Goal: Task Accomplishment & Management: Use online tool/utility

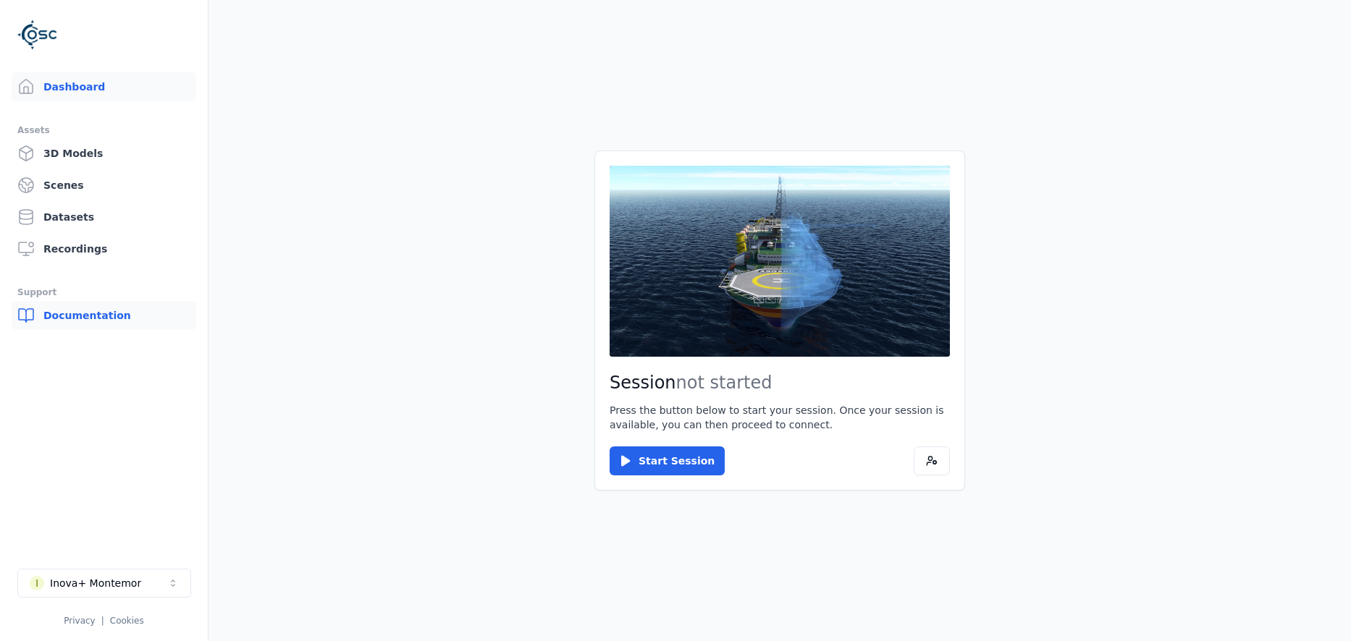
click at [91, 311] on link "Documentation" at bounding box center [104, 315] width 185 height 29
click at [70, 213] on link "Datasets" at bounding box center [104, 217] width 185 height 29
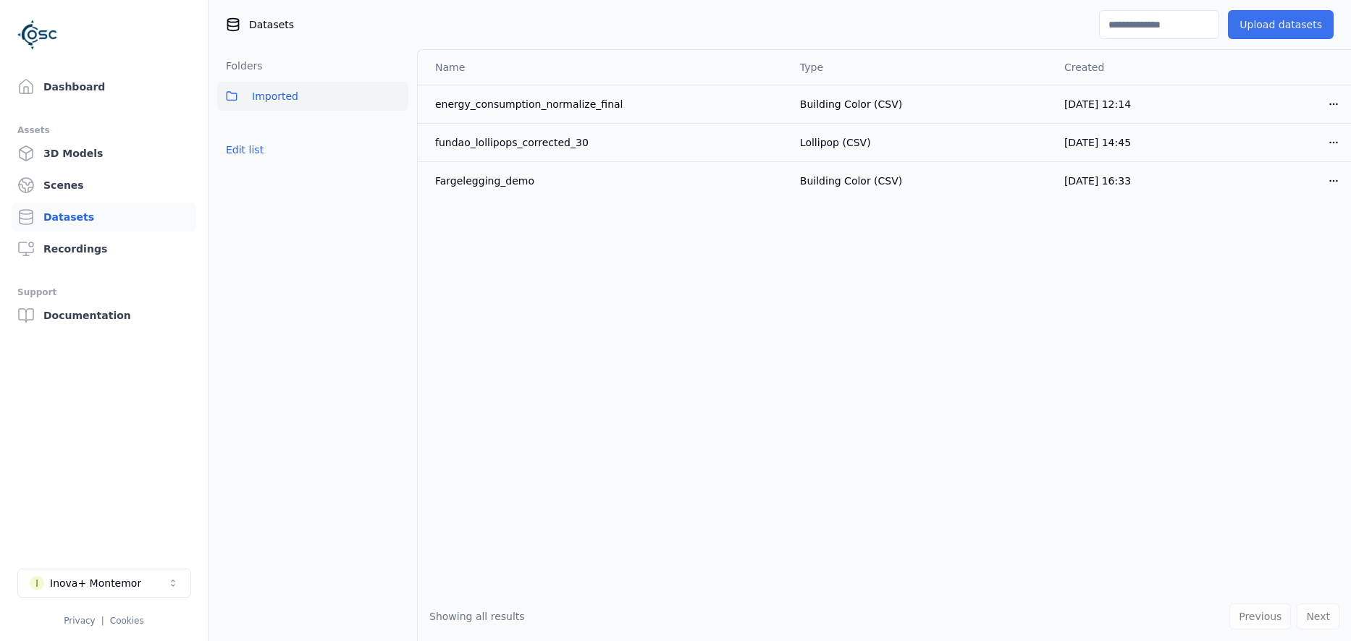
click at [1276, 20] on button "Upload datasets" at bounding box center [1281, 24] width 106 height 29
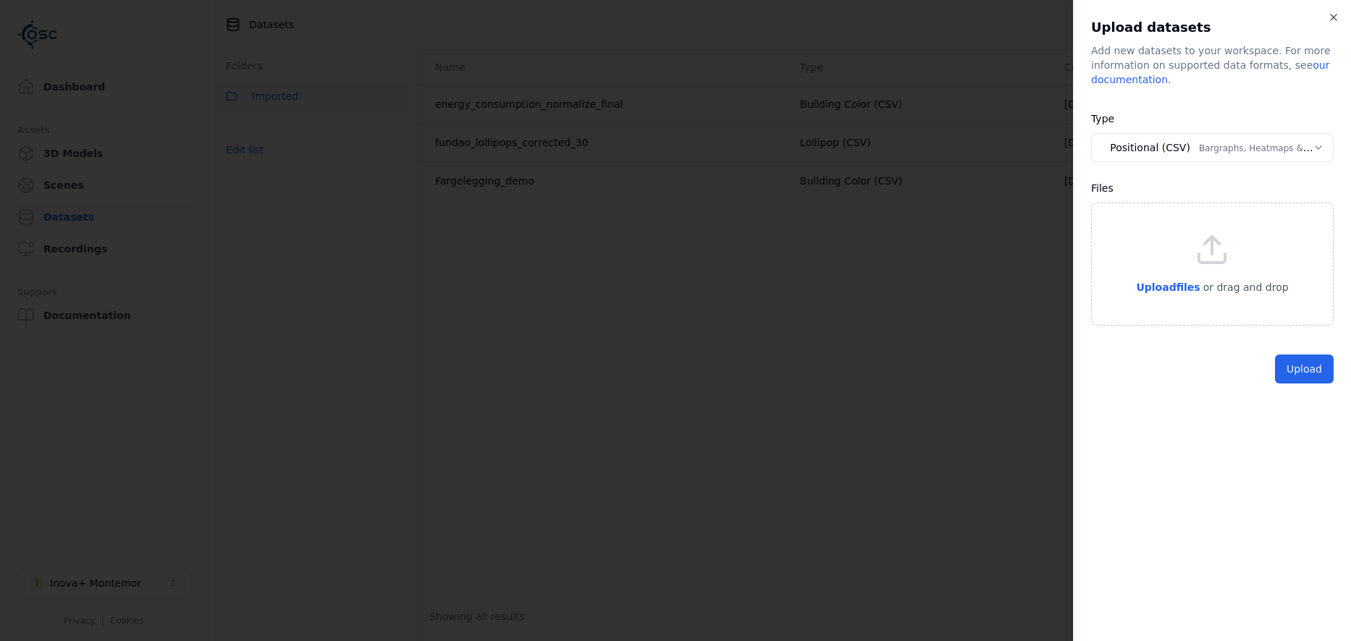
click at [1268, 150] on body "**********" at bounding box center [675, 320] width 1351 height 641
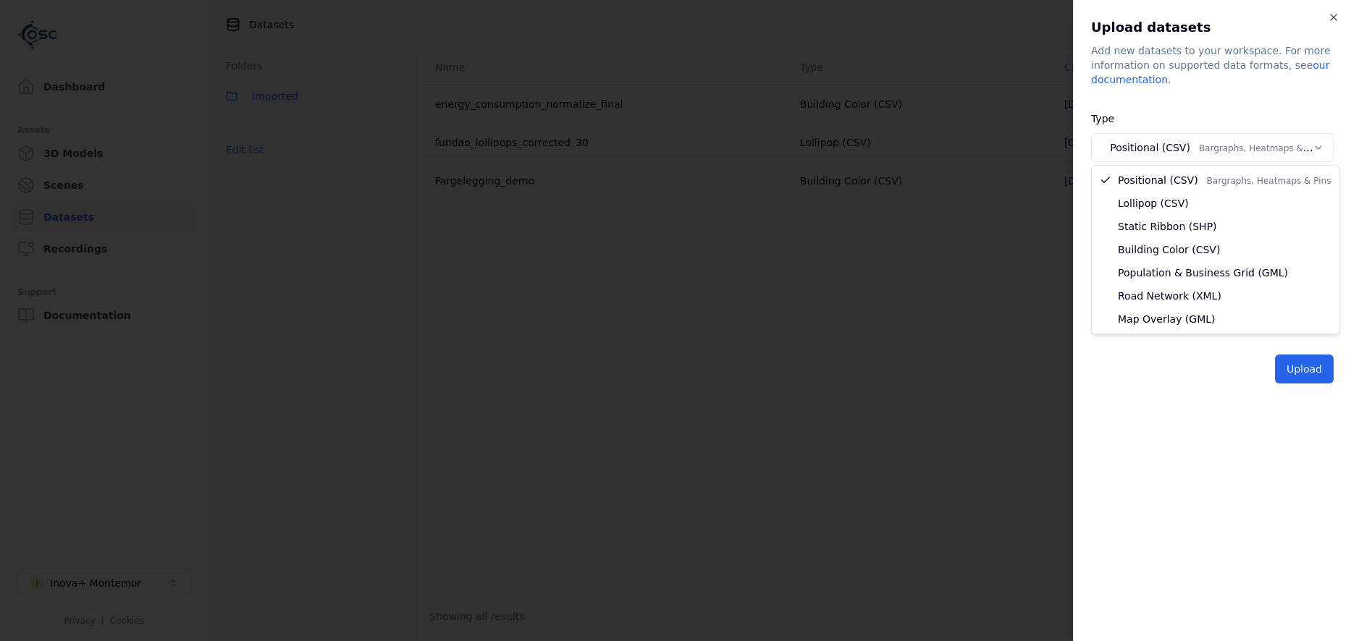
select select "********"
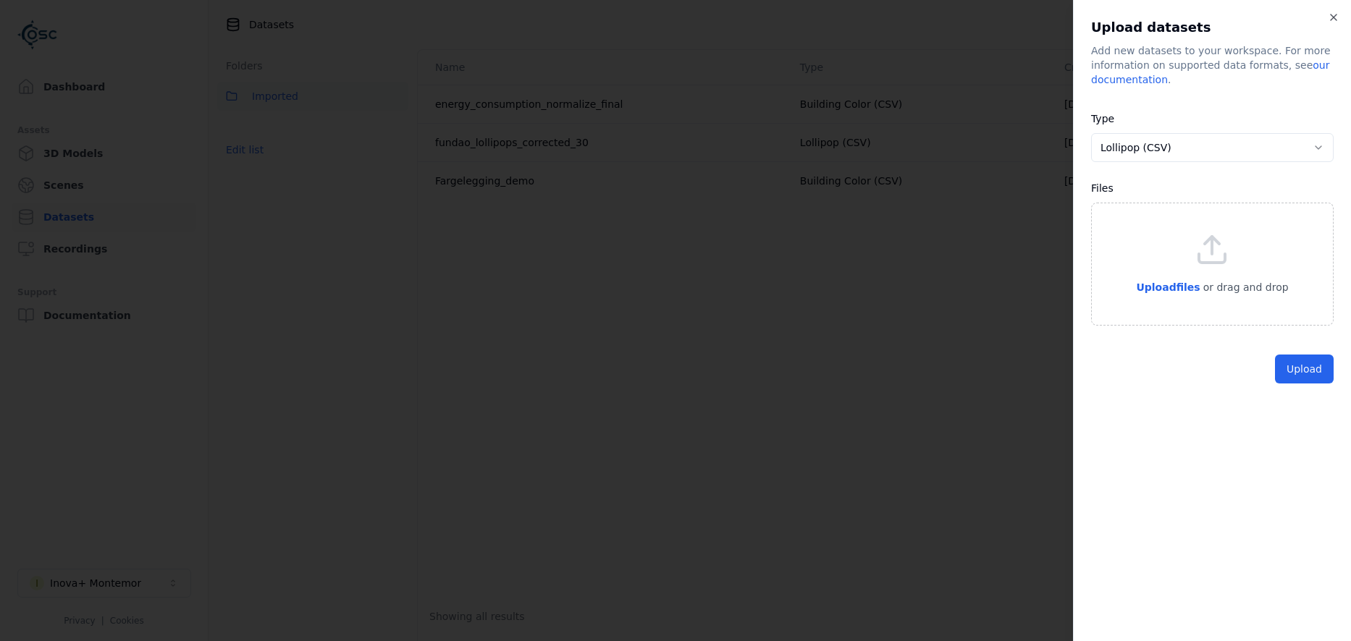
click at [1218, 274] on div "Upload files or drag and drop" at bounding box center [1212, 264] width 152 height 64
click at [1307, 401] on button "Upload" at bounding box center [1304, 402] width 59 height 29
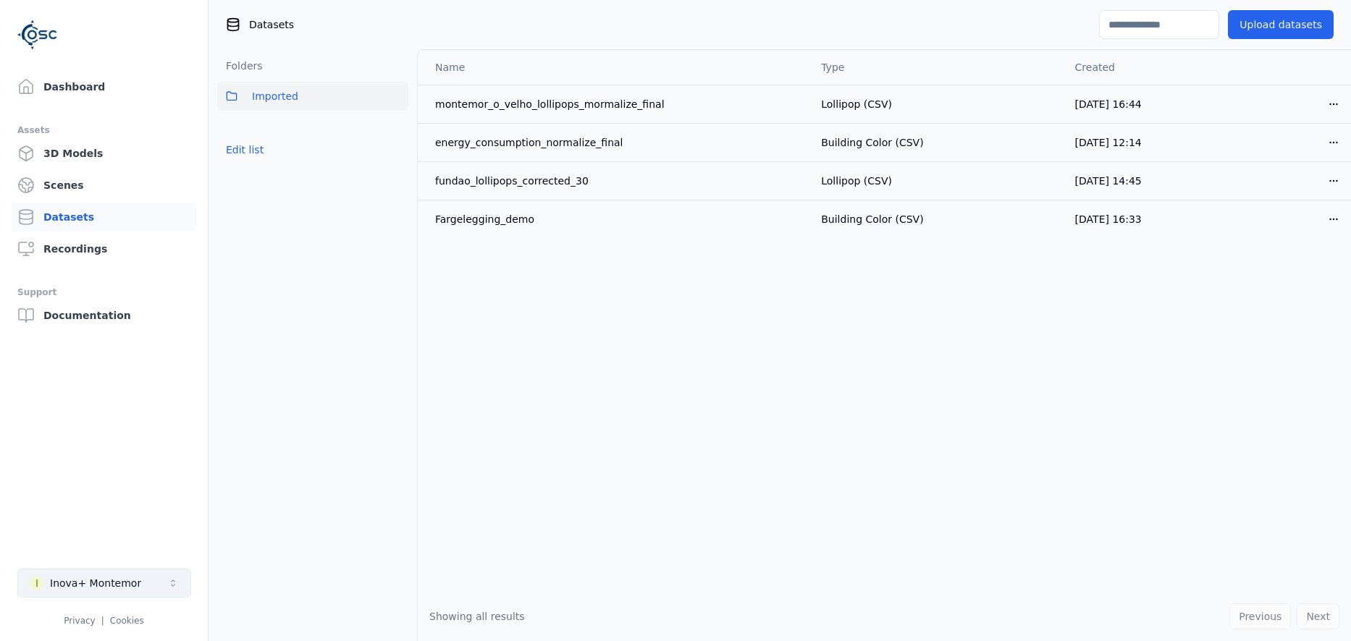
click at [143, 582] on button "I Inova+ Montemor" at bounding box center [104, 583] width 174 height 29
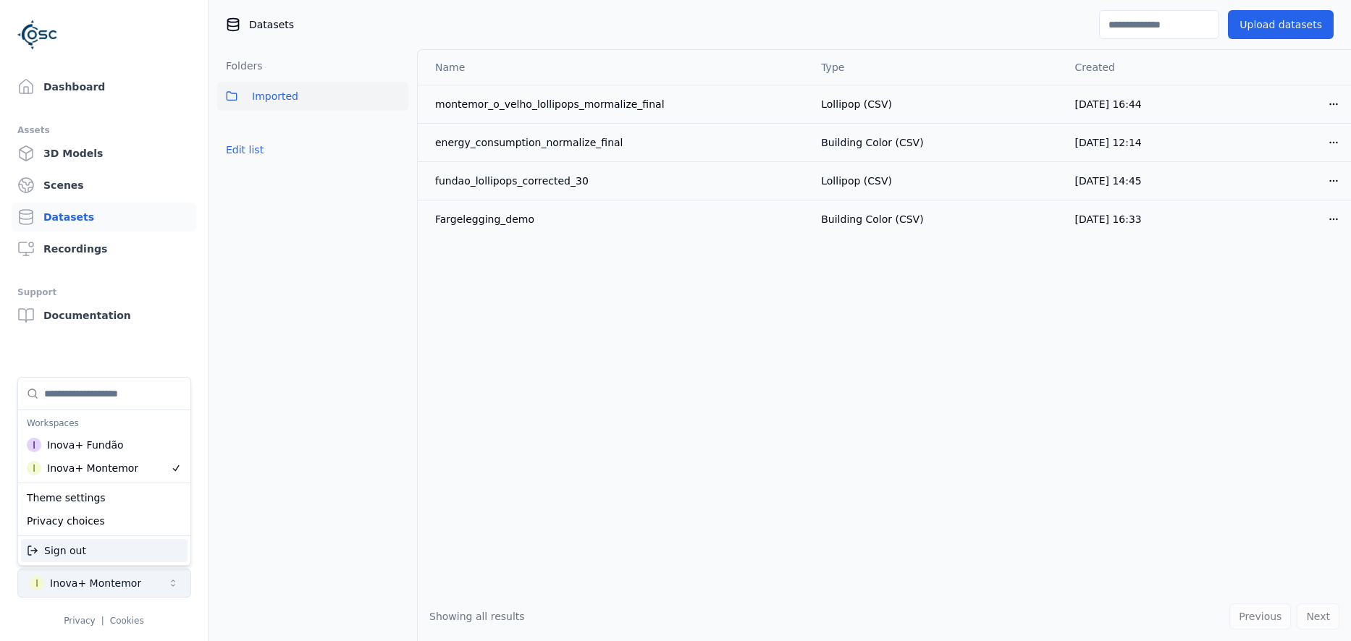
click at [143, 582] on html "Dashboard Assets 3D Models Scenes Datasets Recordings Support Documentation I I…" at bounding box center [675, 320] width 1351 height 641
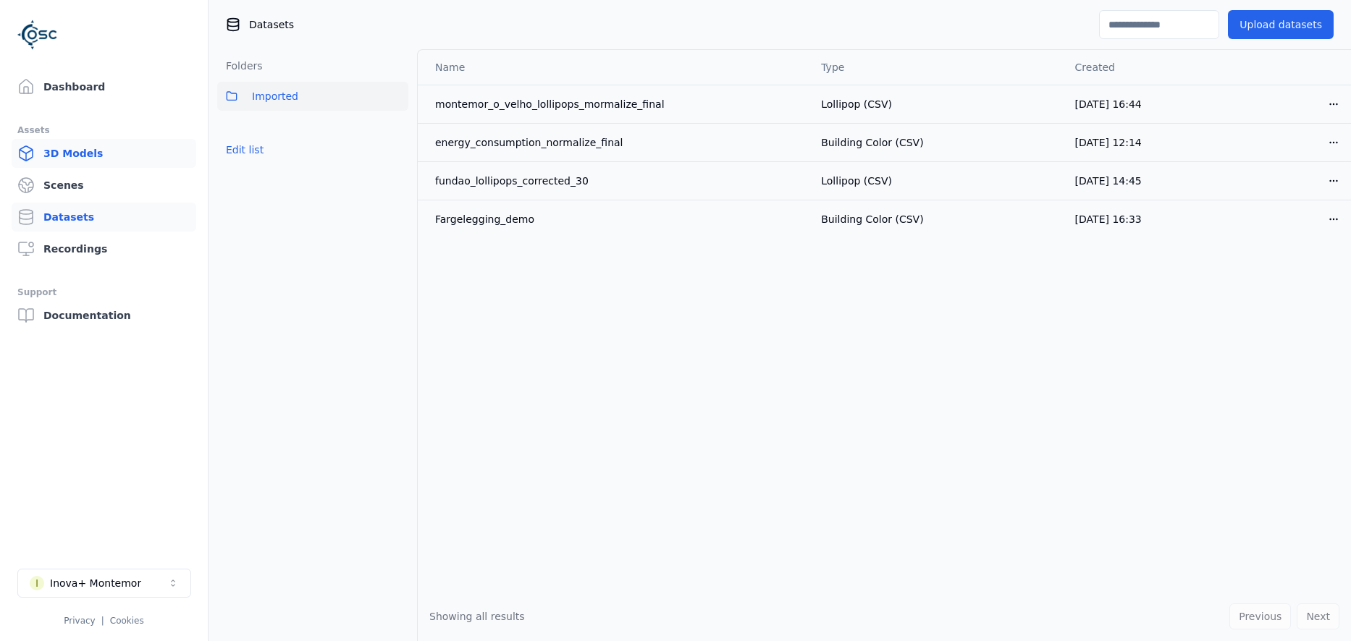
click at [54, 154] on link "3D Models" at bounding box center [104, 153] width 185 height 29
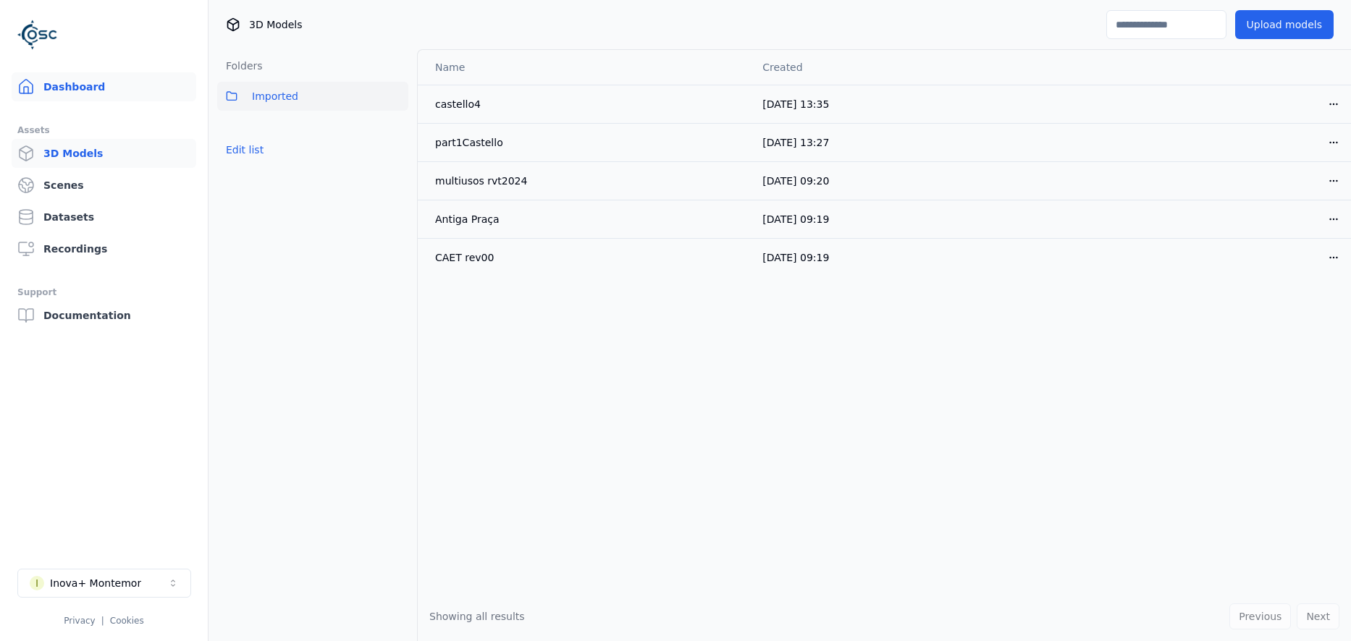
click at [57, 92] on link "Dashboard" at bounding box center [104, 86] width 185 height 29
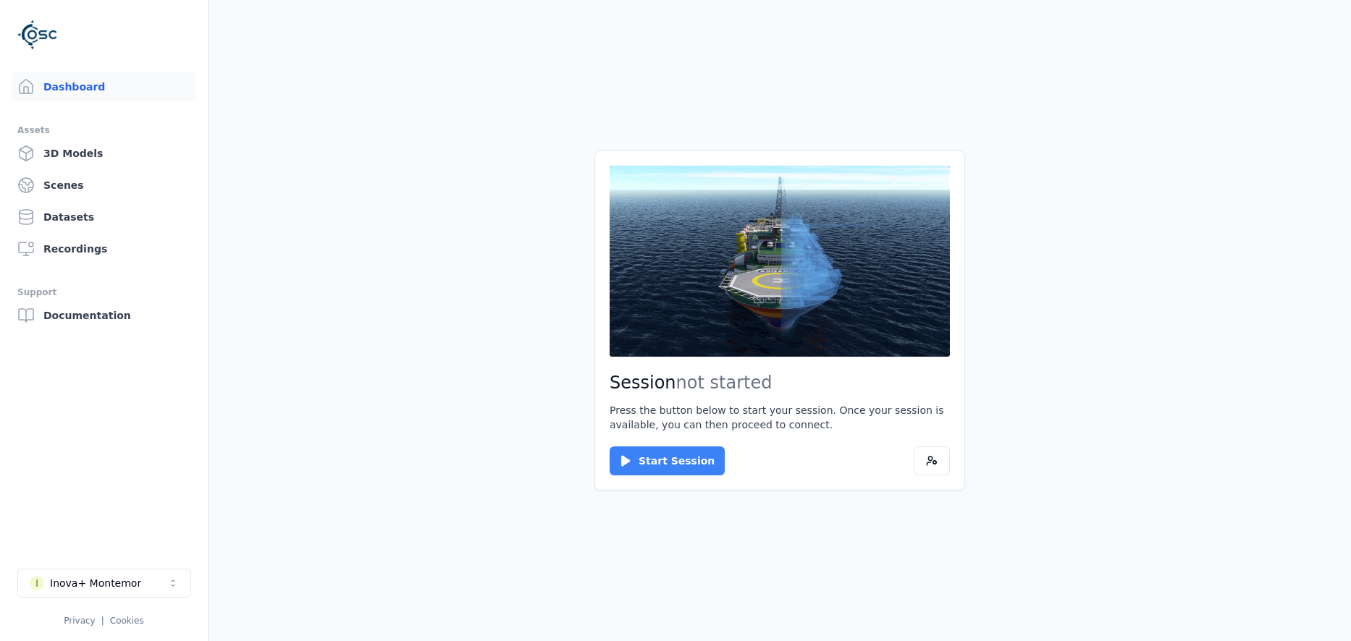
click at [628, 458] on icon at bounding box center [625, 461] width 14 height 14
click at [637, 458] on button "Connect" at bounding box center [643, 461] width 67 height 29
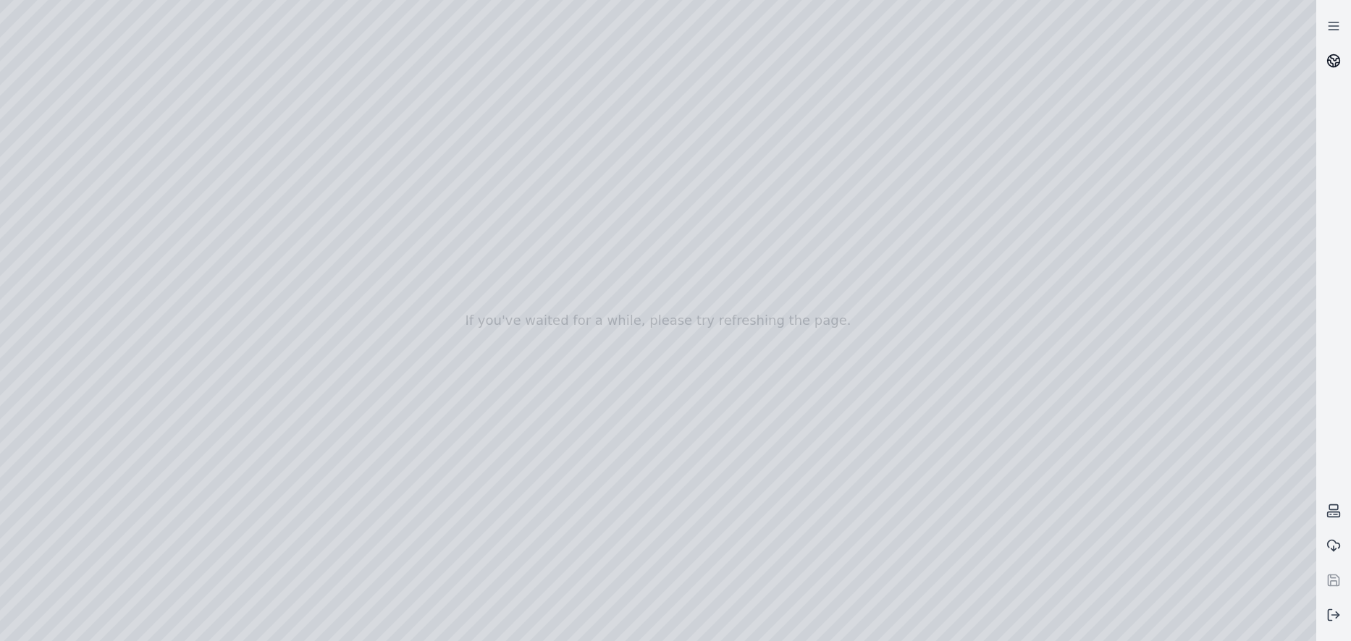
click at [1331, 51] on link at bounding box center [1333, 60] width 35 height 35
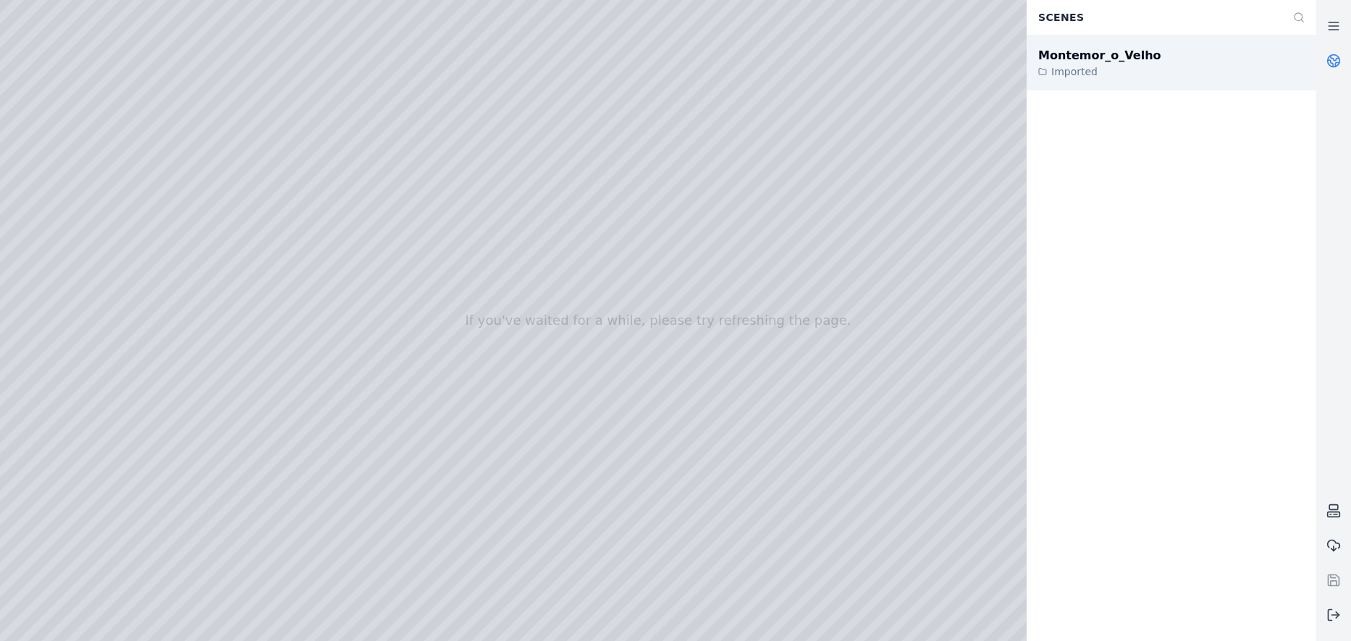
click at [1095, 72] on div "Imported" at bounding box center [1099, 71] width 123 height 14
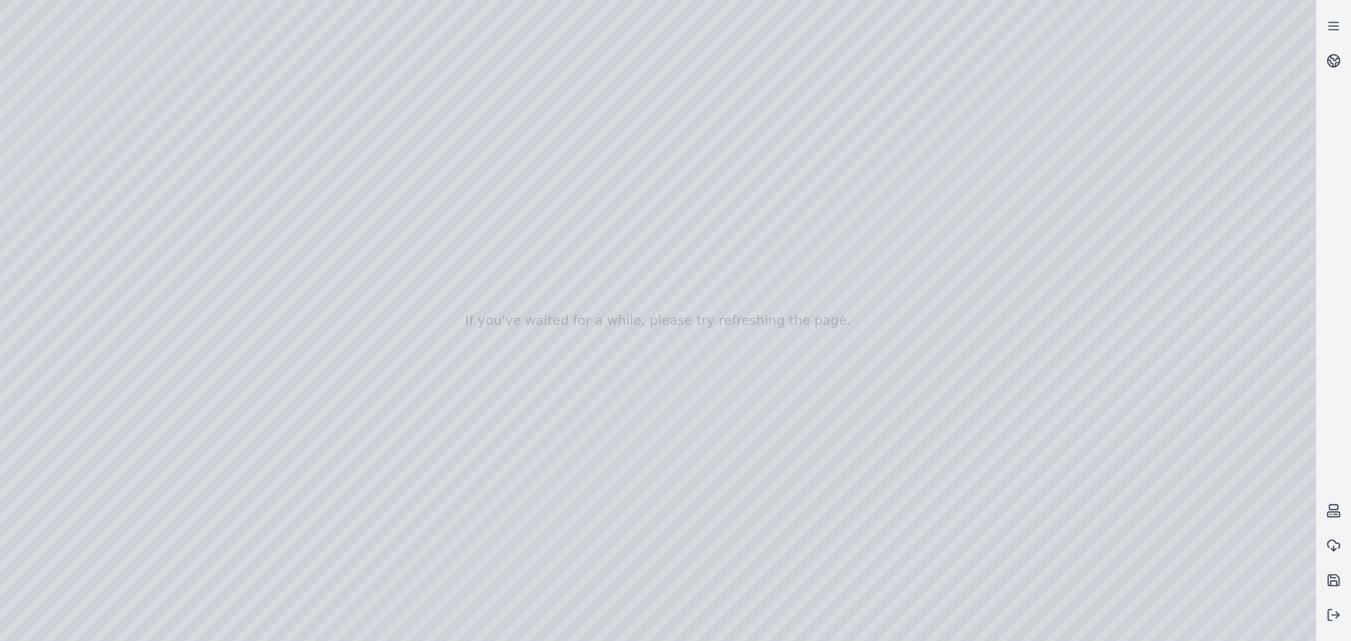
click at [725, 570] on div at bounding box center [658, 320] width 1316 height 641
click at [69, 180] on div at bounding box center [658, 320] width 1316 height 641
click at [62, 160] on div at bounding box center [658, 320] width 1316 height 641
click at [59, 179] on div at bounding box center [658, 320] width 1316 height 641
click at [59, 137] on div at bounding box center [658, 320] width 1316 height 641
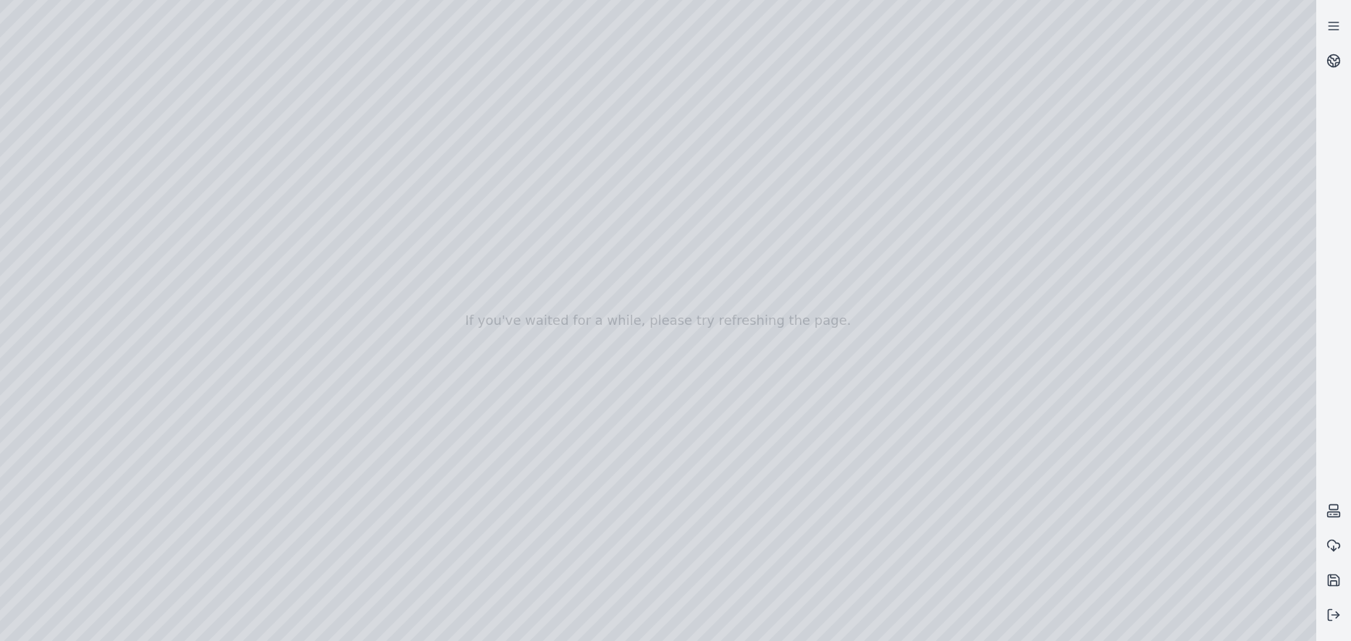
click at [77, 180] on div at bounding box center [658, 320] width 1316 height 641
click at [77, 206] on div at bounding box center [658, 320] width 1316 height 641
drag, startPoint x: 262, startPoint y: 69, endPoint x: 174, endPoint y: 135, distance: 109.2
click at [180, 139] on div at bounding box center [658, 320] width 1316 height 641
click at [161, 125] on div at bounding box center [658, 320] width 1316 height 641
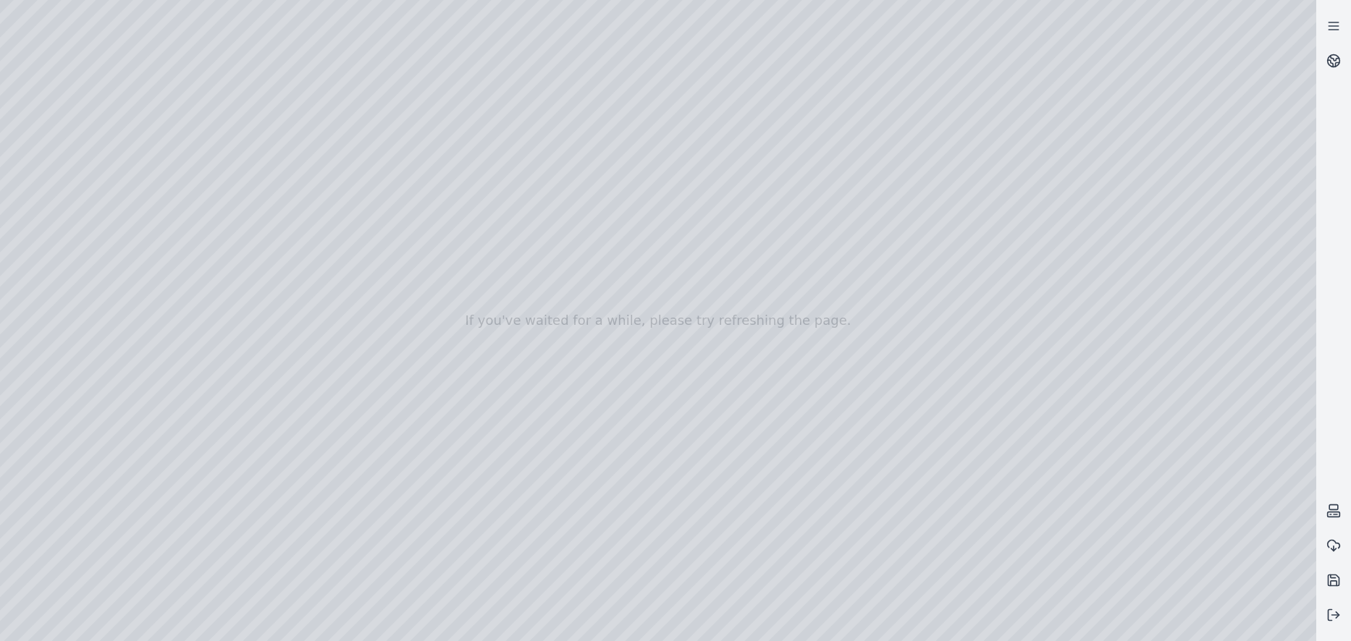
click at [181, 125] on div at bounding box center [658, 320] width 1316 height 641
click at [161, 103] on div at bounding box center [658, 320] width 1316 height 641
click at [154, 123] on div at bounding box center [658, 320] width 1316 height 641
drag, startPoint x: 573, startPoint y: 237, endPoint x: 597, endPoint y: 287, distance: 55.4
drag, startPoint x: 507, startPoint y: 112, endPoint x: 1061, endPoint y: 334, distance: 596.4
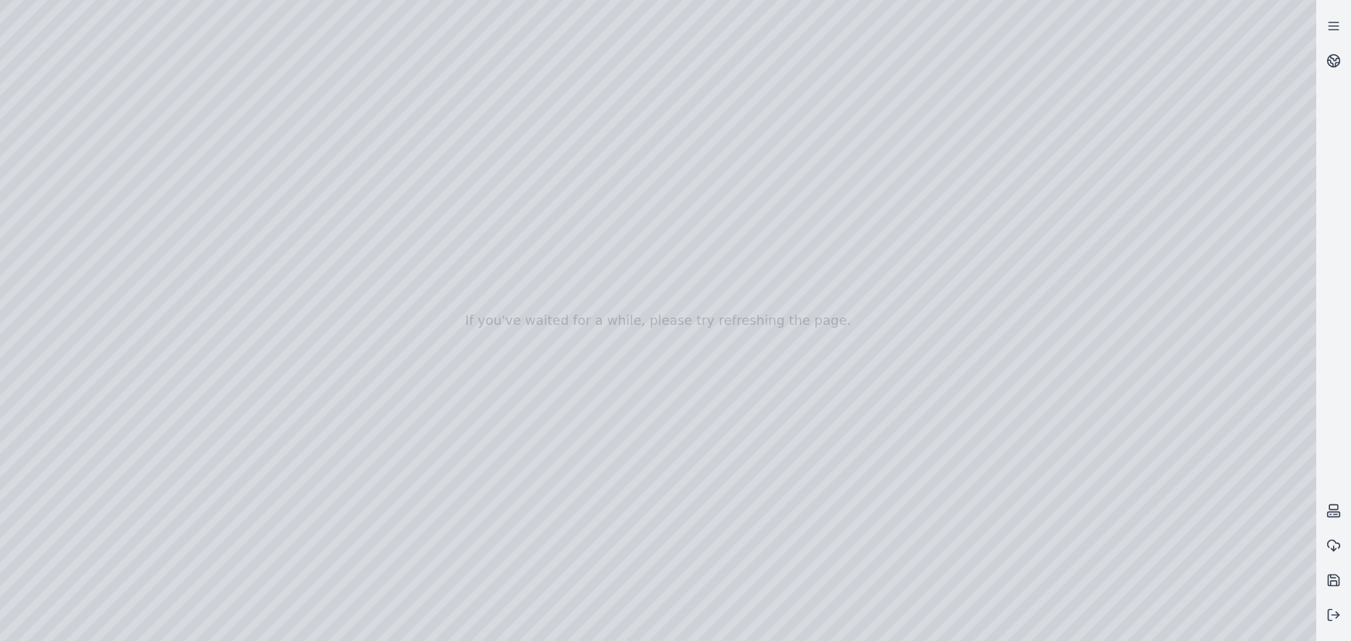
drag, startPoint x: 1059, startPoint y: 303, endPoint x: 951, endPoint y: 225, distance: 133.2
click at [683, 145] on div at bounding box center [658, 320] width 1316 height 641
drag, startPoint x: 1007, startPoint y: 229, endPoint x: 435, endPoint y: 209, distance: 572.2
drag, startPoint x: 1020, startPoint y: 282, endPoint x: 149, endPoint y: 240, distance: 871.9
click at [125, 35] on div at bounding box center [658, 320] width 1316 height 641
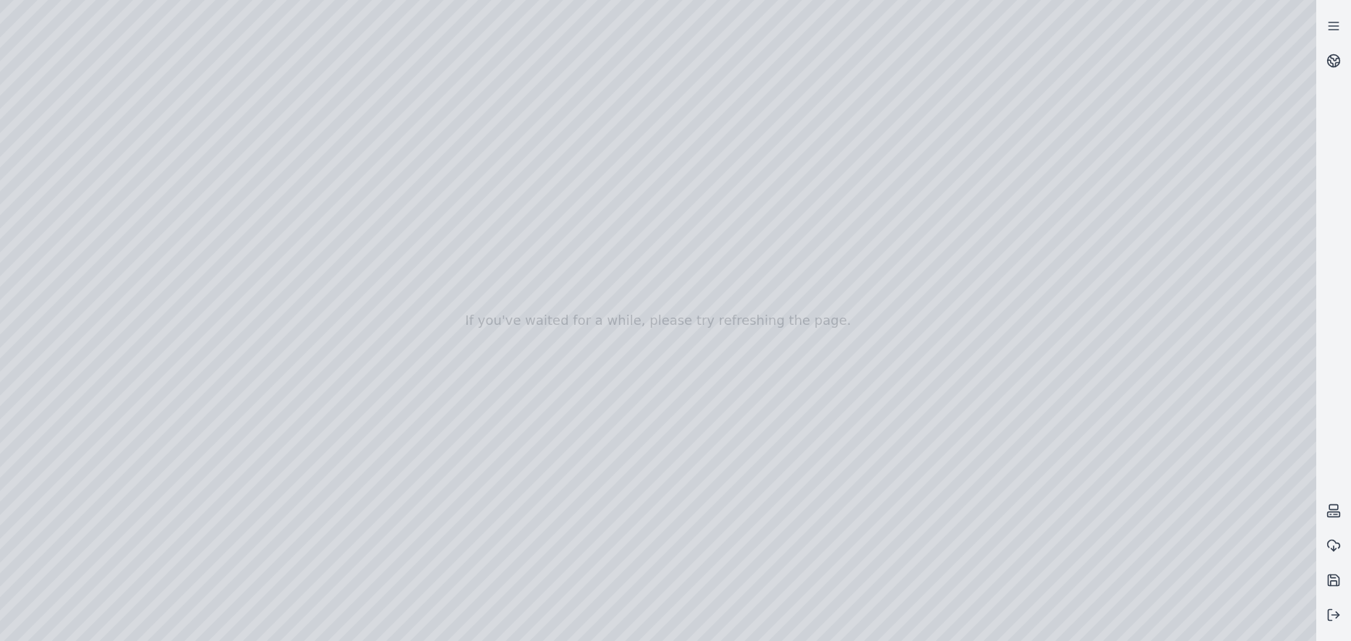
click at [201, 222] on div at bounding box center [658, 320] width 1316 height 641
click at [154, 122] on div at bounding box center [658, 320] width 1316 height 641
drag, startPoint x: 1205, startPoint y: 269, endPoint x: 822, endPoint y: 229, distance: 384.2
click at [742, 117] on div at bounding box center [658, 320] width 1316 height 641
click at [911, 115] on div at bounding box center [658, 320] width 1316 height 641
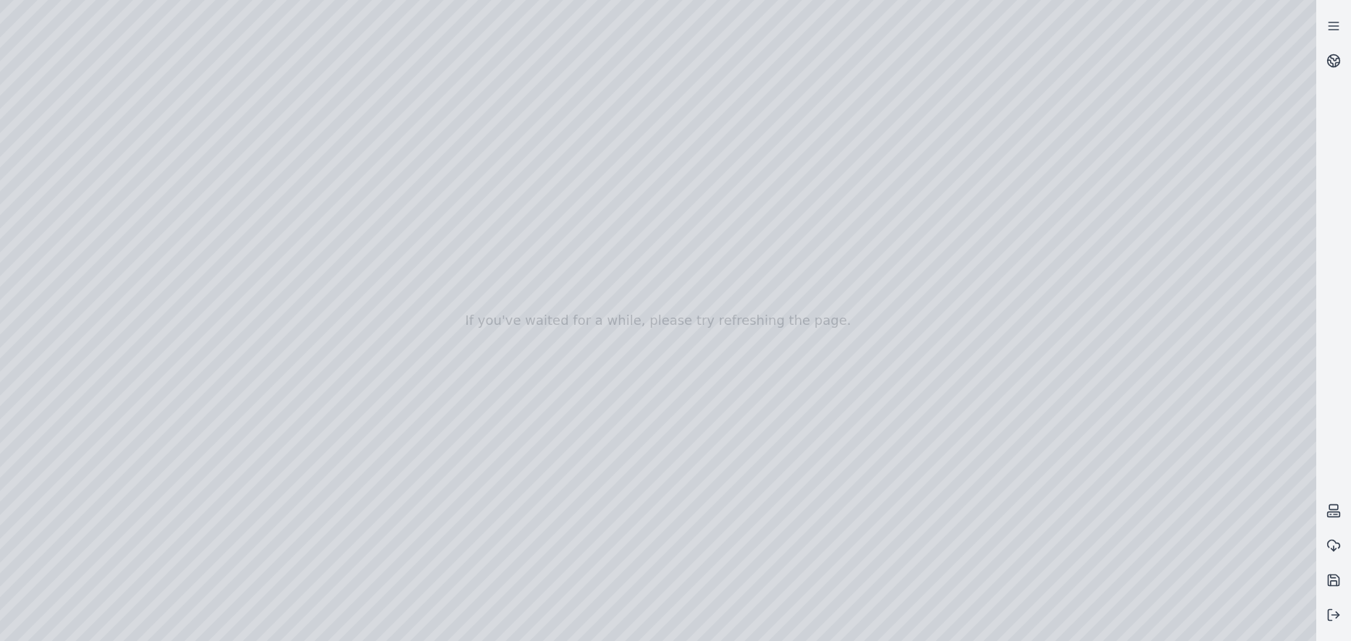
click at [634, 80] on div at bounding box center [658, 320] width 1316 height 641
click at [751, 255] on div at bounding box center [658, 320] width 1316 height 641
click at [725, 198] on div at bounding box center [658, 320] width 1316 height 641
click at [718, 144] on div at bounding box center [658, 320] width 1316 height 641
click at [719, 134] on div at bounding box center [658, 320] width 1316 height 641
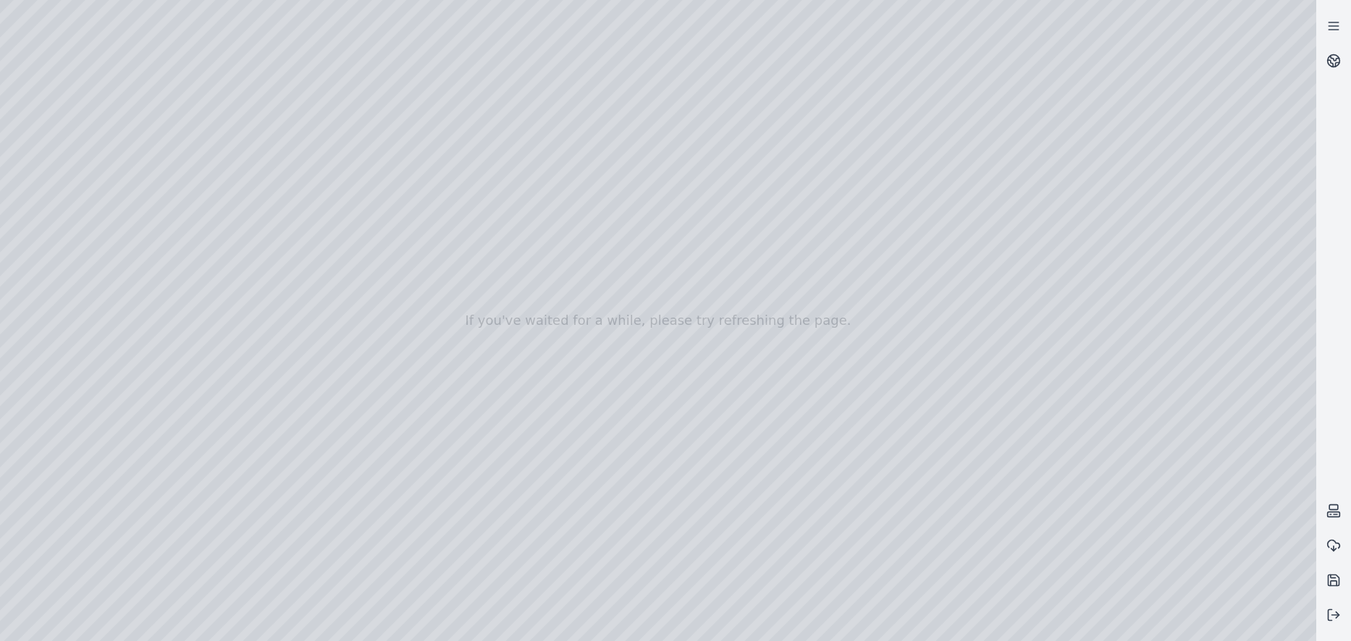
click at [122, 38] on div at bounding box center [658, 320] width 1316 height 641
click at [481, 425] on div at bounding box center [658, 320] width 1316 height 641
click at [122, 41] on div at bounding box center [658, 320] width 1316 height 641
click at [122, 35] on div at bounding box center [658, 320] width 1316 height 641
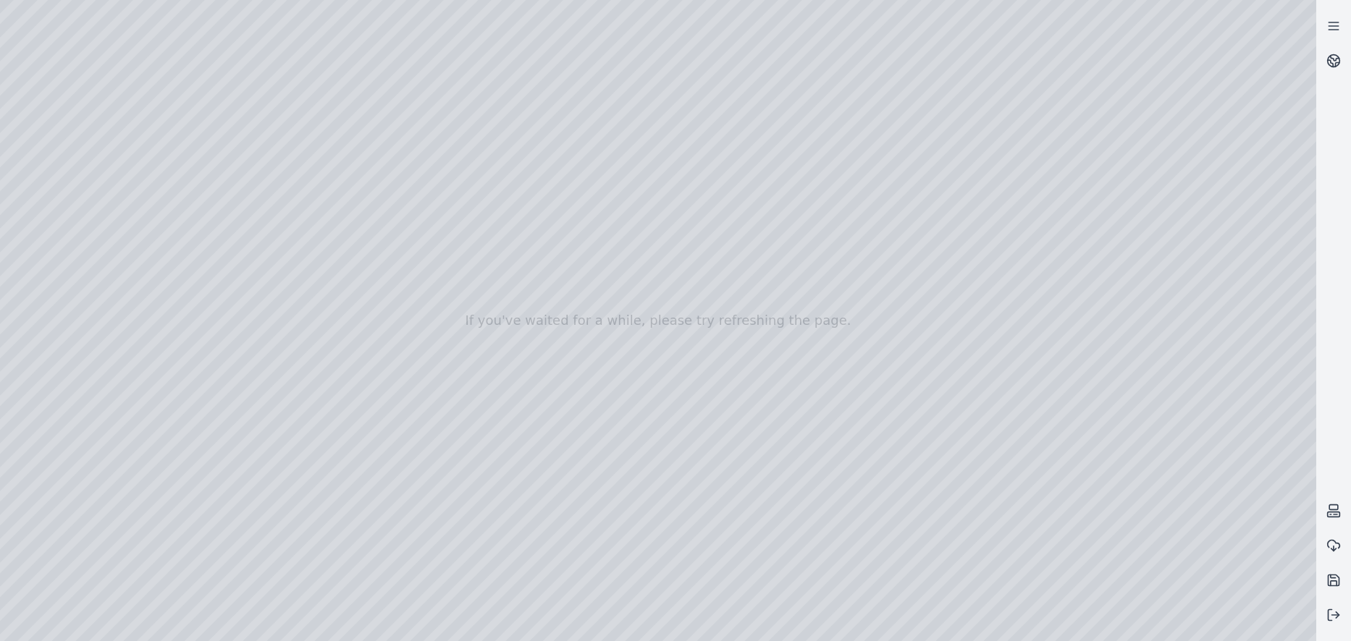
click at [53, 160] on div at bounding box center [658, 320] width 1316 height 641
click at [73, 187] on div at bounding box center [658, 320] width 1316 height 641
click at [80, 211] on div at bounding box center [658, 320] width 1316 height 641
click at [75, 174] on div at bounding box center [658, 320] width 1316 height 641
click at [260, 395] on div at bounding box center [658, 320] width 1316 height 641
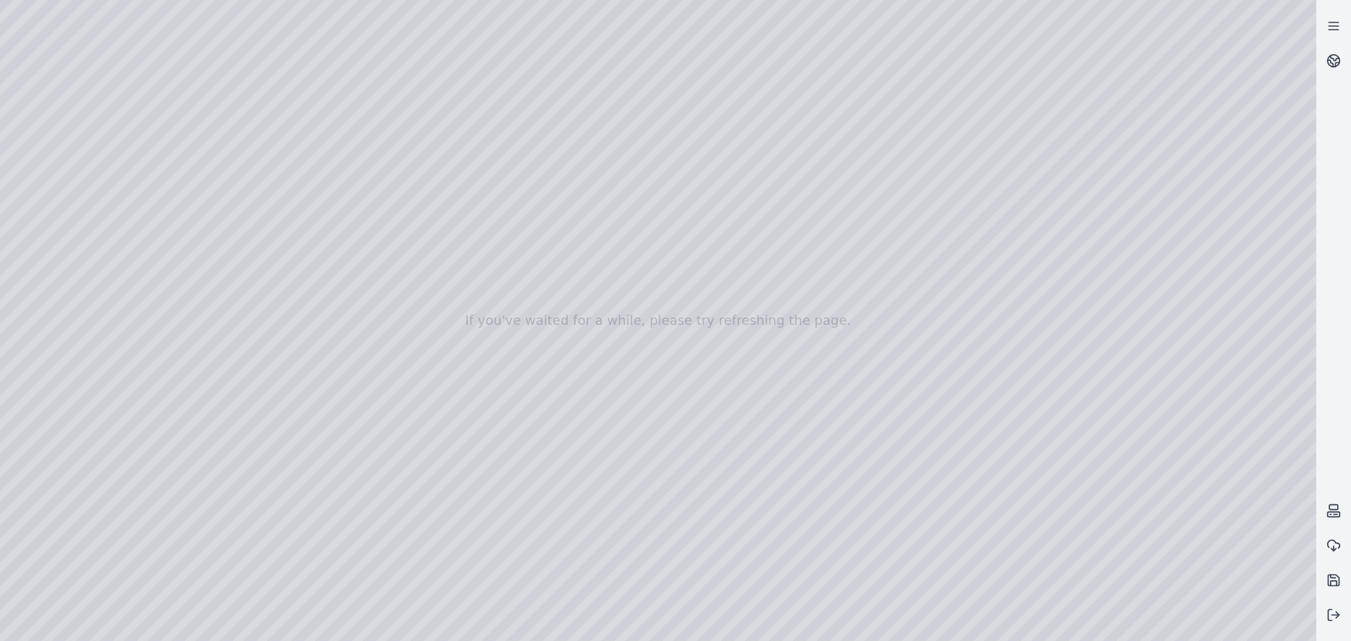
click at [261, 391] on div at bounding box center [658, 320] width 1316 height 641
click at [232, 435] on div at bounding box center [658, 320] width 1316 height 641
click at [699, 347] on div at bounding box center [658, 320] width 1316 height 641
click at [261, 395] on div at bounding box center [658, 320] width 1316 height 641
click at [261, 396] on div at bounding box center [658, 320] width 1316 height 641
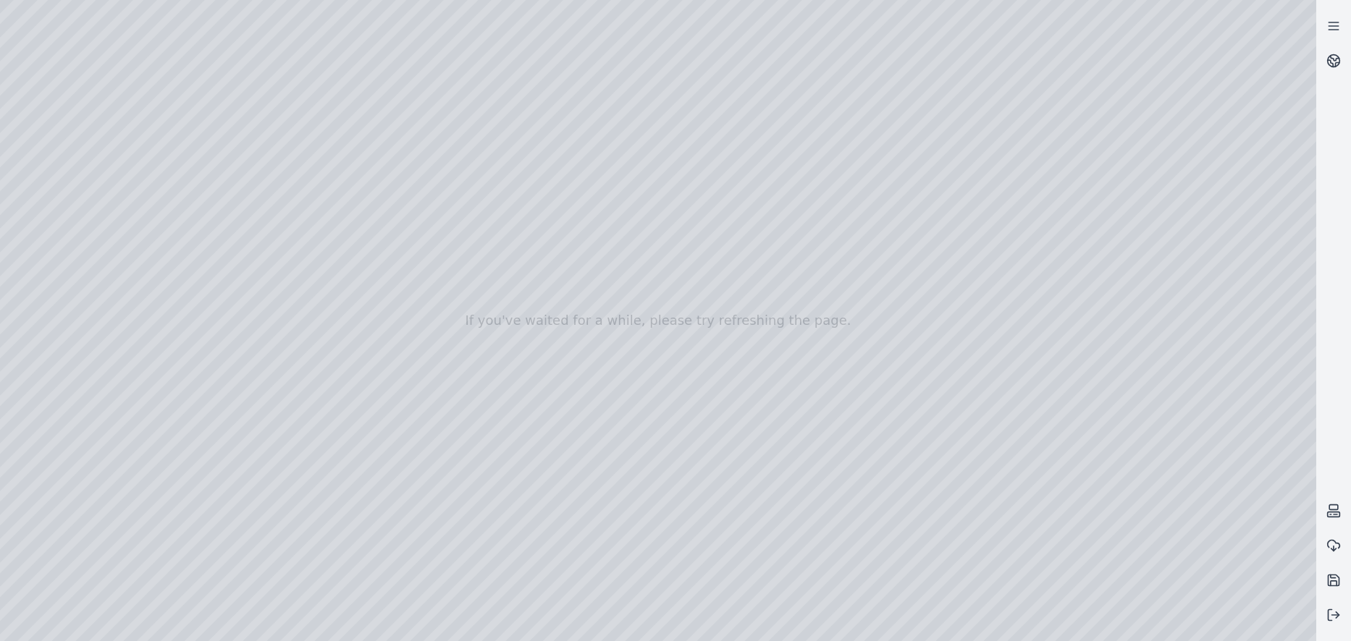
click at [245, 437] on div at bounding box center [658, 320] width 1316 height 641
click at [728, 351] on div at bounding box center [658, 320] width 1316 height 641
click at [120, 39] on div at bounding box center [658, 320] width 1316 height 641
click at [72, 178] on div at bounding box center [658, 320] width 1316 height 641
click at [115, 47] on div at bounding box center [658, 320] width 1316 height 641
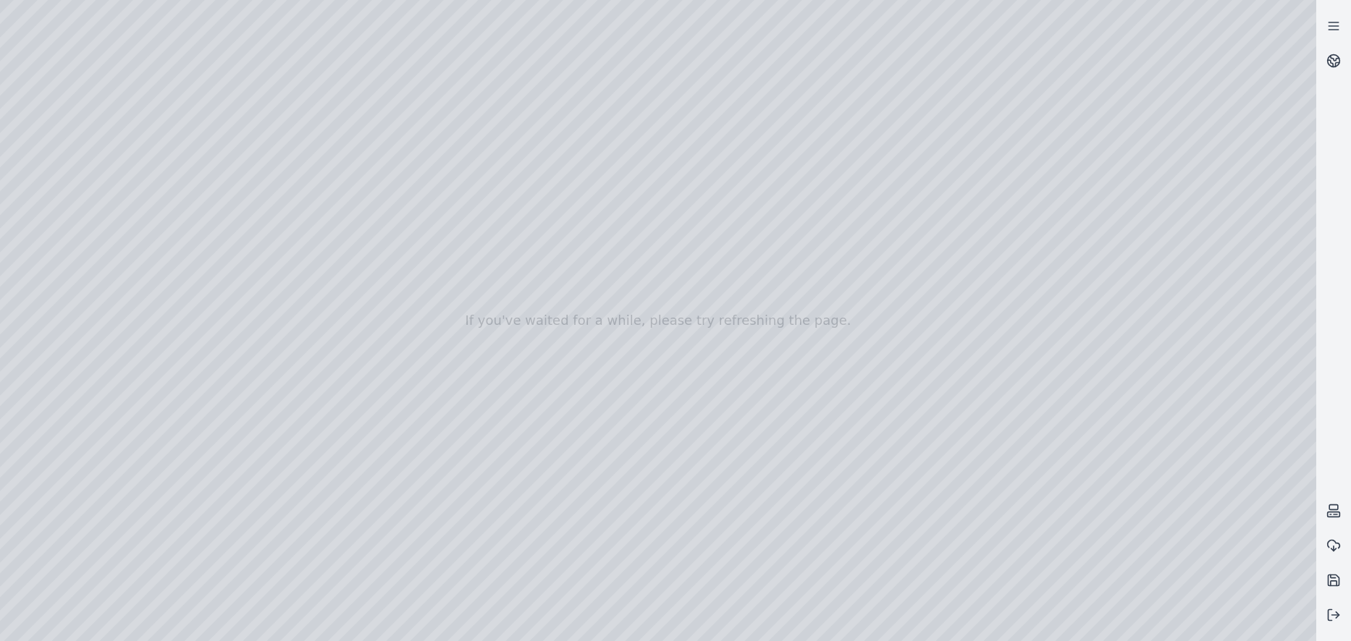
click at [124, 41] on div at bounding box center [658, 320] width 1316 height 641
click at [72, 150] on div at bounding box center [658, 320] width 1316 height 641
click at [72, 194] on div at bounding box center [658, 320] width 1316 height 641
click at [71, 211] on div at bounding box center [658, 320] width 1316 height 641
drag, startPoint x: 140, startPoint y: 122, endPoint x: 149, endPoint y: 130, distance: 11.8
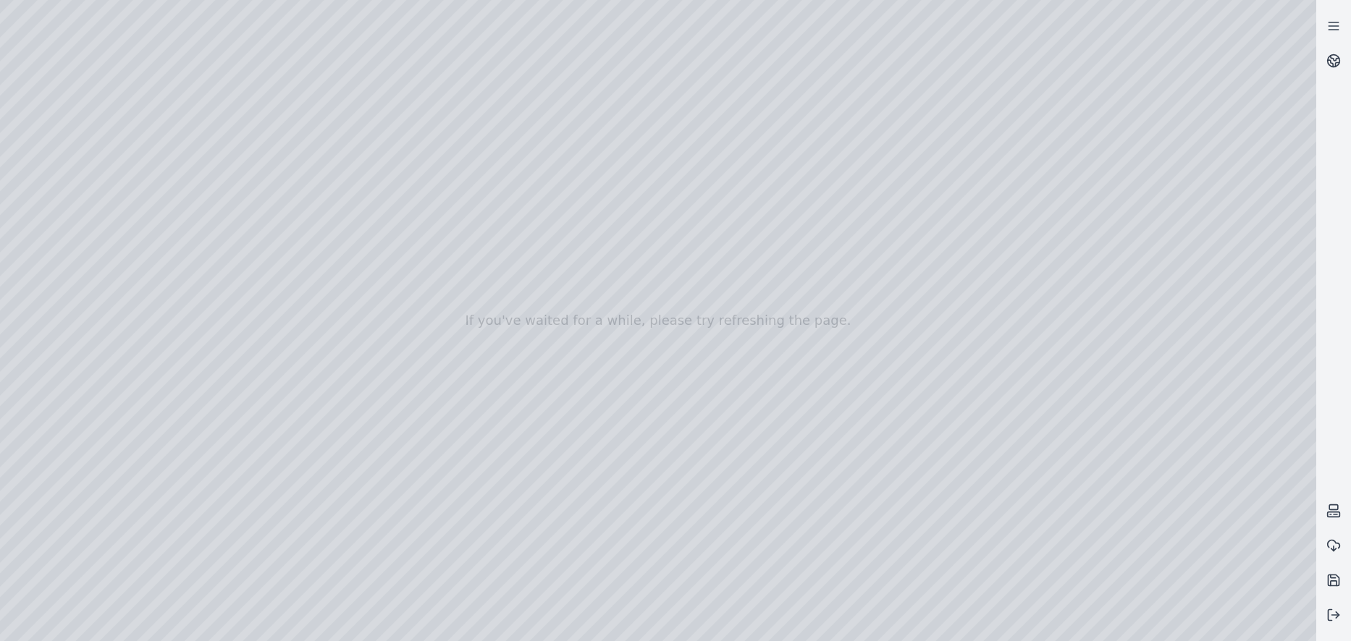
click at [141, 123] on div at bounding box center [658, 320] width 1316 height 641
click at [276, 78] on div at bounding box center [658, 320] width 1316 height 641
click at [72, 185] on div at bounding box center [658, 320] width 1316 height 641
click at [51, 159] on div at bounding box center [658, 320] width 1316 height 641
click at [124, 36] on div at bounding box center [658, 320] width 1316 height 641
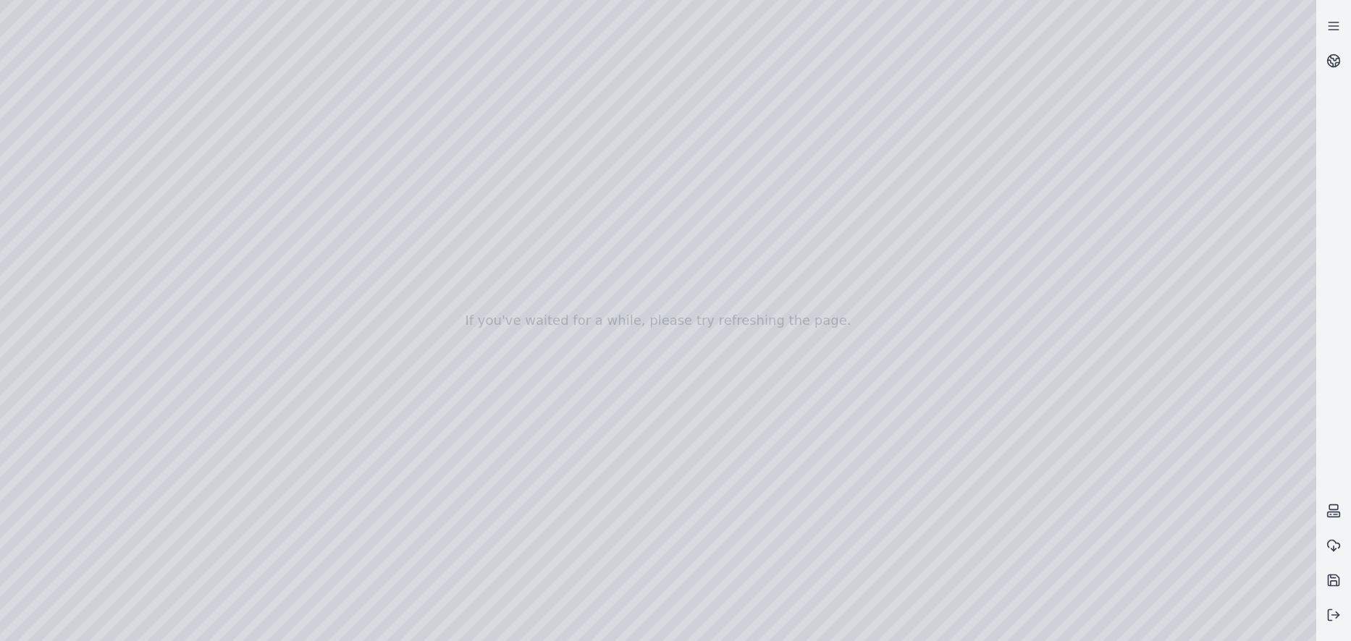
click at [67, 161] on div at bounding box center [658, 320] width 1316 height 641
click at [79, 196] on div at bounding box center [658, 320] width 1316 height 641
click at [77, 180] on div at bounding box center [658, 320] width 1316 height 641
click at [70, 206] on div at bounding box center [658, 320] width 1316 height 641
click at [161, 126] on div at bounding box center [658, 320] width 1316 height 641
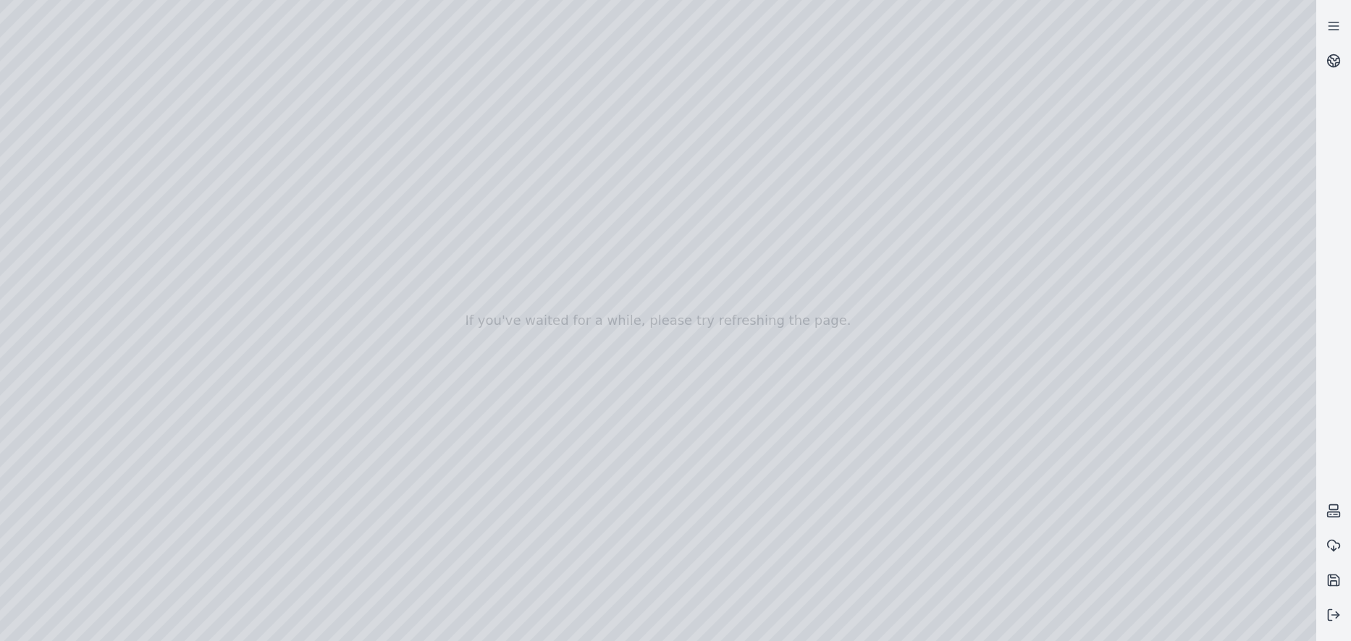
click at [267, 67] on div at bounding box center [658, 320] width 1316 height 641
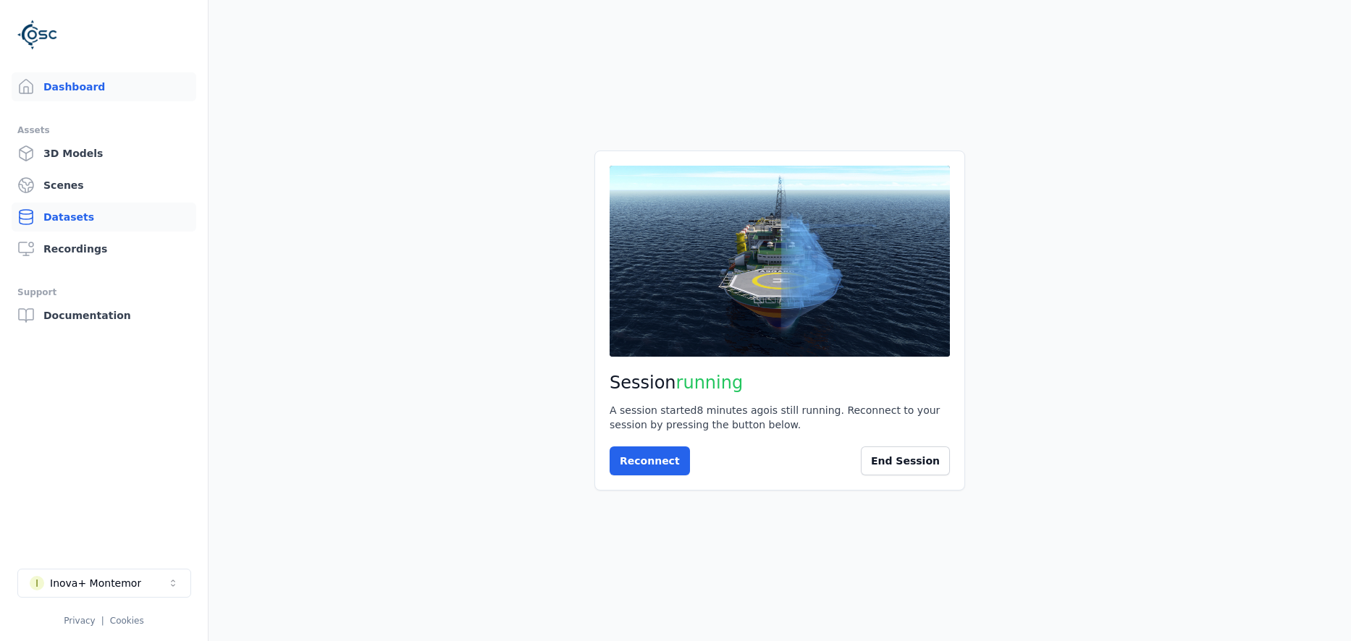
click at [62, 227] on link "Datasets" at bounding box center [104, 217] width 185 height 29
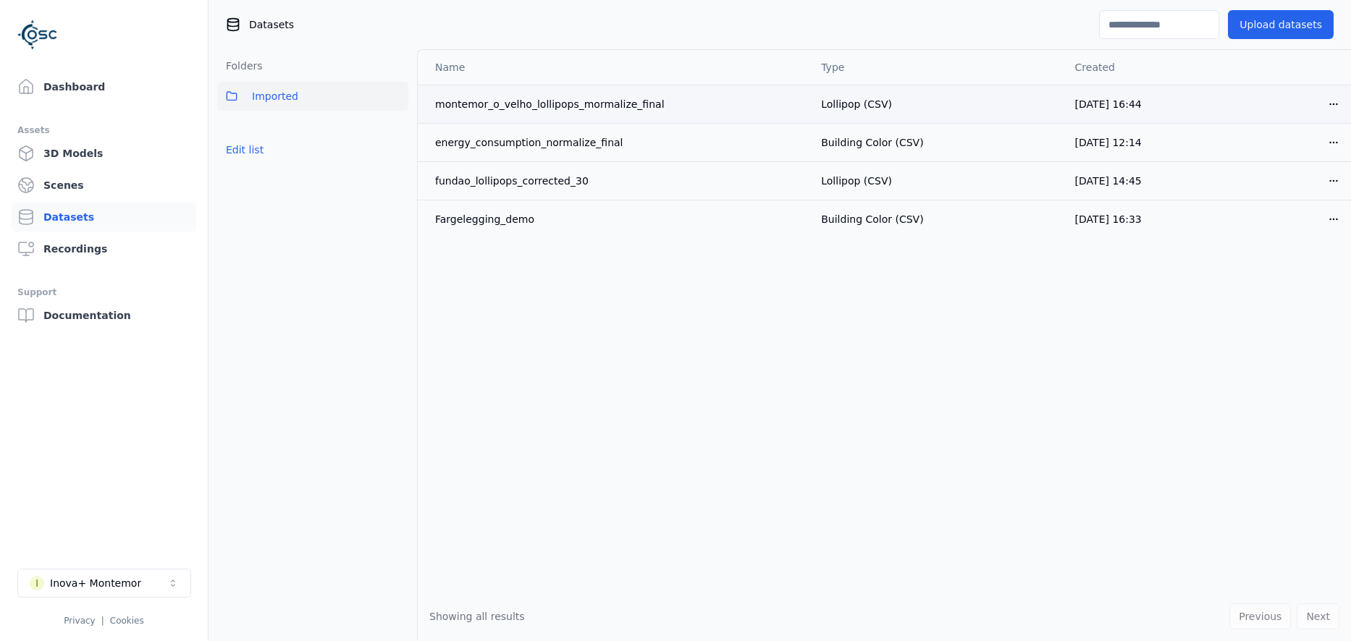
click at [1332, 105] on html "Dashboard Assets 3D Models Scenes Datasets Recordings Support Documentation I I…" at bounding box center [675, 320] width 1351 height 641
click at [1292, 158] on div "Delete" at bounding box center [1301, 159] width 85 height 23
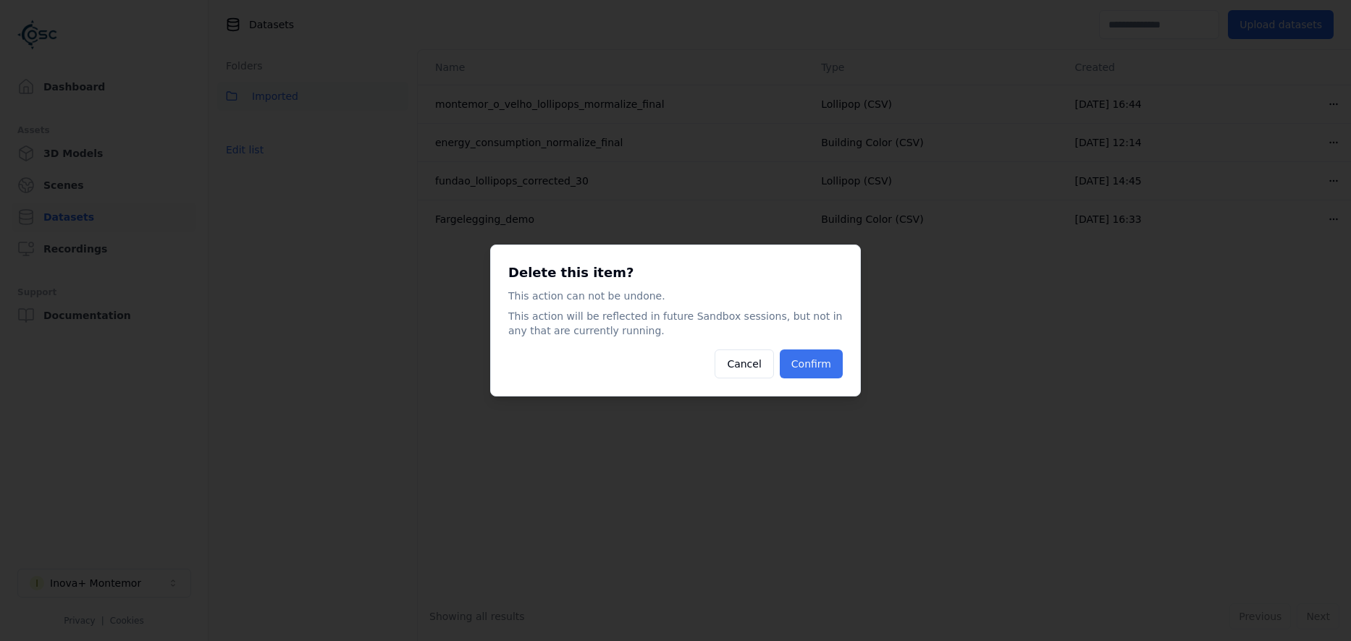
click at [807, 372] on button "Confirm" at bounding box center [811, 364] width 63 height 29
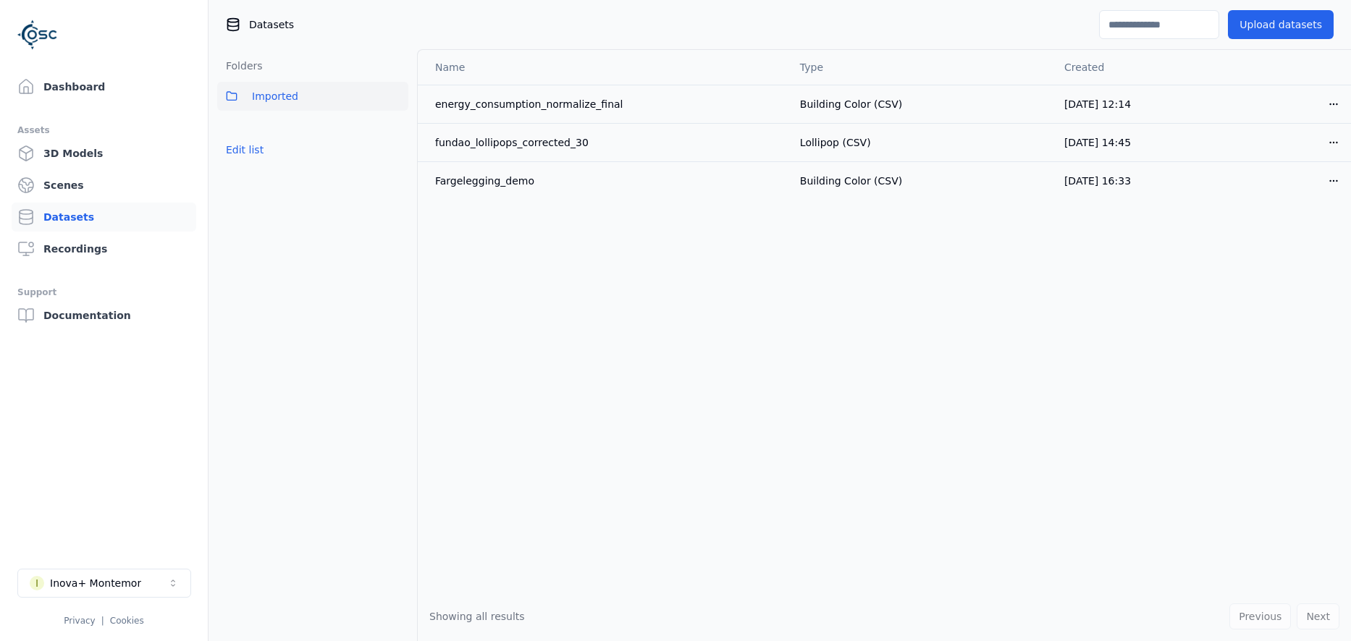
click at [538, 260] on div "Name Type Created energy_consumption_normalize_final Building Color (CSV) [DATE…" at bounding box center [884, 321] width 933 height 542
click at [1278, 32] on button "Upload datasets" at bounding box center [1281, 24] width 106 height 29
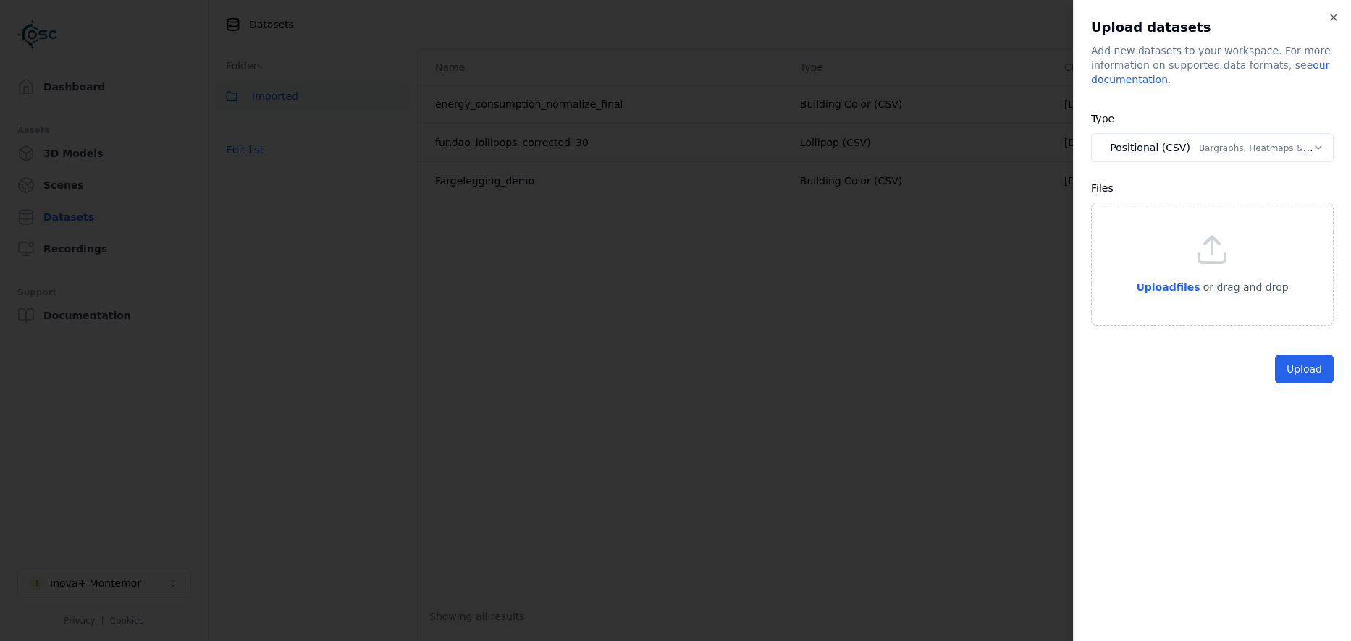
click at [1198, 151] on body "**********" at bounding box center [675, 320] width 1351 height 641
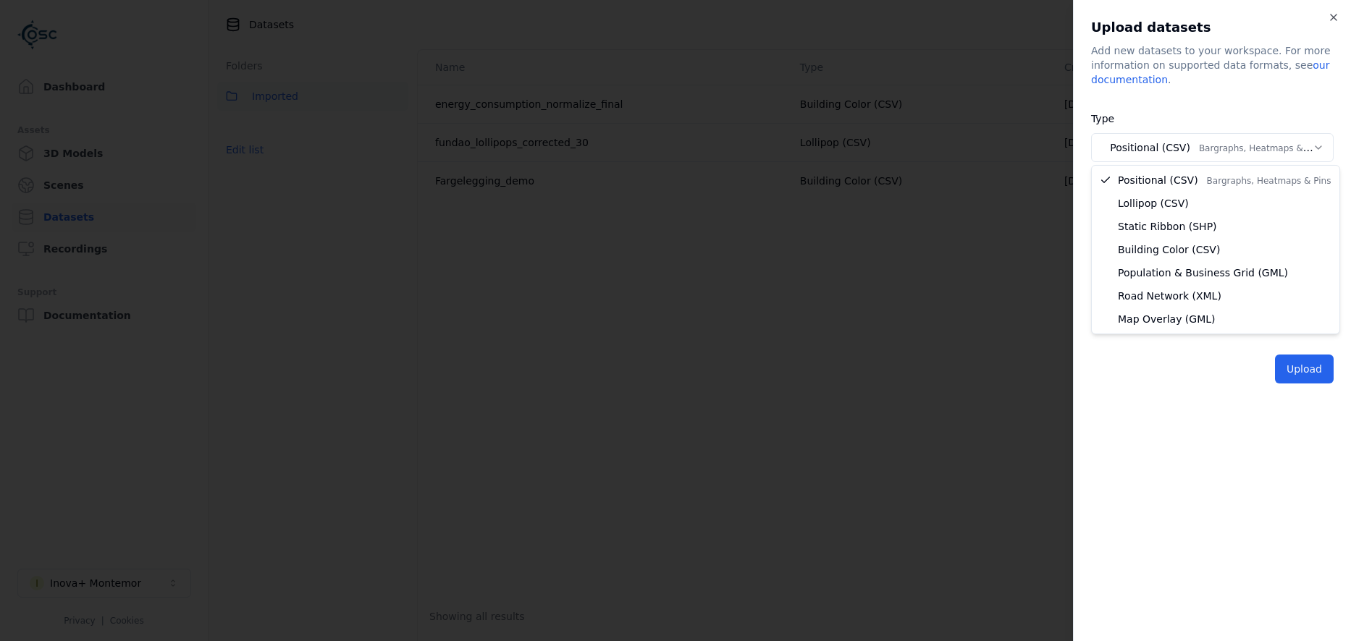
select select "********"
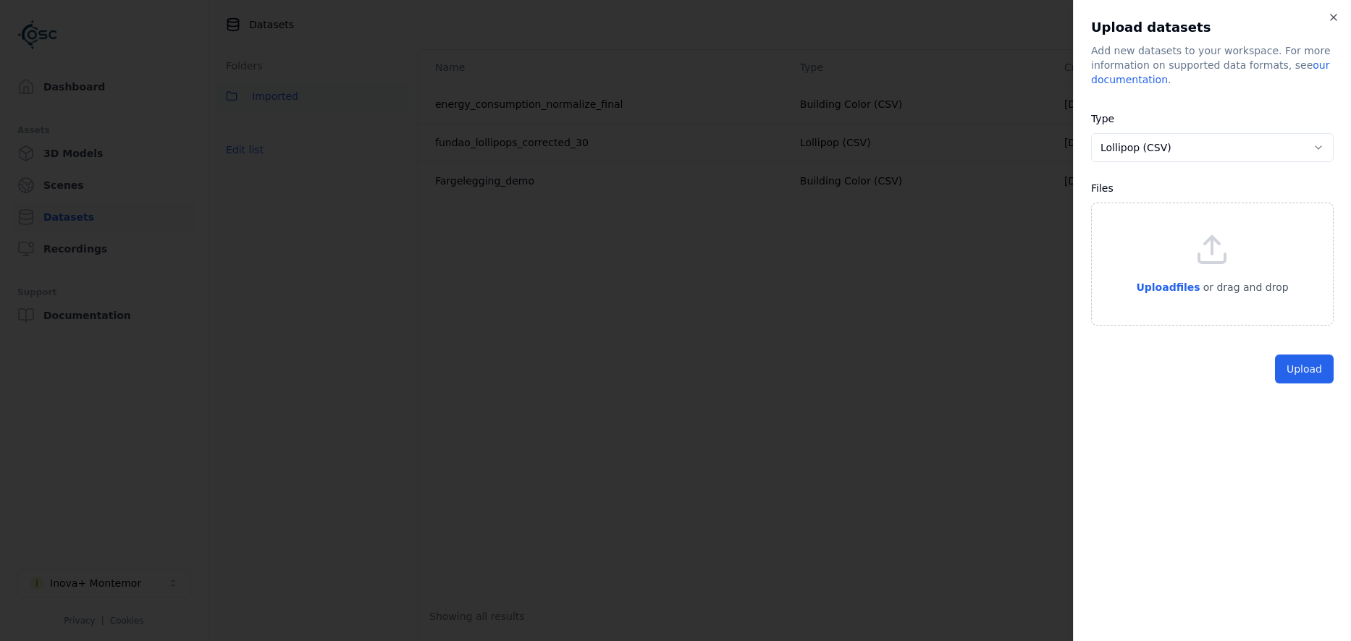
click at [1261, 273] on div "Upload files or drag and drop" at bounding box center [1212, 264] width 152 height 64
click at [1313, 397] on button "Upload" at bounding box center [1304, 402] width 59 height 29
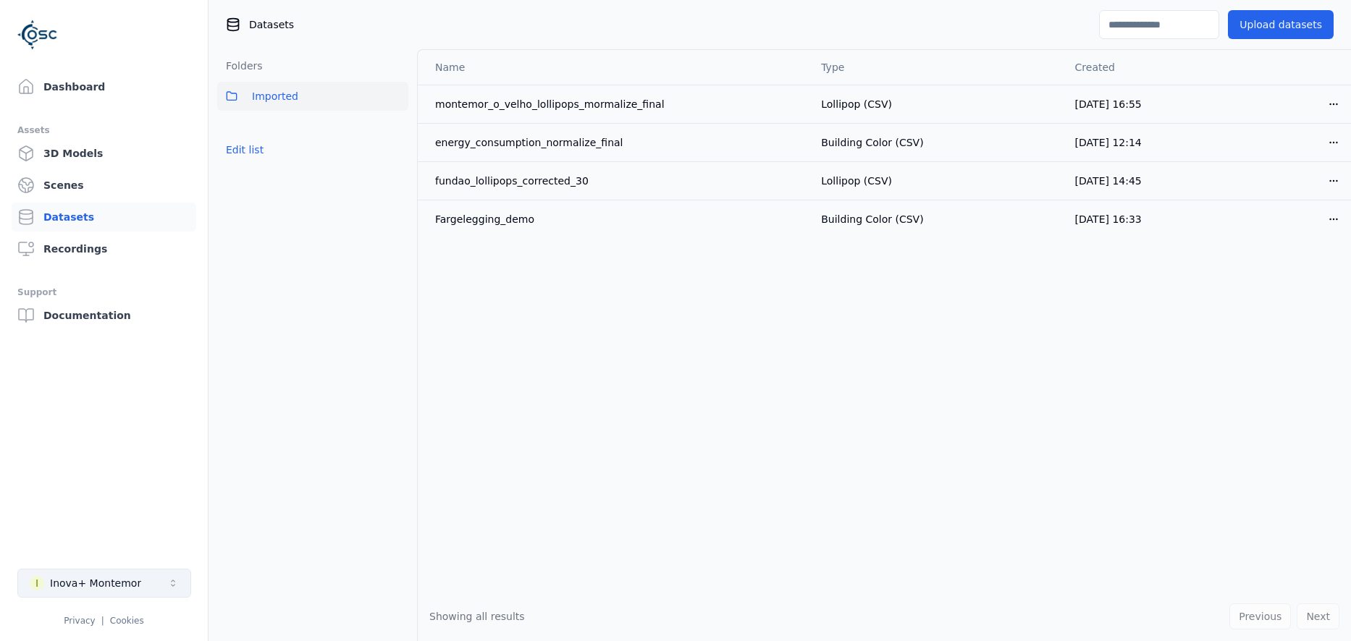
click at [105, 582] on div "Inova+ Montemor" at bounding box center [95, 583] width 91 height 14
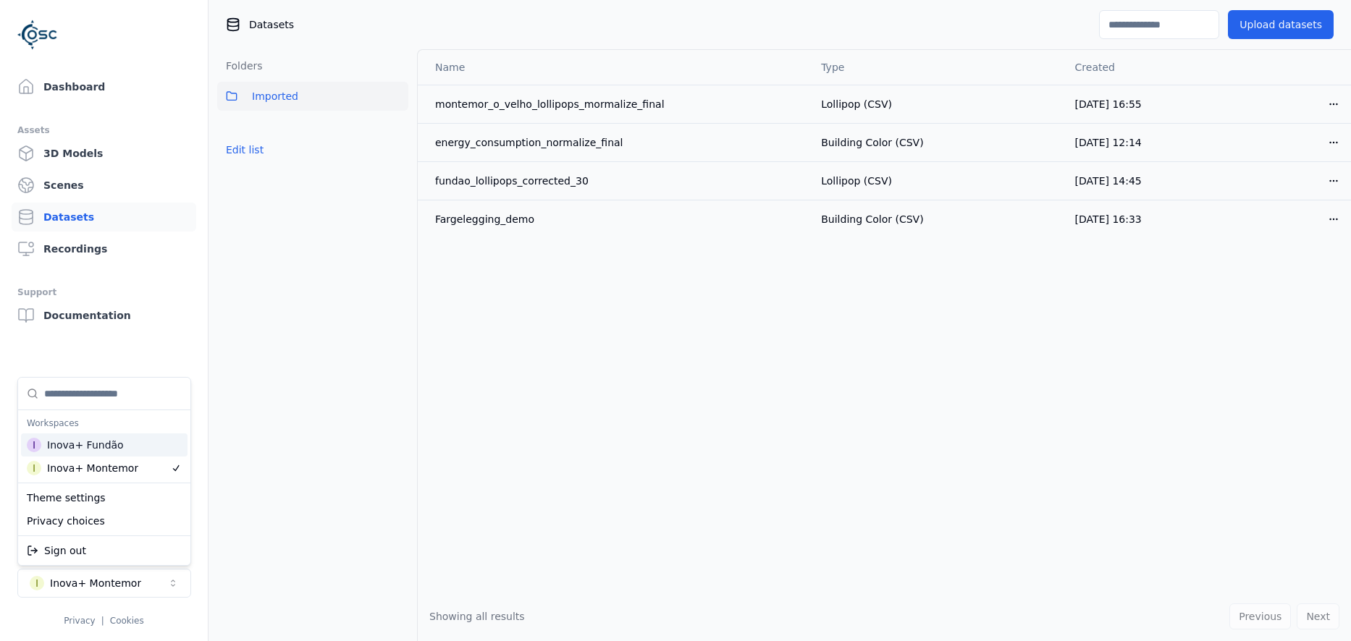
click at [265, 298] on html "Dashboard Assets 3D Models Scenes Datasets Recordings Support Documentation I I…" at bounding box center [675, 320] width 1351 height 641
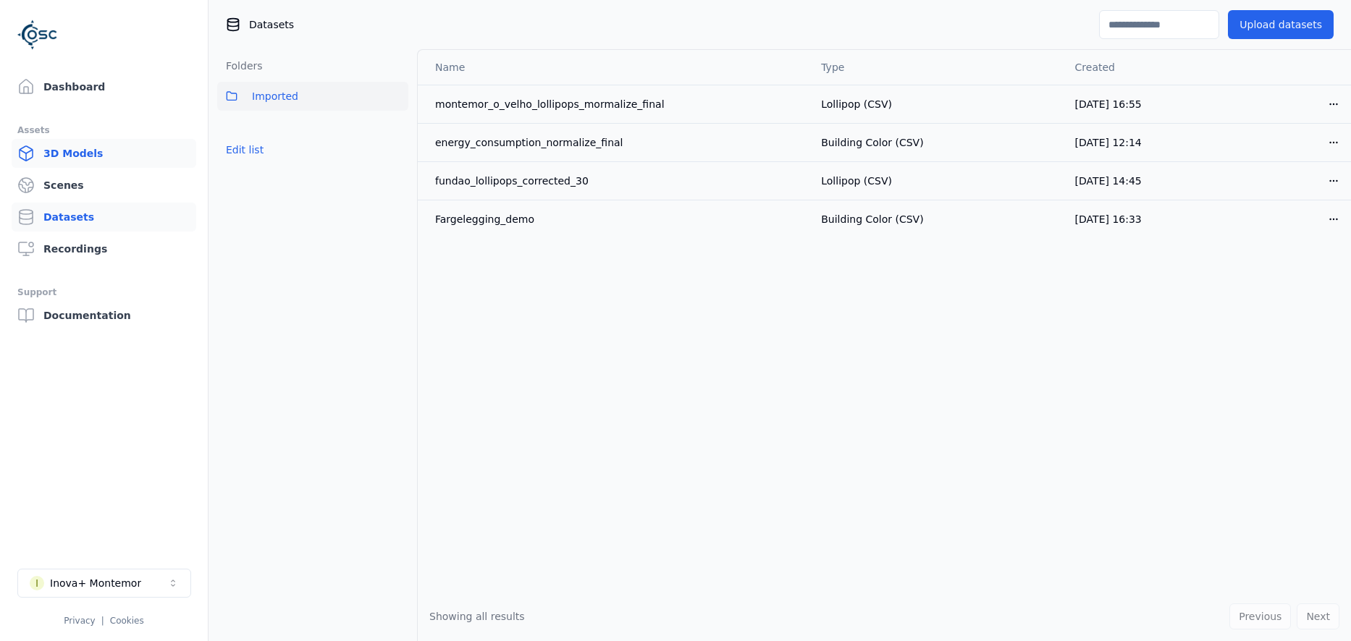
click at [60, 155] on link "3D Models" at bounding box center [104, 153] width 185 height 29
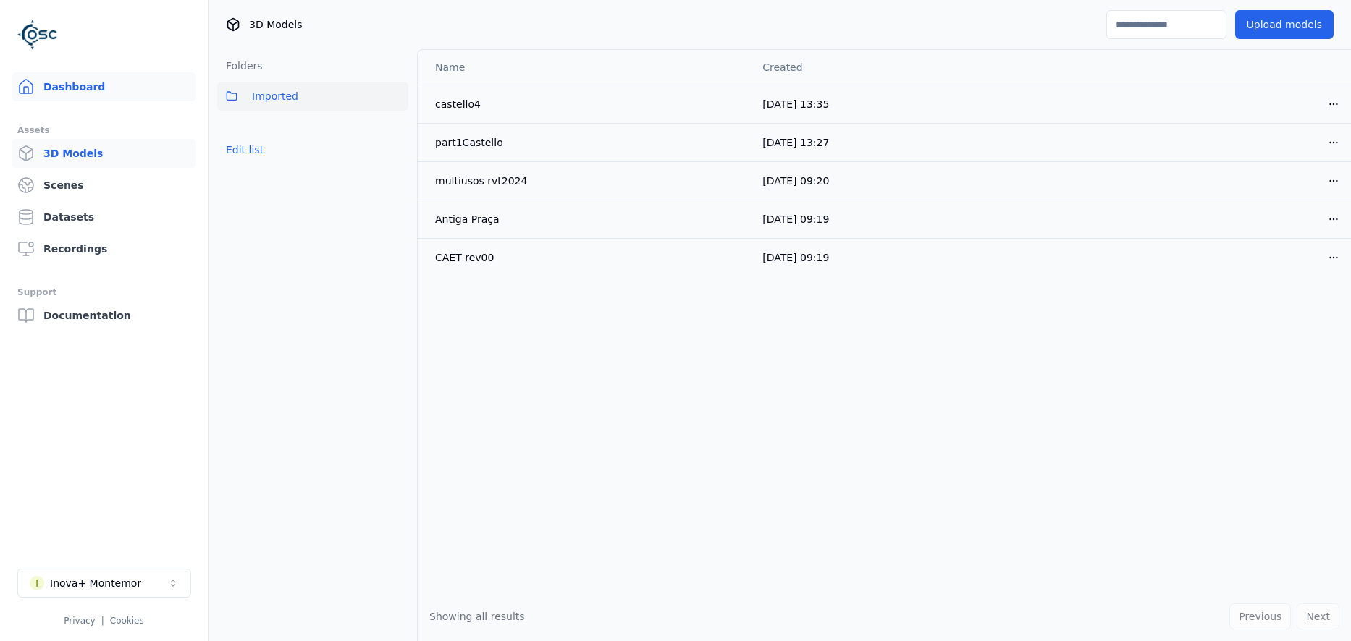
click at [70, 75] on link "Dashboard" at bounding box center [104, 86] width 185 height 29
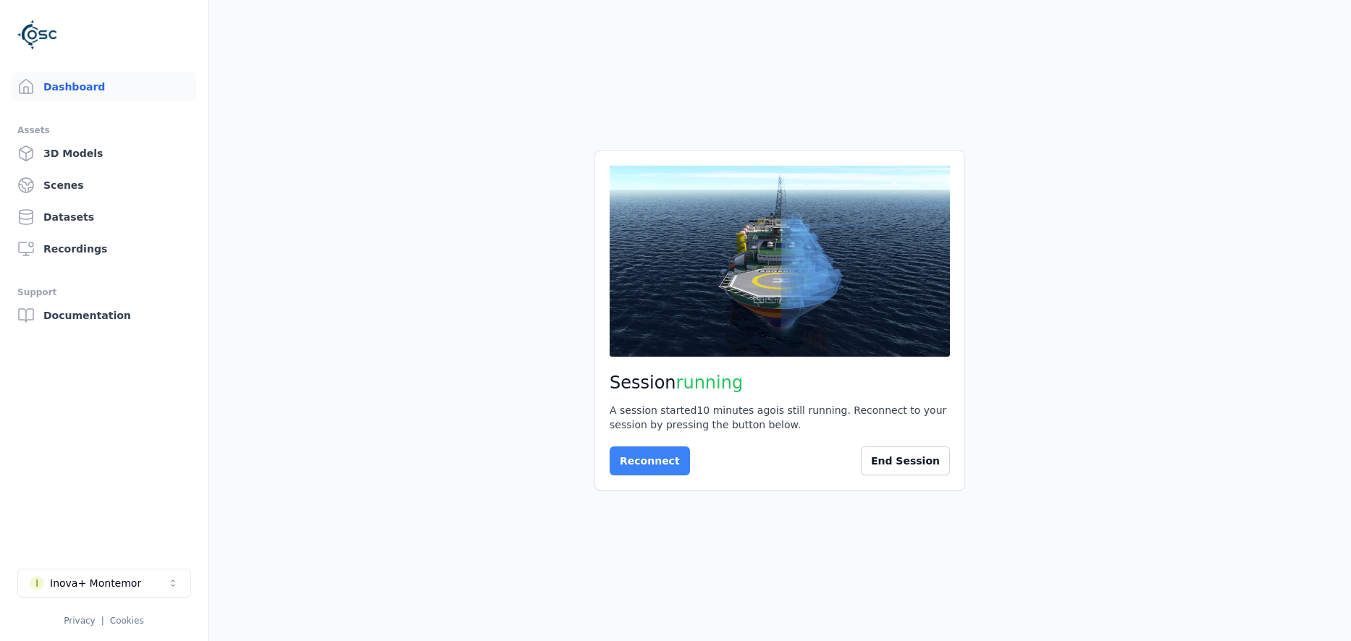
click at [649, 460] on button "Reconnect" at bounding box center [650, 461] width 80 height 29
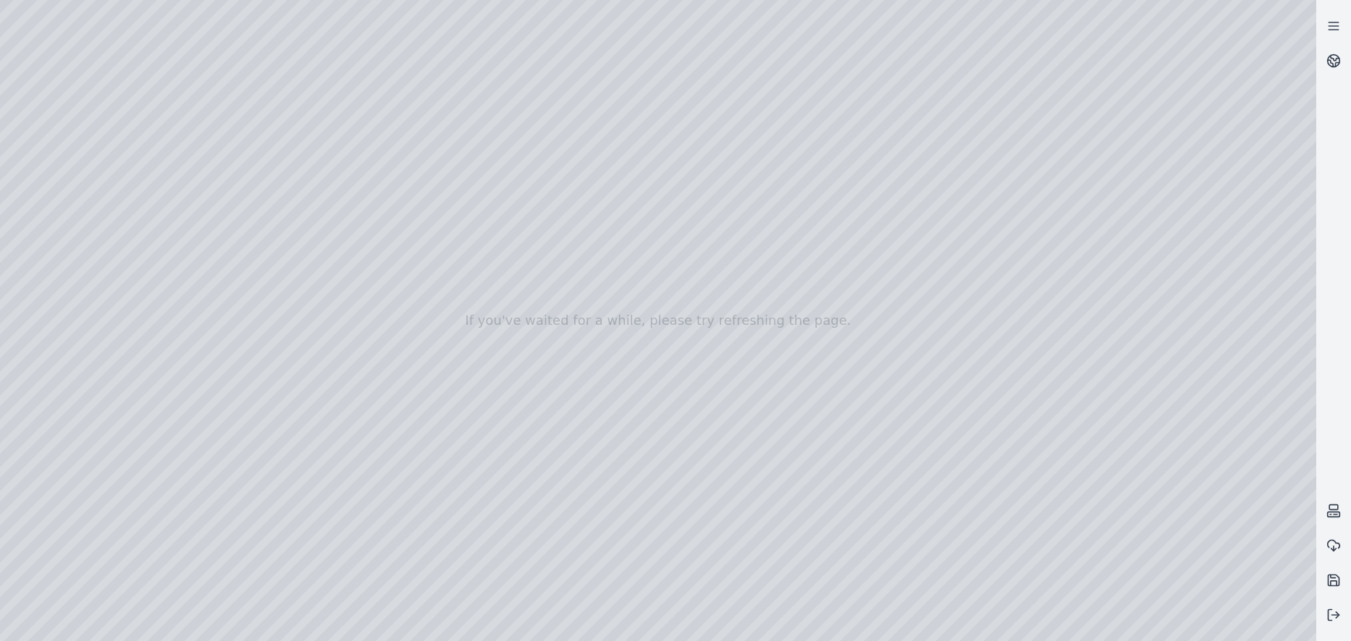
click at [148, 137] on div at bounding box center [658, 320] width 1316 height 641
click at [276, 75] on div at bounding box center [658, 320] width 1316 height 641
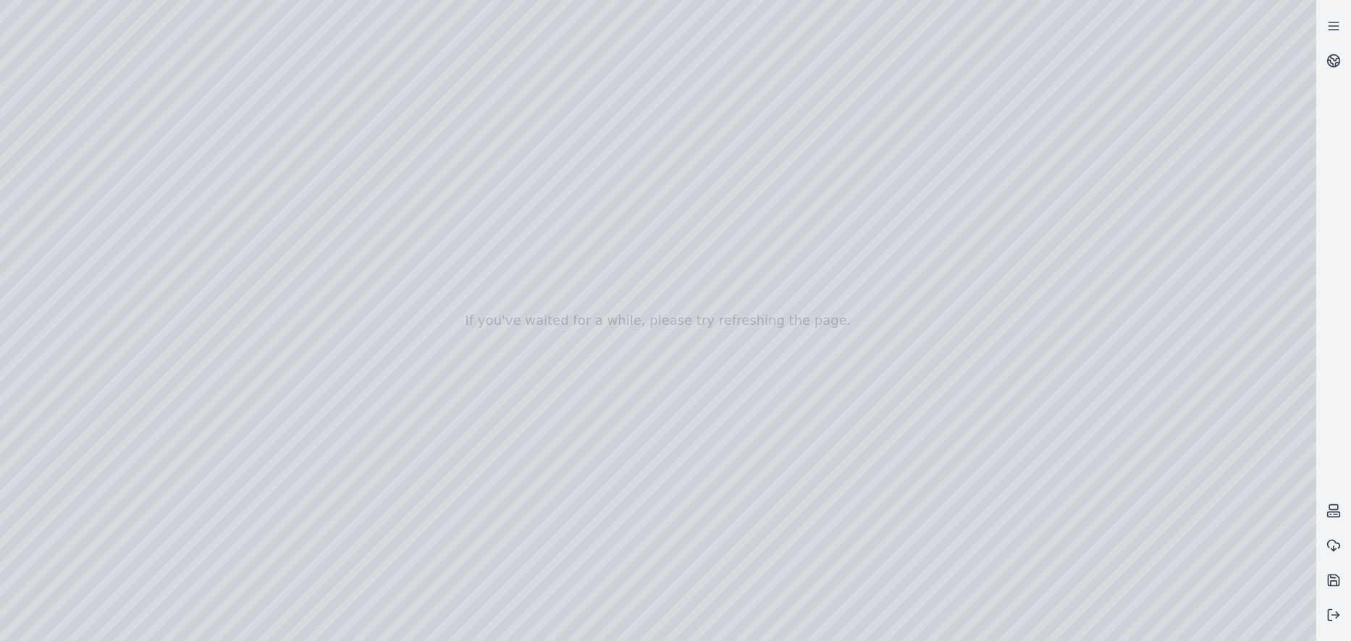
click at [277, 75] on div at bounding box center [658, 320] width 1316 height 641
click at [191, 122] on div at bounding box center [658, 320] width 1316 height 641
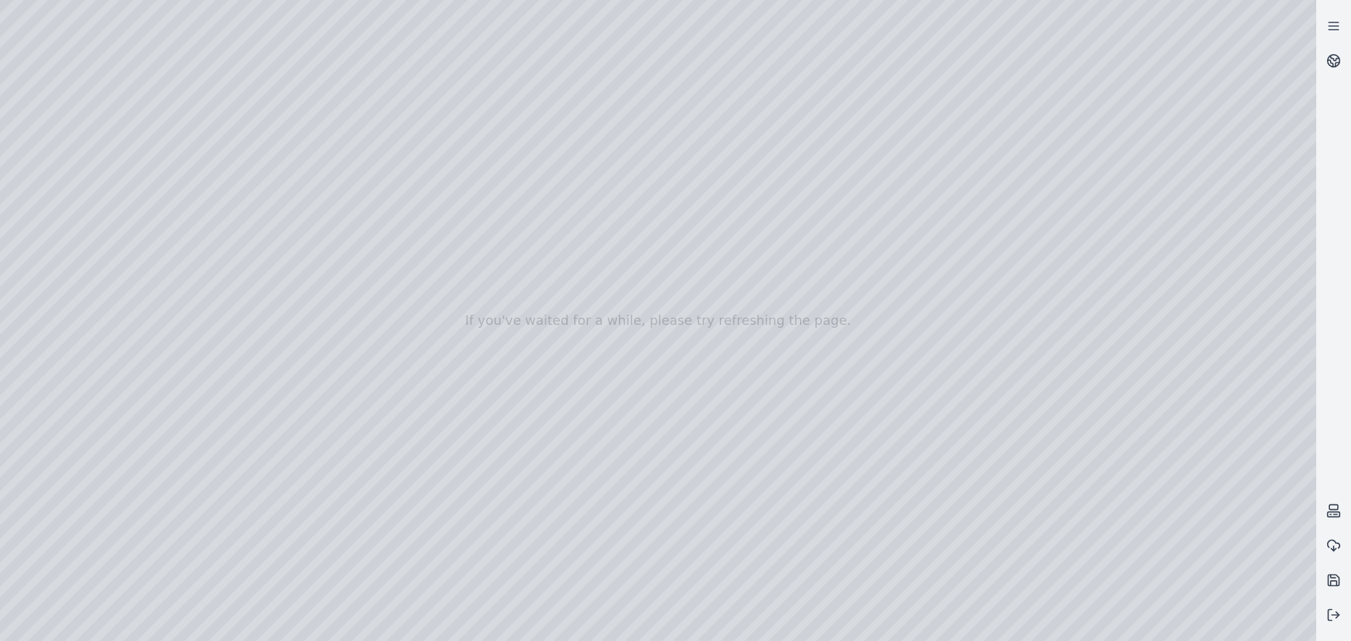
click at [80, 185] on div at bounding box center [658, 320] width 1316 height 641
click at [69, 156] on div at bounding box center [658, 320] width 1316 height 641
click at [74, 181] on div at bounding box center [658, 320] width 1316 height 641
click at [75, 200] on div at bounding box center [658, 320] width 1316 height 641
click at [171, 119] on div at bounding box center [658, 320] width 1316 height 641
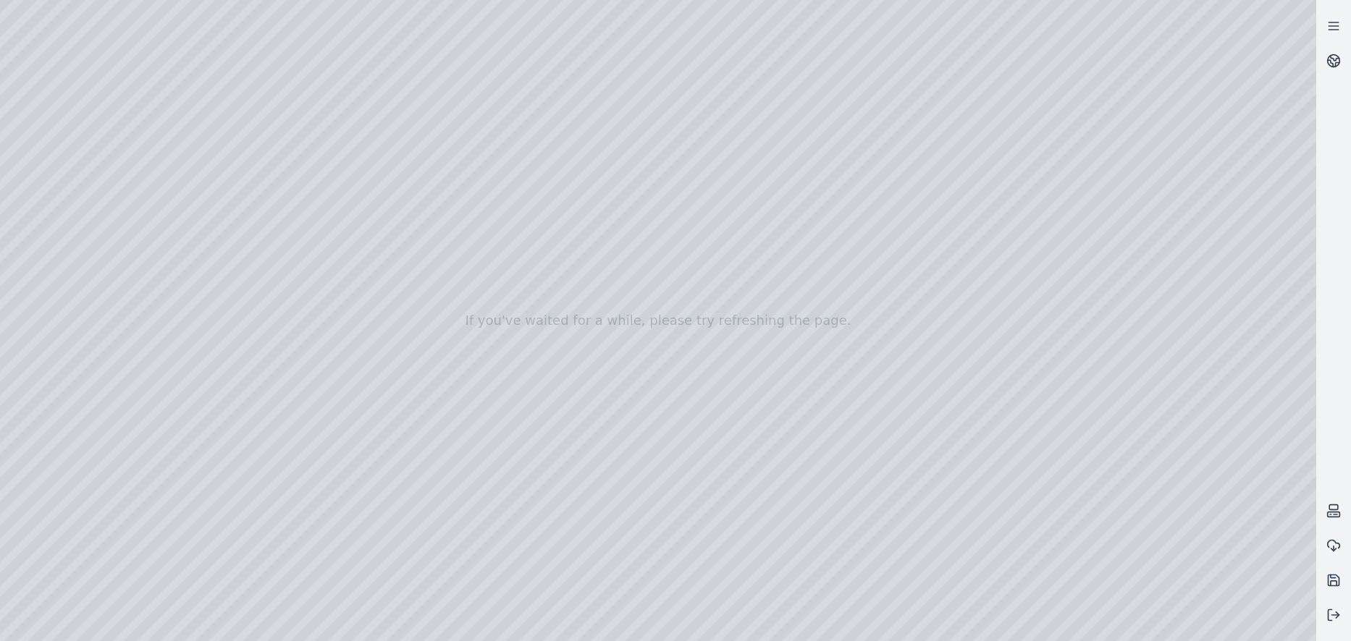
click at [169, 130] on div at bounding box center [658, 320] width 1316 height 641
click at [159, 125] on div at bounding box center [658, 320] width 1316 height 641
drag, startPoint x: 484, startPoint y: 329, endPoint x: 469, endPoint y: 338, distance: 17.5
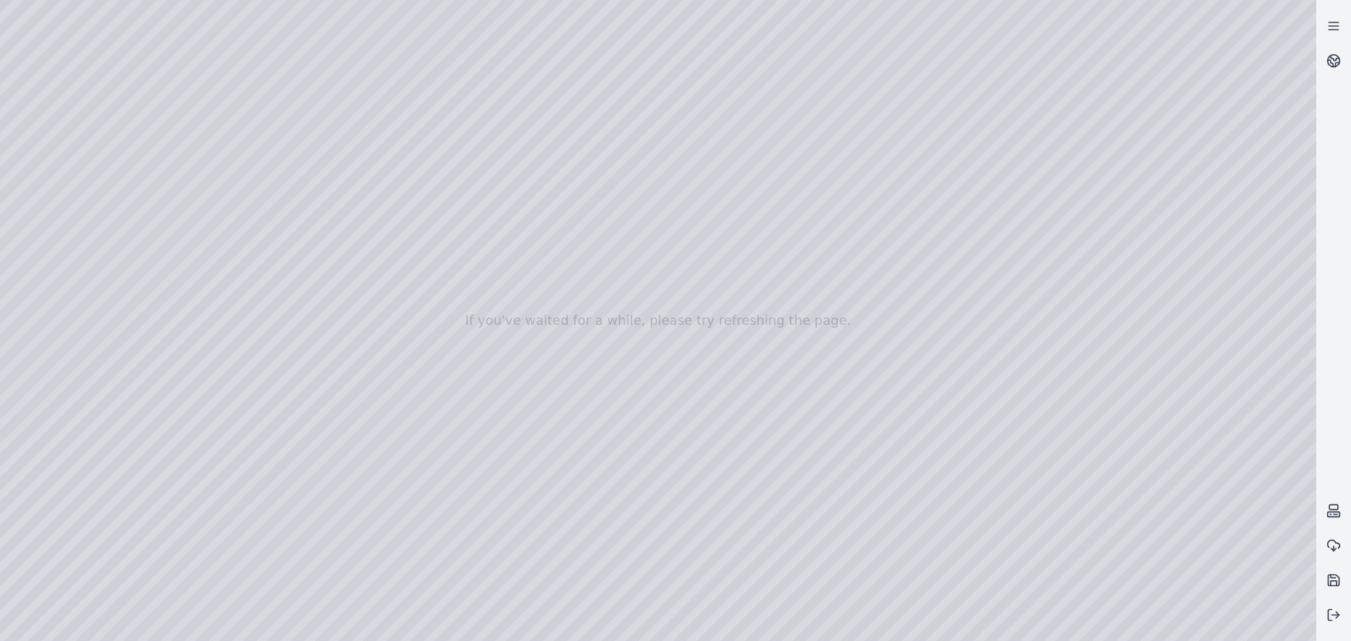
click at [469, 338] on div at bounding box center [658, 320] width 1316 height 641
click at [632, 212] on div at bounding box center [658, 320] width 1316 height 641
click at [625, 201] on div at bounding box center [658, 320] width 1316 height 641
click at [474, 492] on div at bounding box center [658, 320] width 1316 height 641
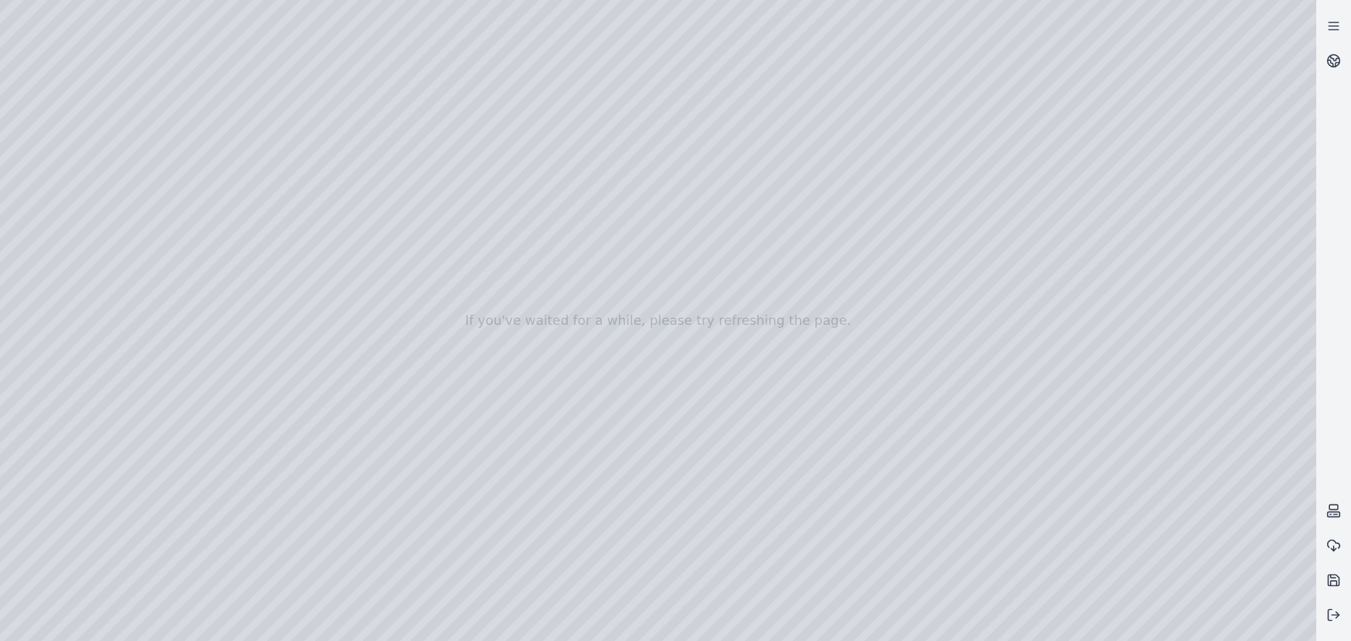
click at [119, 35] on div at bounding box center [658, 320] width 1316 height 641
click at [122, 40] on div at bounding box center [658, 320] width 1316 height 641
click at [70, 223] on div at bounding box center [658, 320] width 1316 height 641
click at [73, 190] on div at bounding box center [658, 320] width 1316 height 641
click at [259, 395] on div at bounding box center [658, 320] width 1316 height 641
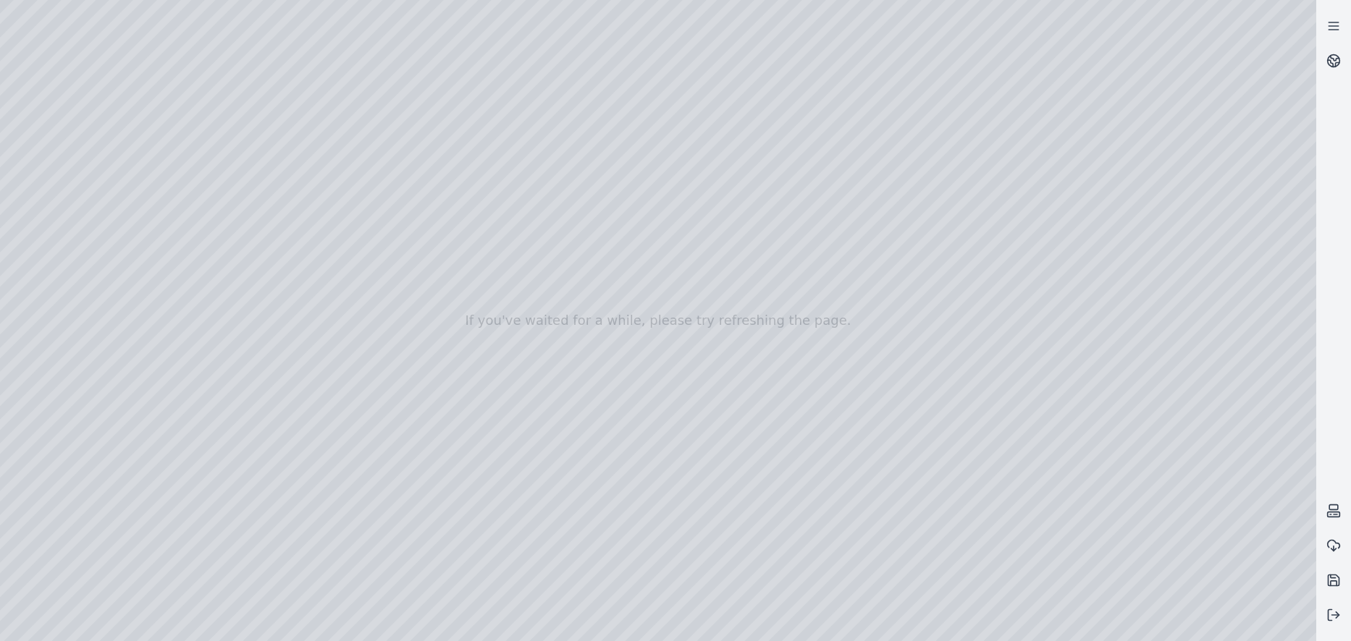
click at [246, 434] on div at bounding box center [658, 320] width 1316 height 641
click at [715, 344] on div at bounding box center [658, 320] width 1316 height 641
click at [254, 392] on div at bounding box center [658, 320] width 1316 height 641
click at [256, 392] on div at bounding box center [658, 320] width 1316 height 641
click at [260, 399] on div at bounding box center [658, 320] width 1316 height 641
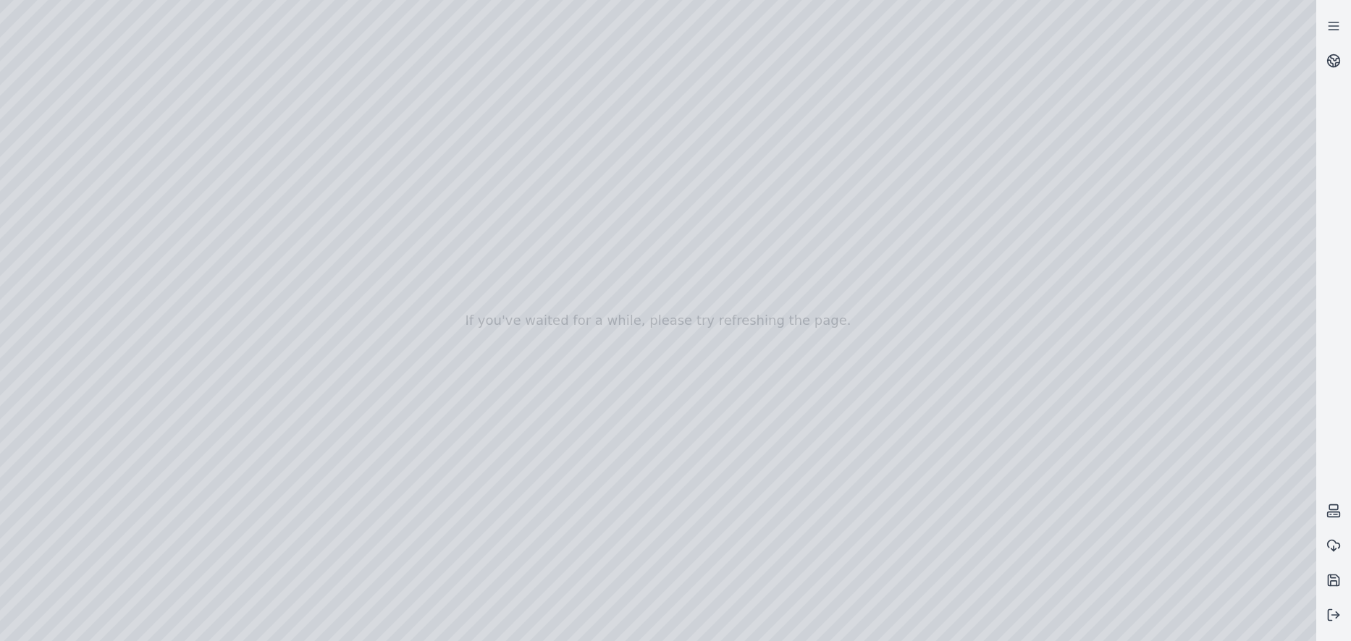
click at [257, 441] on div at bounding box center [658, 320] width 1316 height 641
click at [733, 344] on div at bounding box center [658, 320] width 1316 height 641
click at [65, 160] on div at bounding box center [658, 320] width 1316 height 641
click at [75, 187] on div at bounding box center [658, 320] width 1316 height 641
click at [75, 212] on div at bounding box center [658, 320] width 1316 height 641
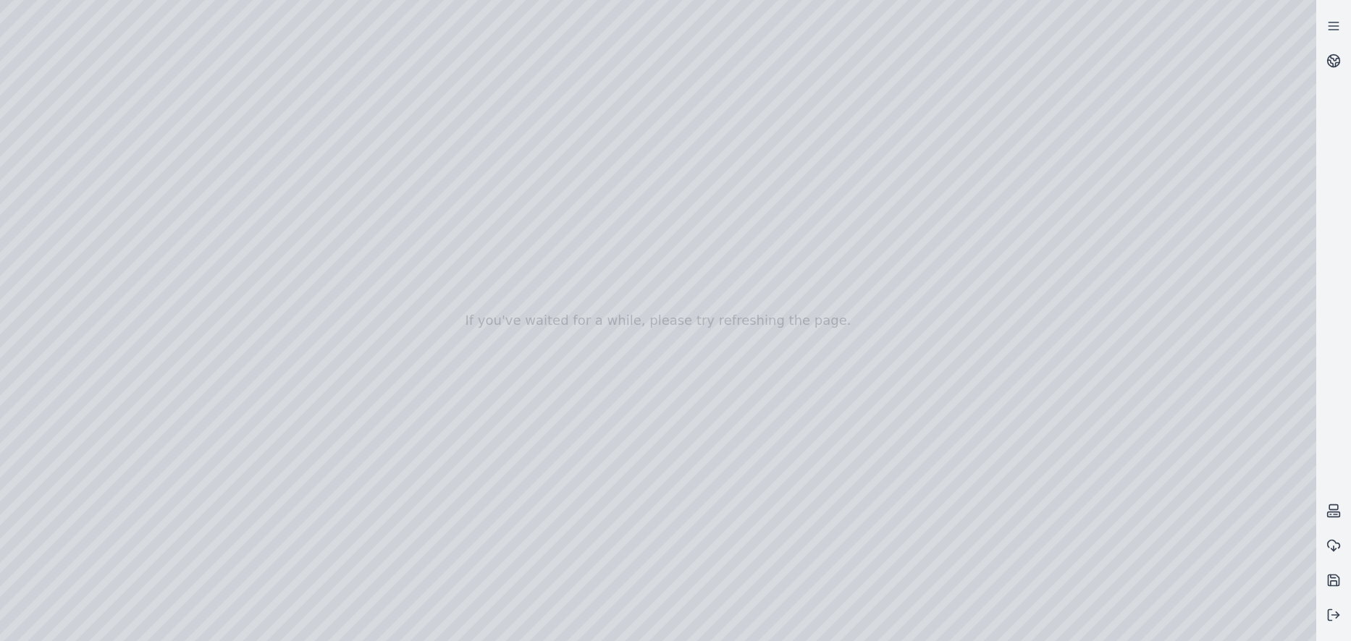
click at [162, 132] on div at bounding box center [658, 320] width 1316 height 641
click at [256, 84] on div at bounding box center [658, 320] width 1316 height 641
click at [248, 132] on div at bounding box center [658, 320] width 1316 height 641
click at [158, 119] on div at bounding box center [658, 320] width 1316 height 641
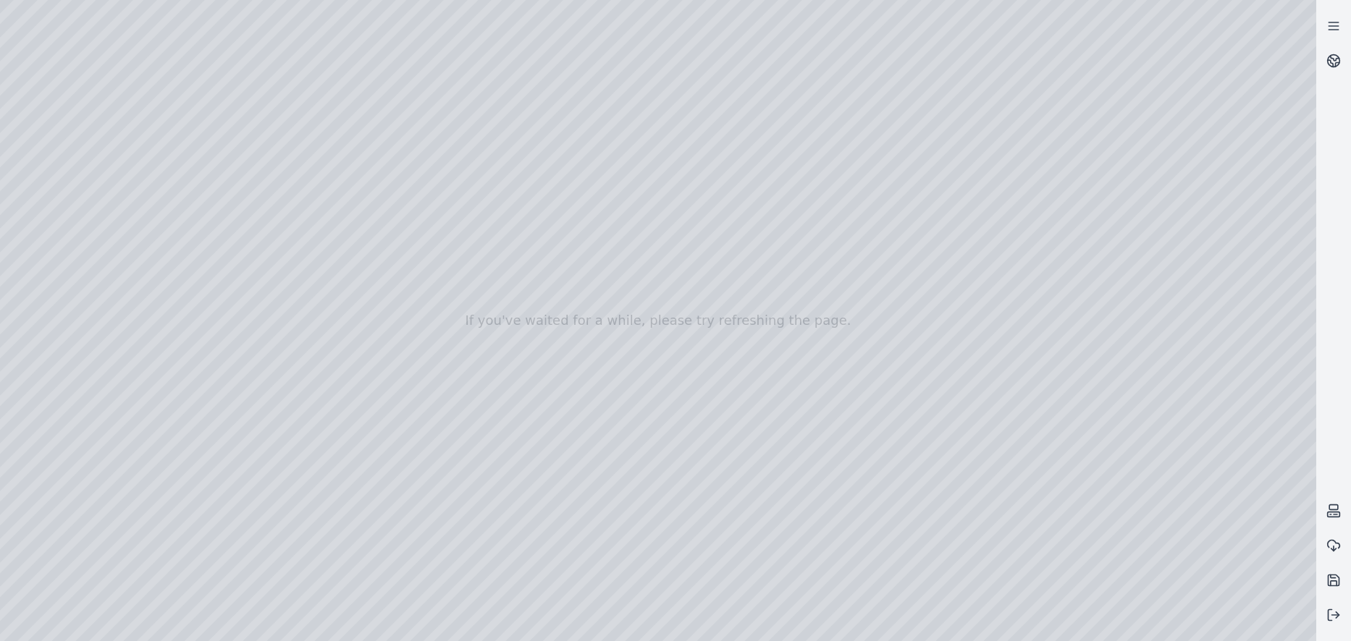
click at [158, 119] on div at bounding box center [658, 320] width 1316 height 641
click at [118, 37] on div at bounding box center [658, 320] width 1316 height 641
click at [1328, 615] on icon at bounding box center [1330, 615] width 4 height 11
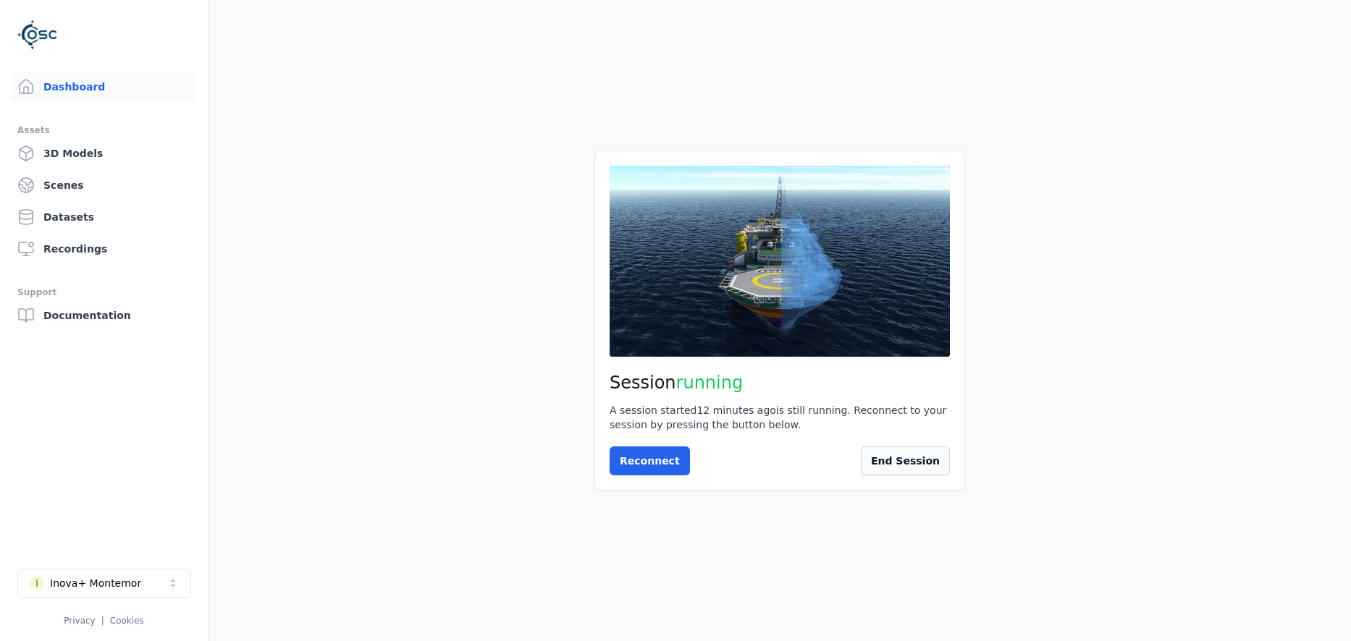
click at [906, 460] on button "End Session" at bounding box center [905, 461] width 89 height 29
click at [642, 459] on button "Start Session" at bounding box center [667, 461] width 115 height 29
click at [642, 459] on button "Connect" at bounding box center [643, 461] width 67 height 29
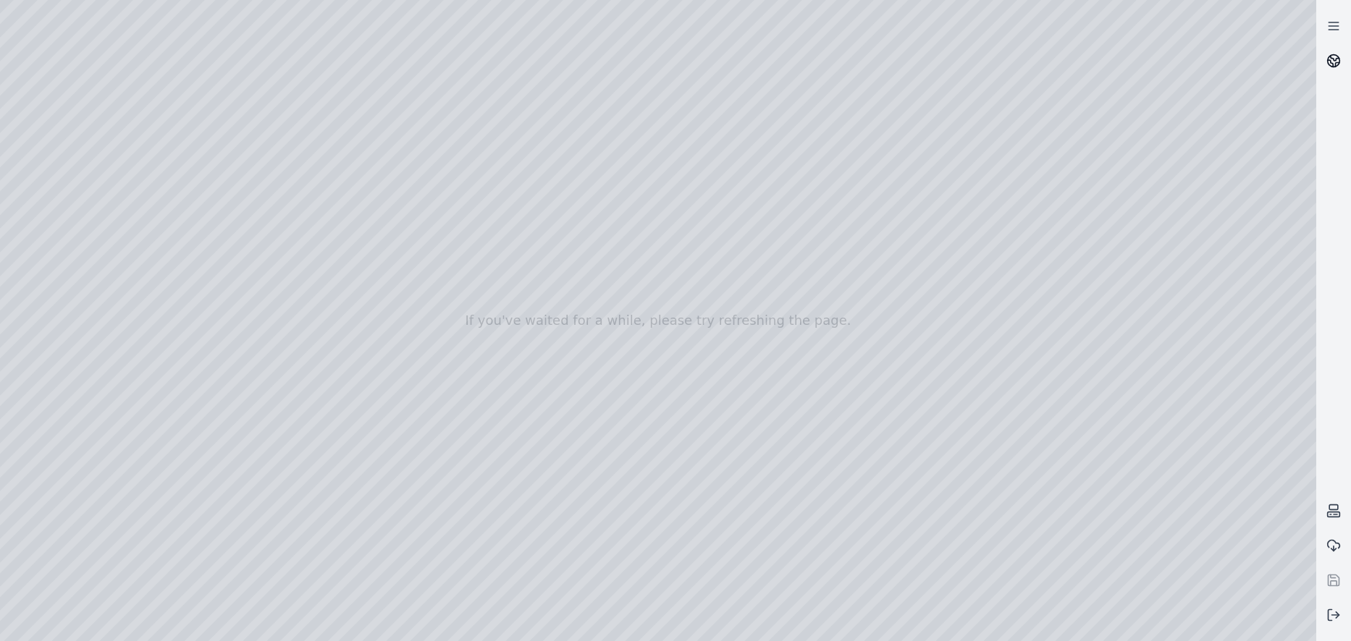
click at [1329, 58] on icon at bounding box center [1333, 61] width 14 height 14
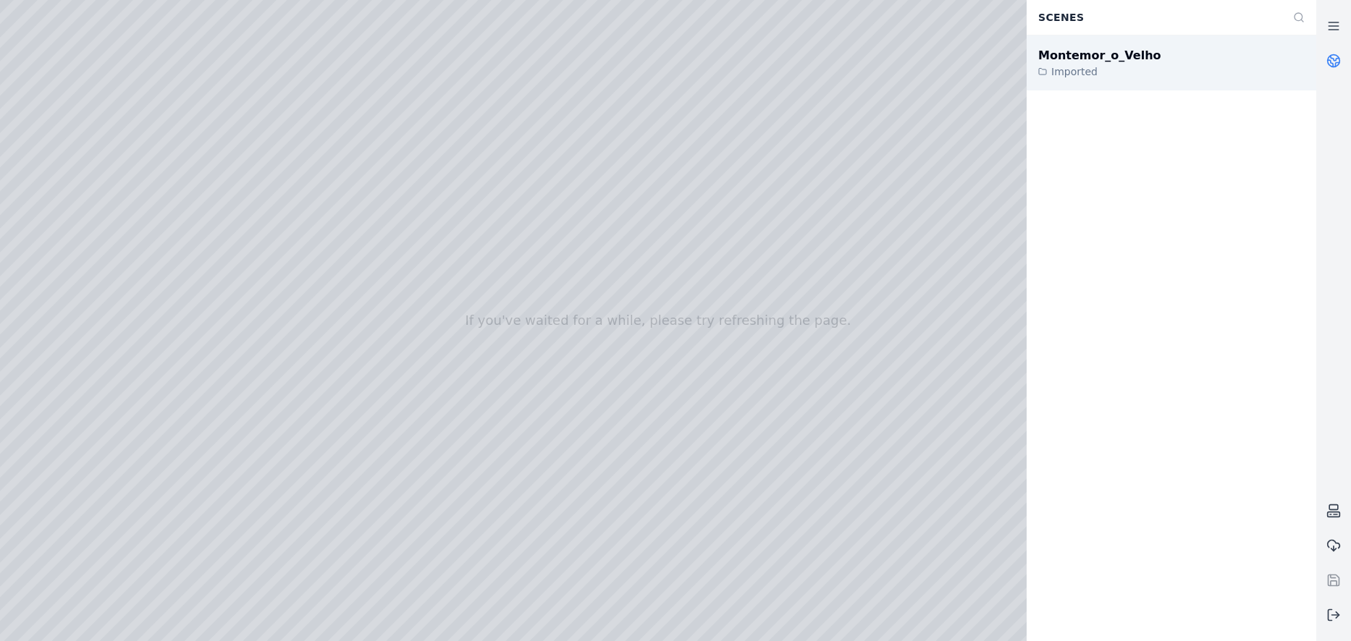
click at [1181, 74] on div "Montemor_o_Velho Imported" at bounding box center [1171, 62] width 290 height 55
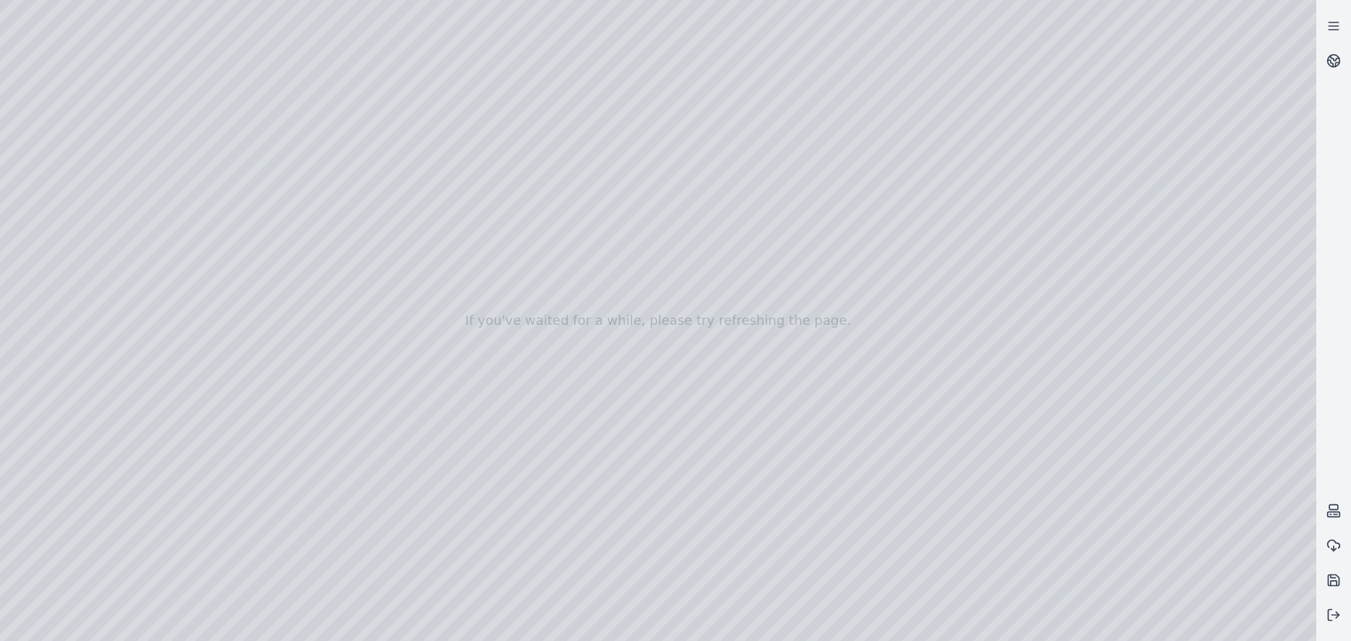
click at [73, 191] on div at bounding box center [658, 320] width 1316 height 641
click at [49, 132] on div at bounding box center [658, 320] width 1316 height 641
click at [65, 160] on div at bounding box center [658, 320] width 1316 height 641
click at [81, 180] on div at bounding box center [658, 320] width 1316 height 641
click at [79, 211] on div at bounding box center [658, 320] width 1316 height 641
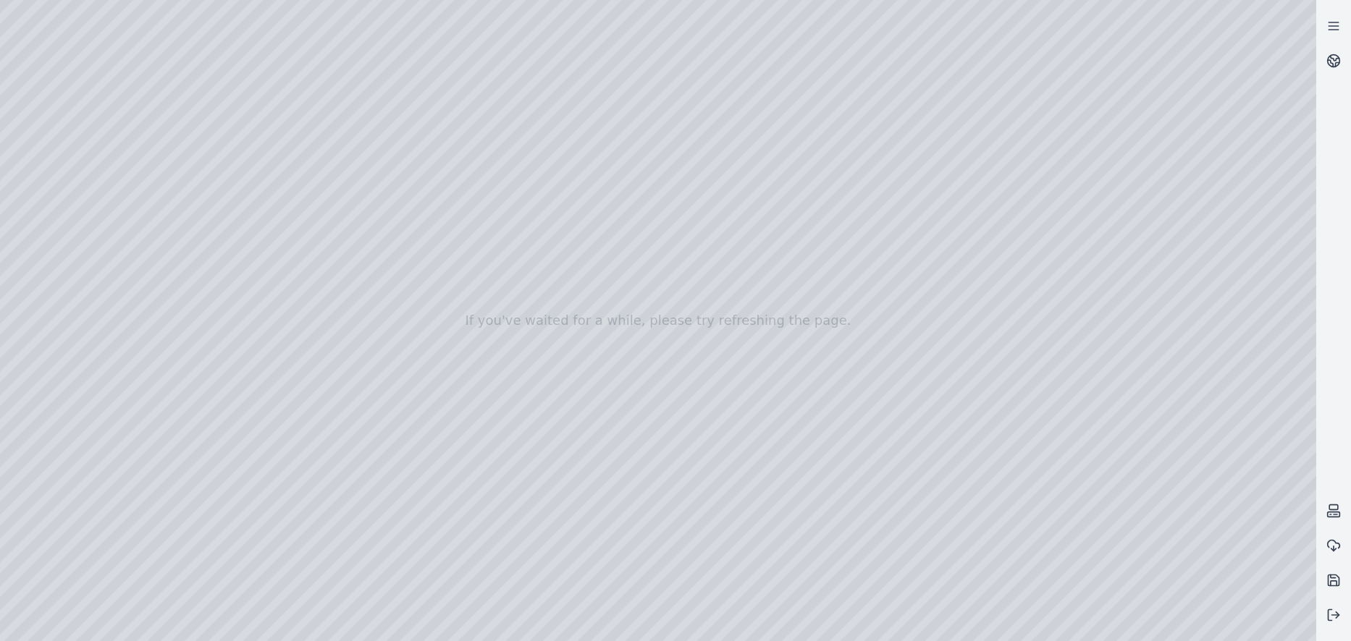
click at [177, 128] on div at bounding box center [658, 320] width 1316 height 641
click at [158, 104] on div at bounding box center [658, 320] width 1316 height 641
click at [176, 136] on div at bounding box center [658, 320] width 1316 height 641
drag, startPoint x: 531, startPoint y: 208, endPoint x: 594, endPoint y: 341, distance: 146.7
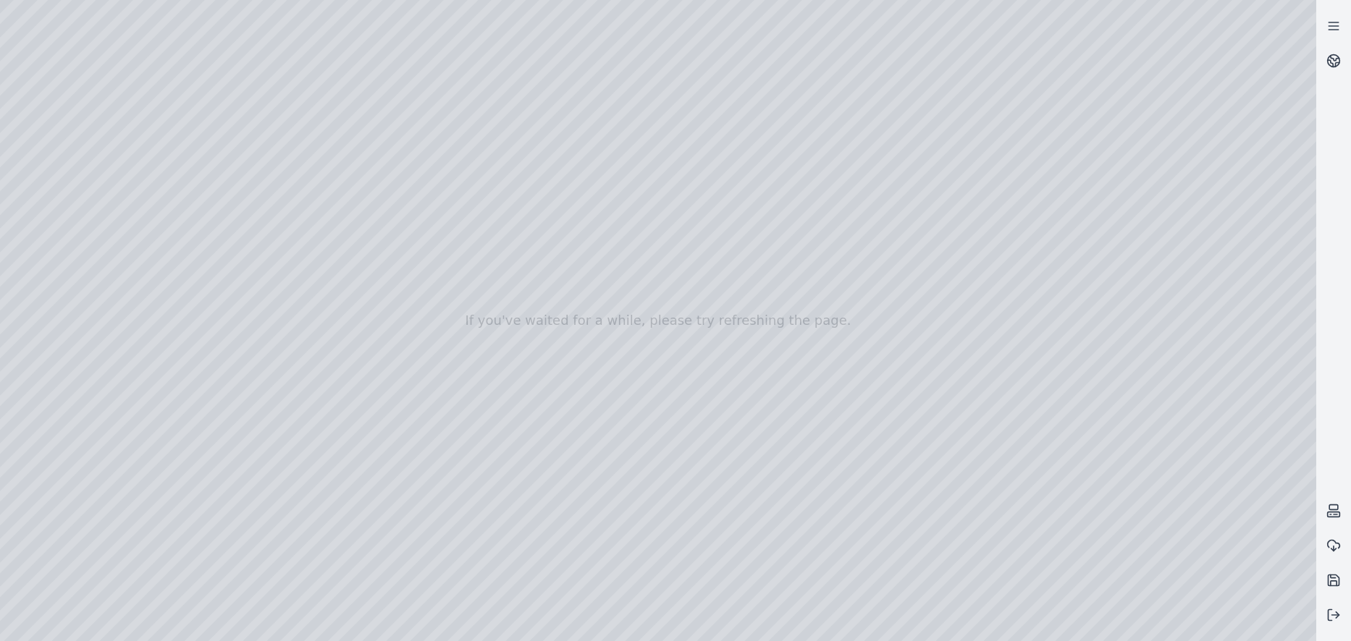
drag, startPoint x: 512, startPoint y: 187, endPoint x: 508, endPoint y: 25, distance: 162.2
drag, startPoint x: 544, startPoint y: 141, endPoint x: 559, endPoint y: 227, distance: 87.4
drag, startPoint x: 492, startPoint y: 106, endPoint x: 673, endPoint y: 531, distance: 461.6
drag, startPoint x: 853, startPoint y: 267, endPoint x: 441, endPoint y: 266, distance: 412.6
drag, startPoint x: 975, startPoint y: 303, endPoint x: 410, endPoint y: 269, distance: 565.7
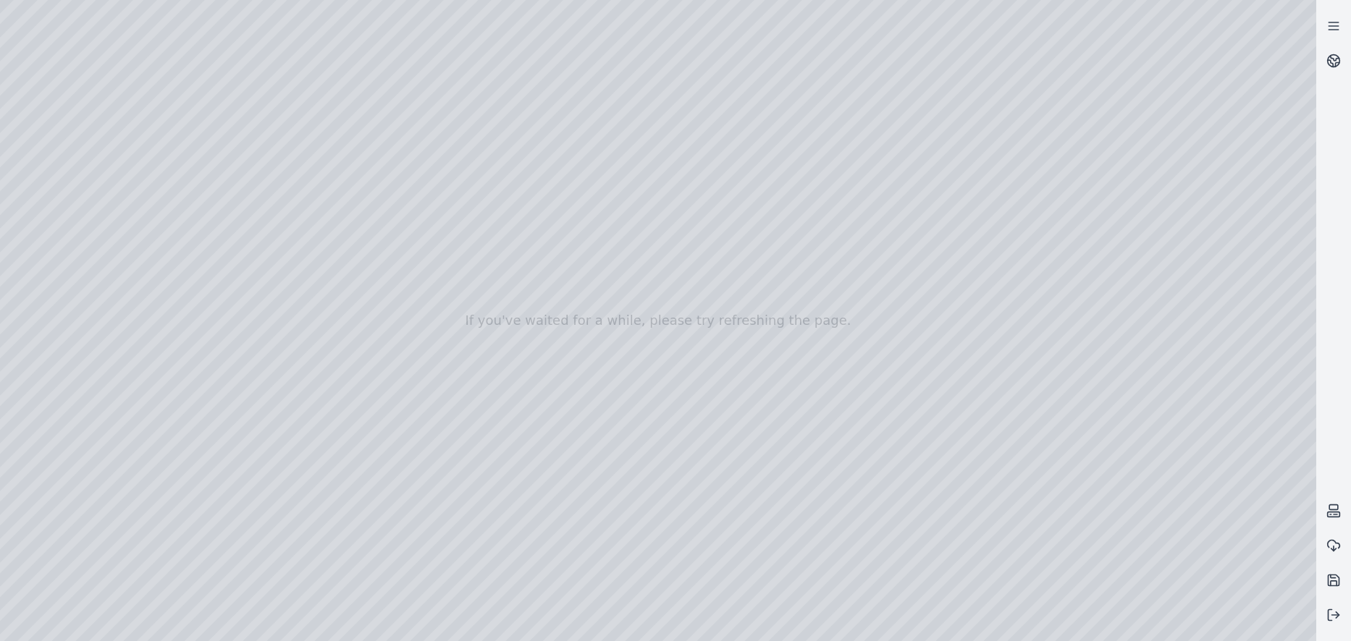
drag, startPoint x: 990, startPoint y: 322, endPoint x: 625, endPoint y: 340, distance: 364.6
click at [122, 40] on div at bounding box center [658, 320] width 1316 height 641
click at [162, 134] on div at bounding box center [658, 320] width 1316 height 641
click at [156, 128] on div at bounding box center [658, 320] width 1316 height 641
drag, startPoint x: 1104, startPoint y: 353, endPoint x: 825, endPoint y: 337, distance: 279.2
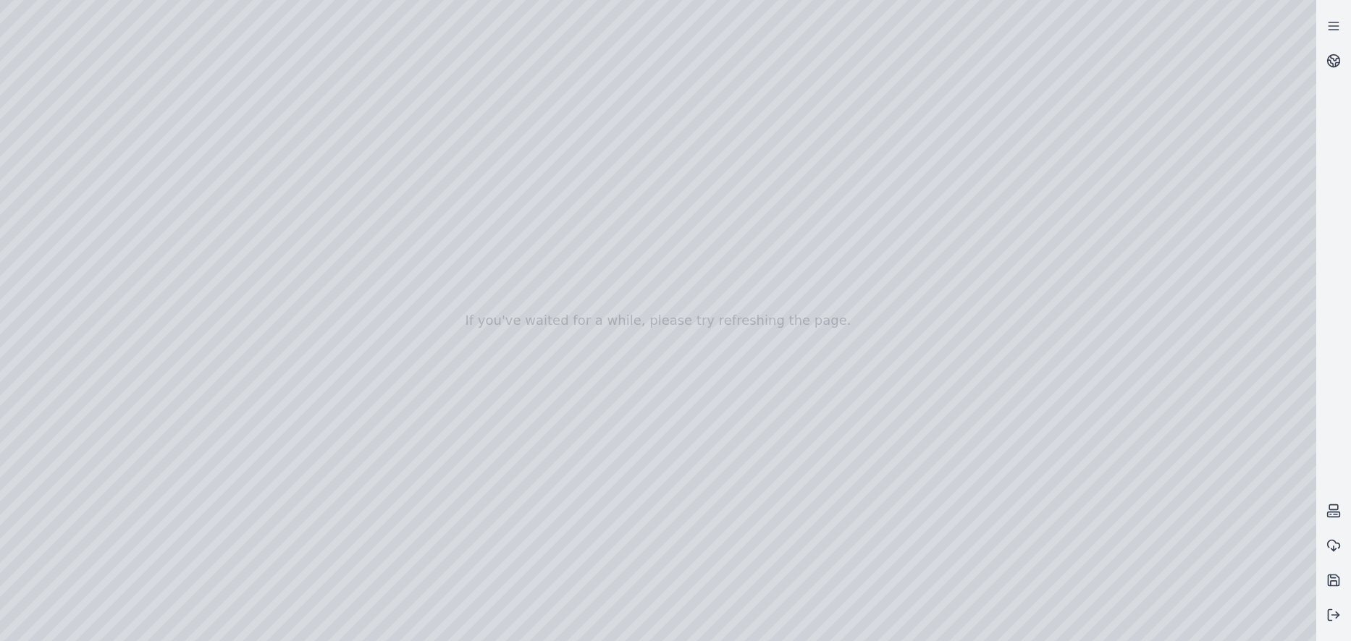
click at [120, 39] on div at bounding box center [658, 320] width 1316 height 641
click at [159, 159] on div at bounding box center [658, 320] width 1316 height 641
click at [161, 129] on div at bounding box center [658, 320] width 1316 height 641
drag, startPoint x: 550, startPoint y: 290, endPoint x: 1050, endPoint y: 301, distance: 499.6
click at [948, 230] on div at bounding box center [658, 320] width 1316 height 641
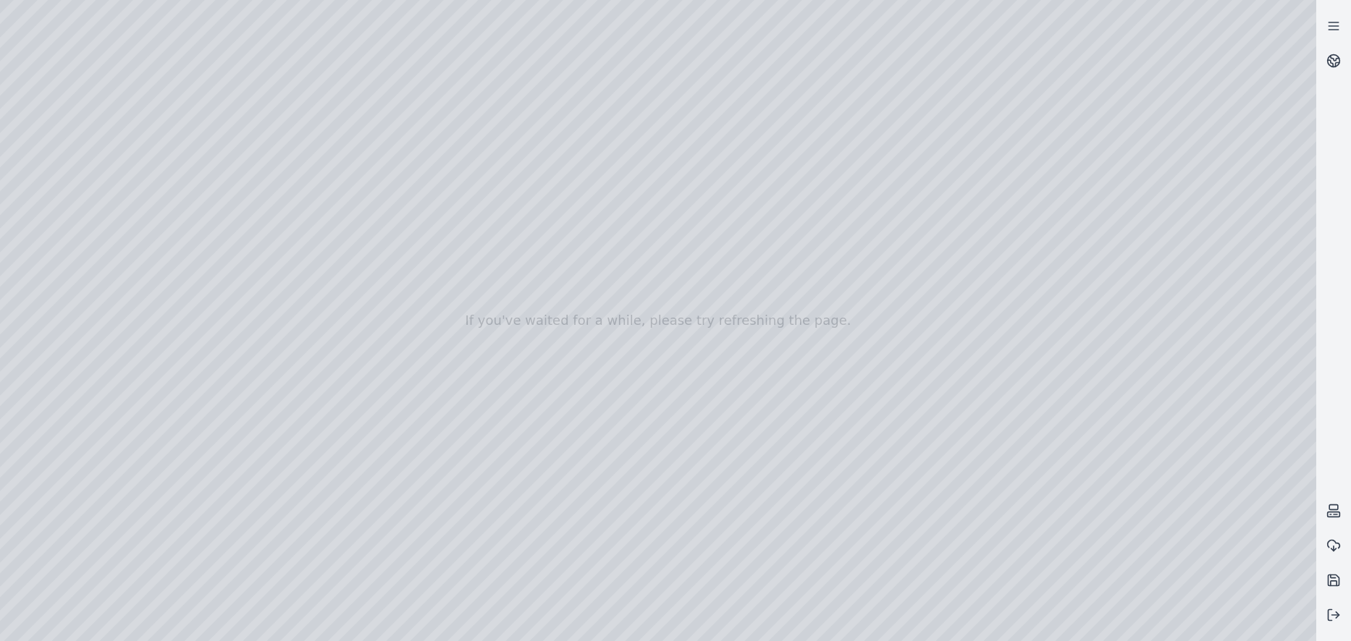
click at [117, 39] on div at bounding box center [658, 320] width 1316 height 641
click at [150, 152] on div at bounding box center [658, 320] width 1316 height 641
click at [160, 114] on div at bounding box center [658, 320] width 1316 height 641
click at [119, 42] on div at bounding box center [658, 320] width 1316 height 641
click at [122, 41] on div at bounding box center [658, 320] width 1316 height 641
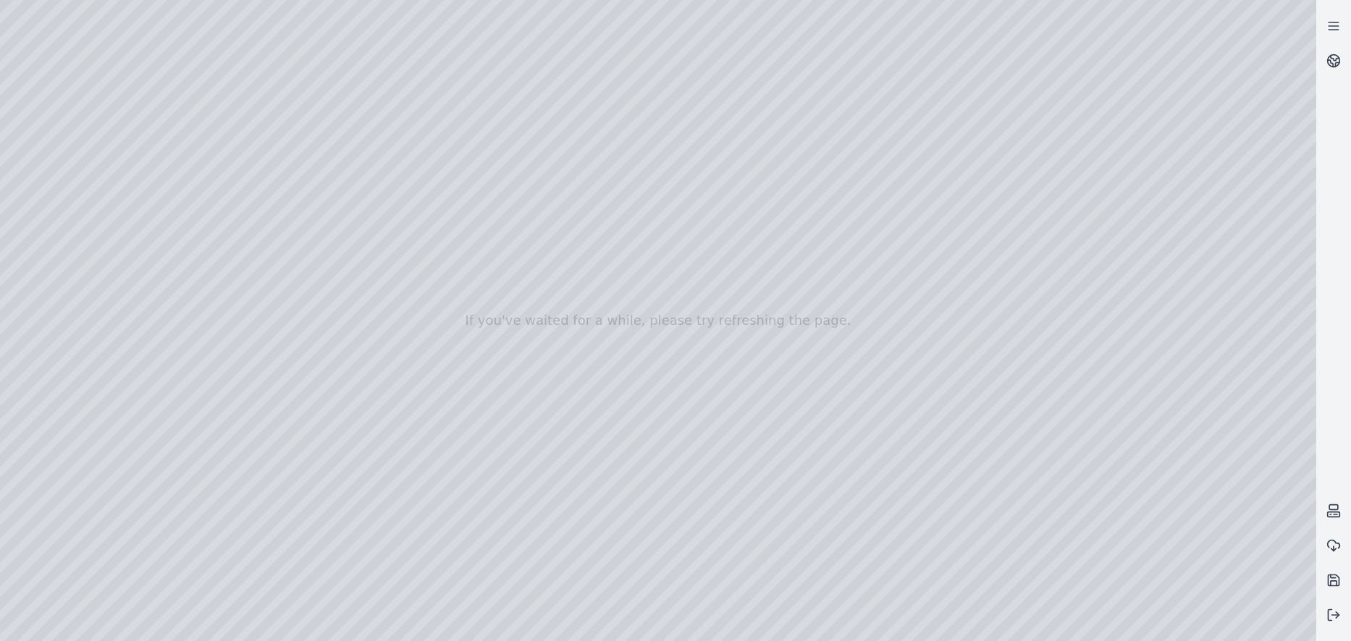
click at [183, 128] on div at bounding box center [658, 320] width 1316 height 641
click at [163, 185] on div at bounding box center [658, 320] width 1316 height 641
click at [135, 82] on div at bounding box center [658, 320] width 1316 height 641
click at [150, 123] on div at bounding box center [658, 320] width 1316 height 641
click at [121, 41] on div at bounding box center [658, 320] width 1316 height 641
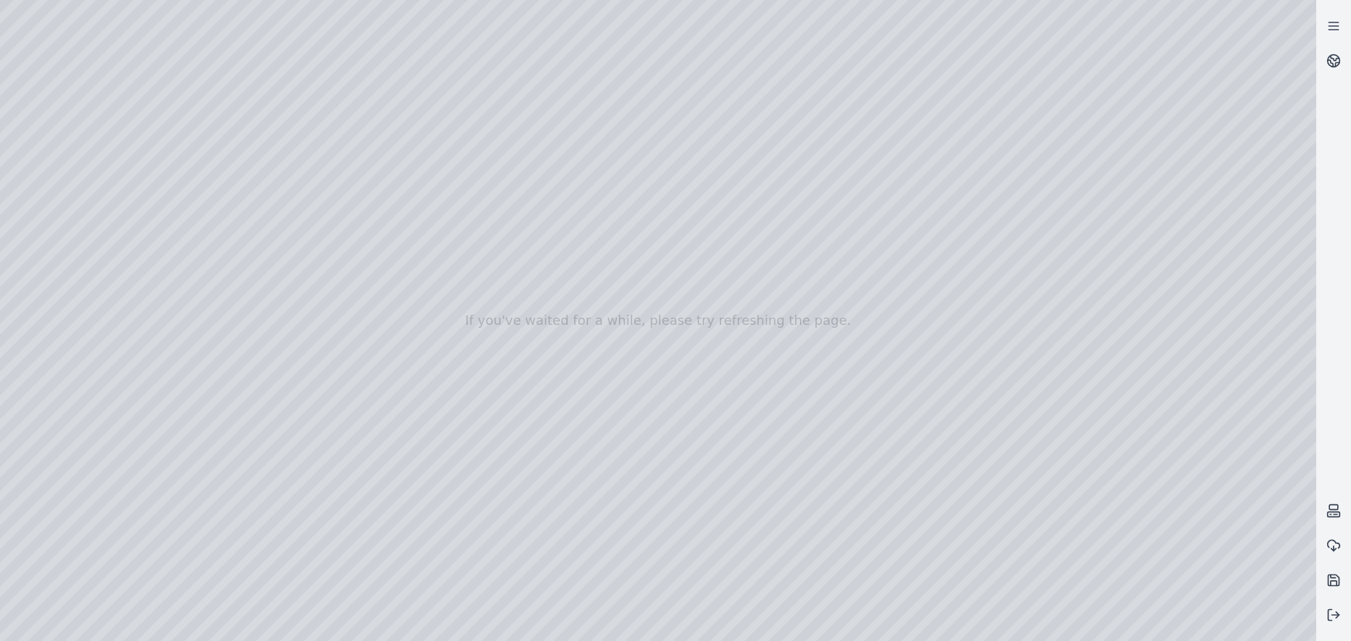
drag, startPoint x: 998, startPoint y: 364, endPoint x: 508, endPoint y: 374, distance: 490.2
click at [172, 205] on div at bounding box center [658, 320] width 1316 height 641
click at [146, 148] on div at bounding box center [658, 320] width 1316 height 641
drag, startPoint x: 1137, startPoint y: 290, endPoint x: 1169, endPoint y: 284, distance: 32.4
click at [1039, 149] on div at bounding box center [658, 320] width 1316 height 641
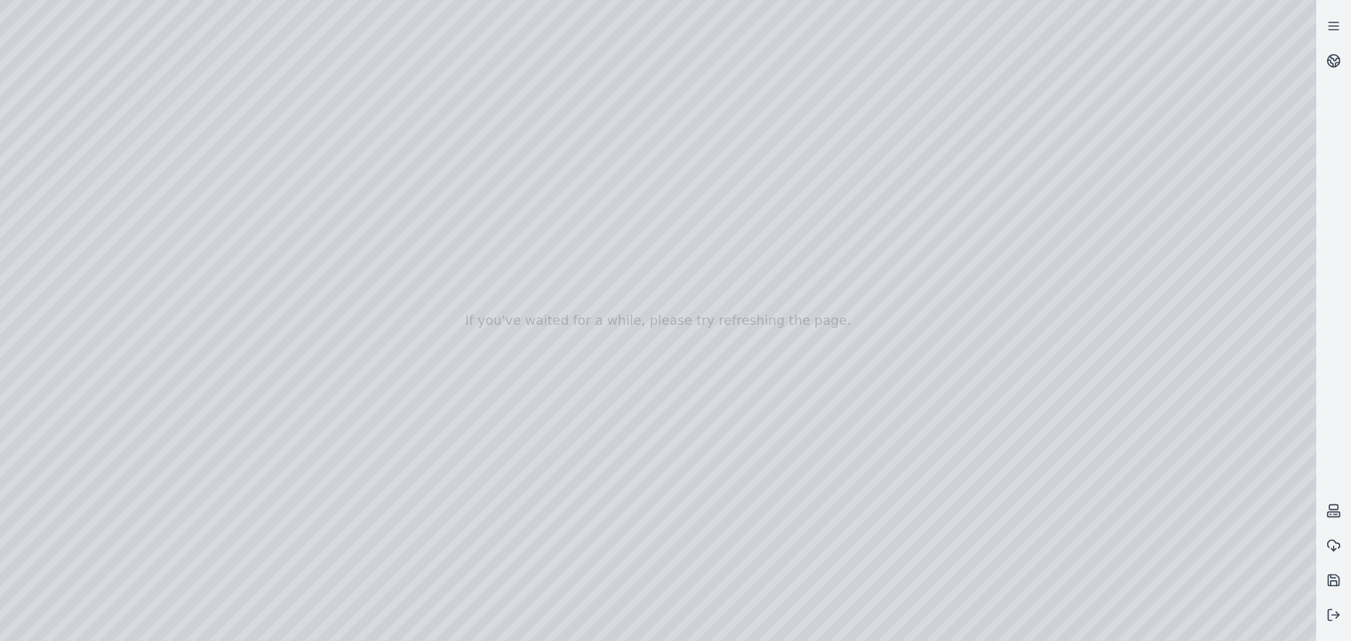
click at [1039, 149] on div at bounding box center [658, 320] width 1316 height 641
click at [1176, 186] on div at bounding box center [658, 320] width 1316 height 641
click at [966, 28] on div at bounding box center [658, 320] width 1316 height 641
click at [1008, 306] on div at bounding box center [658, 320] width 1316 height 641
click at [117, 43] on div at bounding box center [658, 320] width 1316 height 641
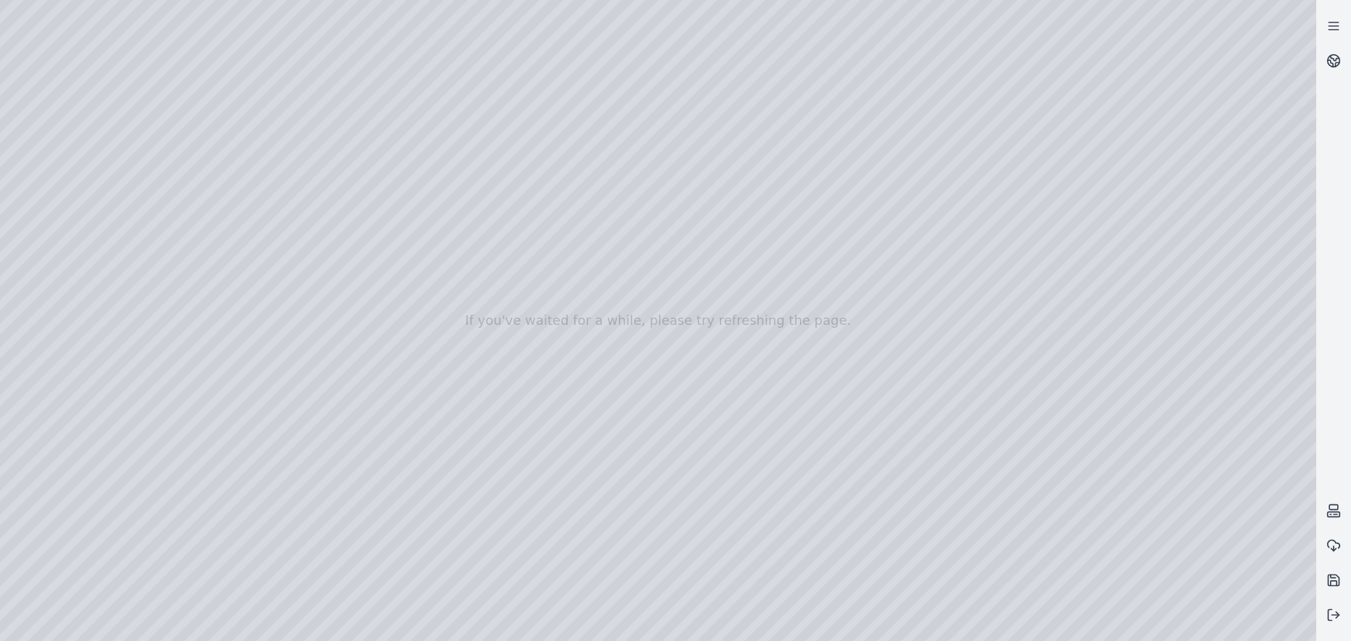
click at [174, 230] on div at bounding box center [658, 320] width 1316 height 641
click at [151, 118] on div at bounding box center [658, 320] width 1316 height 641
drag, startPoint x: 493, startPoint y: 281, endPoint x: 695, endPoint y: 203, distance: 216.6
click at [121, 43] on div at bounding box center [658, 320] width 1316 height 641
click at [1331, 609] on icon at bounding box center [1333, 615] width 14 height 14
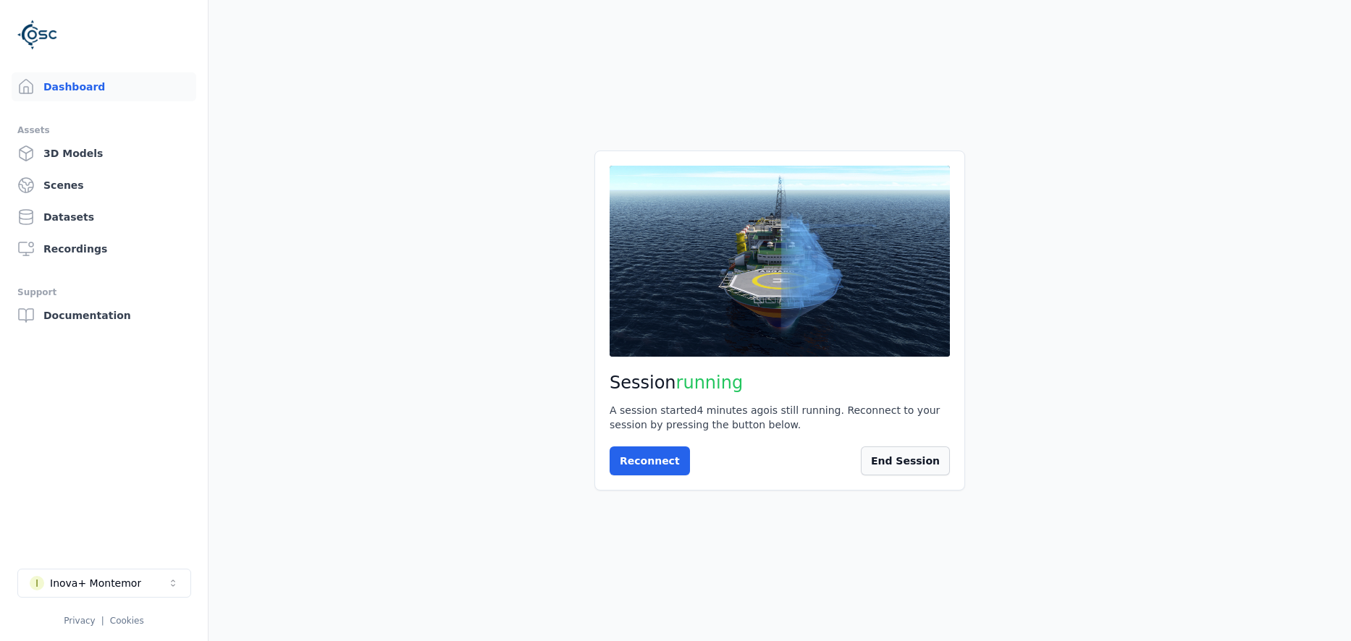
click at [900, 461] on button "End Session" at bounding box center [905, 461] width 89 height 29
click at [84, 180] on link "Scenes" at bounding box center [104, 185] width 185 height 29
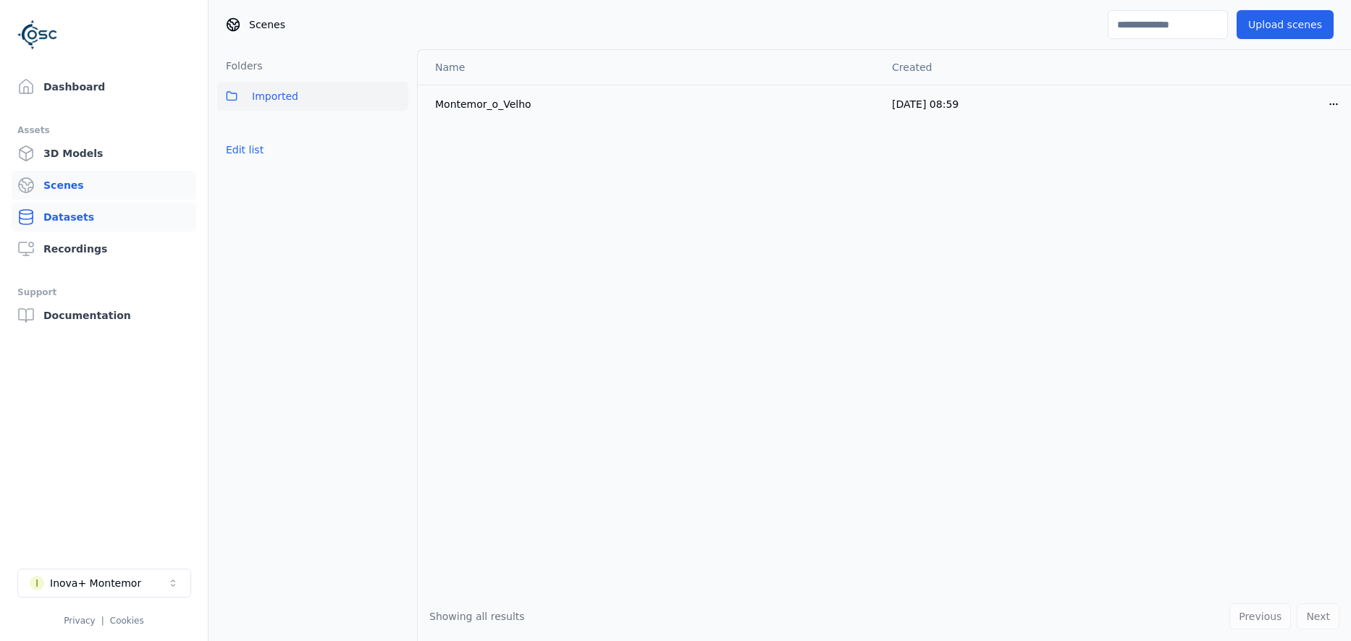
click at [87, 213] on link "Datasets" at bounding box center [104, 217] width 185 height 29
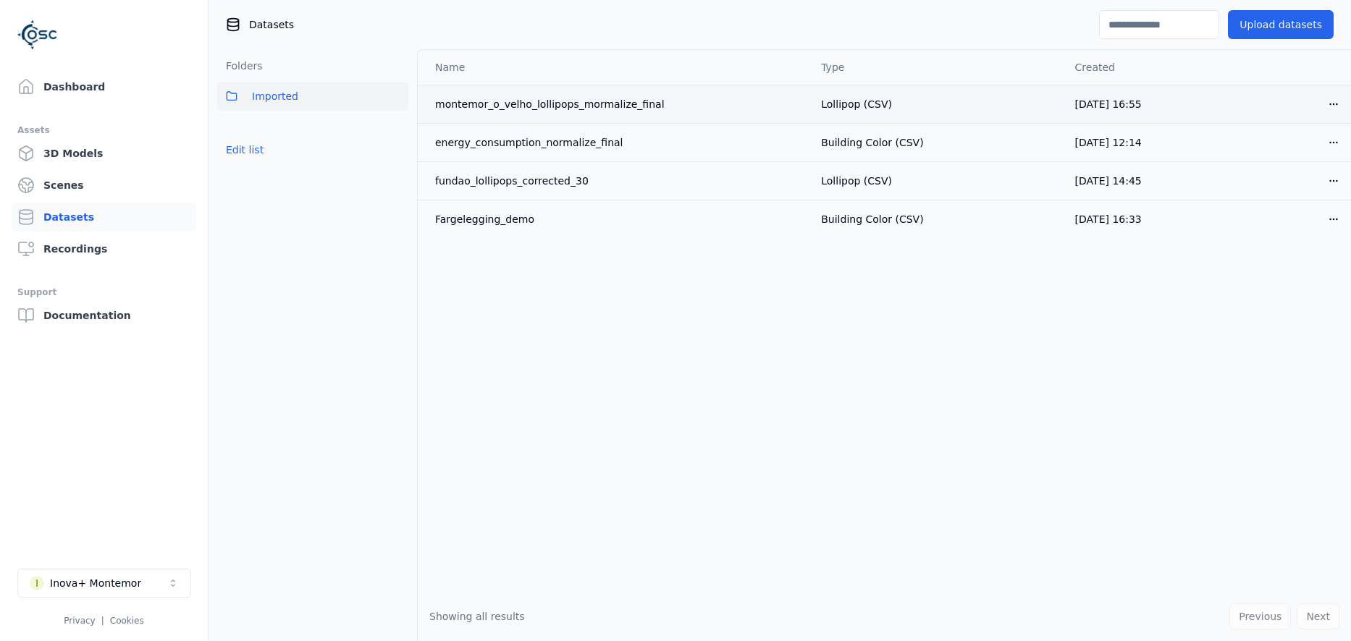
click at [1334, 101] on html "Dashboard Assets 3D Models Scenes Datasets Recordings Support Documentation I I…" at bounding box center [675, 320] width 1351 height 641
click at [1291, 162] on div "Delete" at bounding box center [1301, 159] width 85 height 23
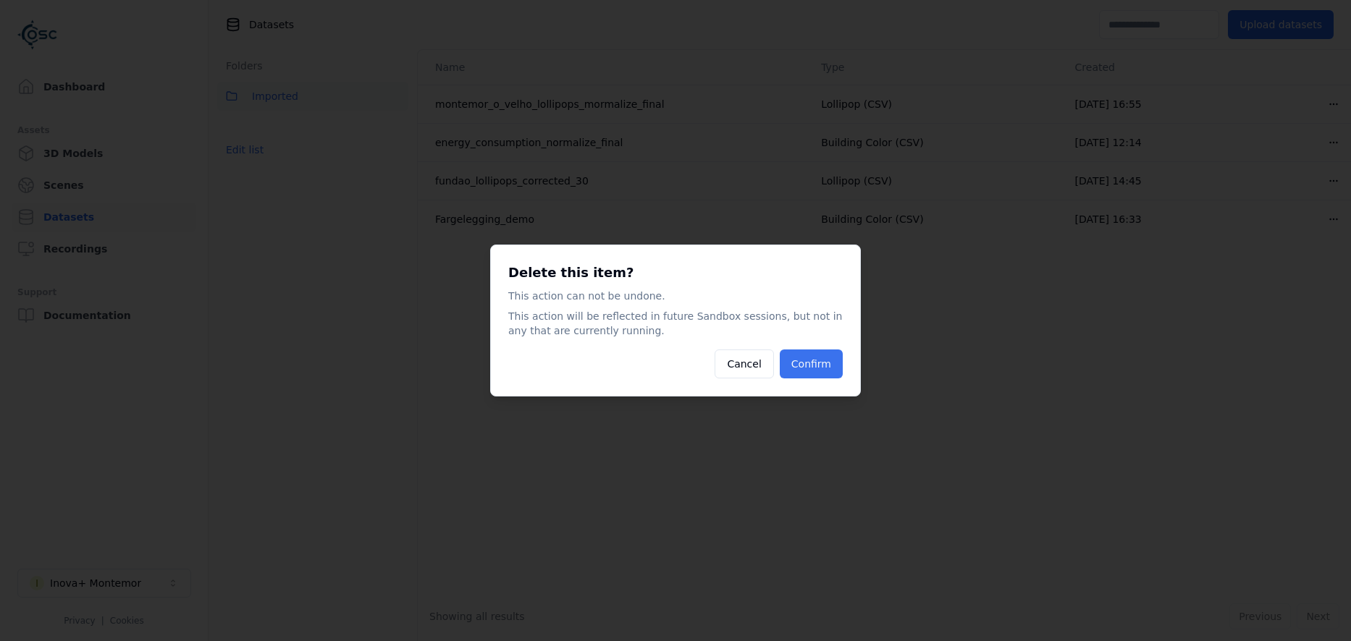
click at [808, 363] on button "Confirm" at bounding box center [811, 364] width 63 height 29
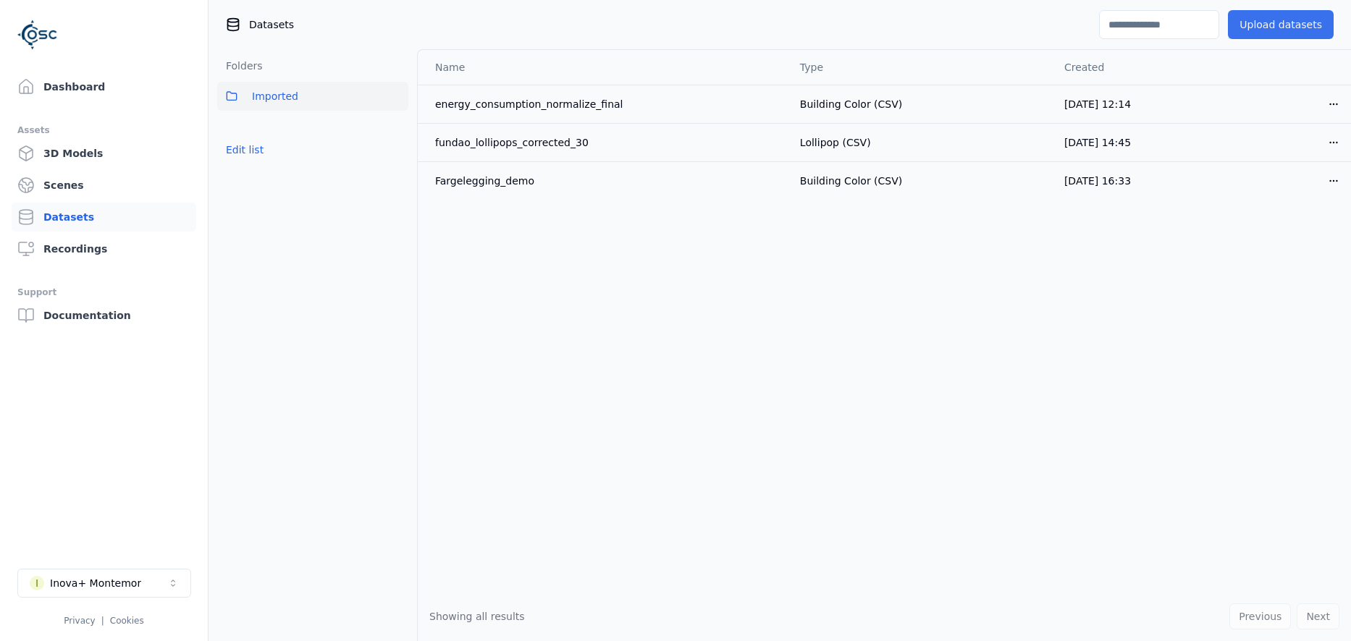
click at [1289, 24] on button "Upload datasets" at bounding box center [1281, 24] width 106 height 29
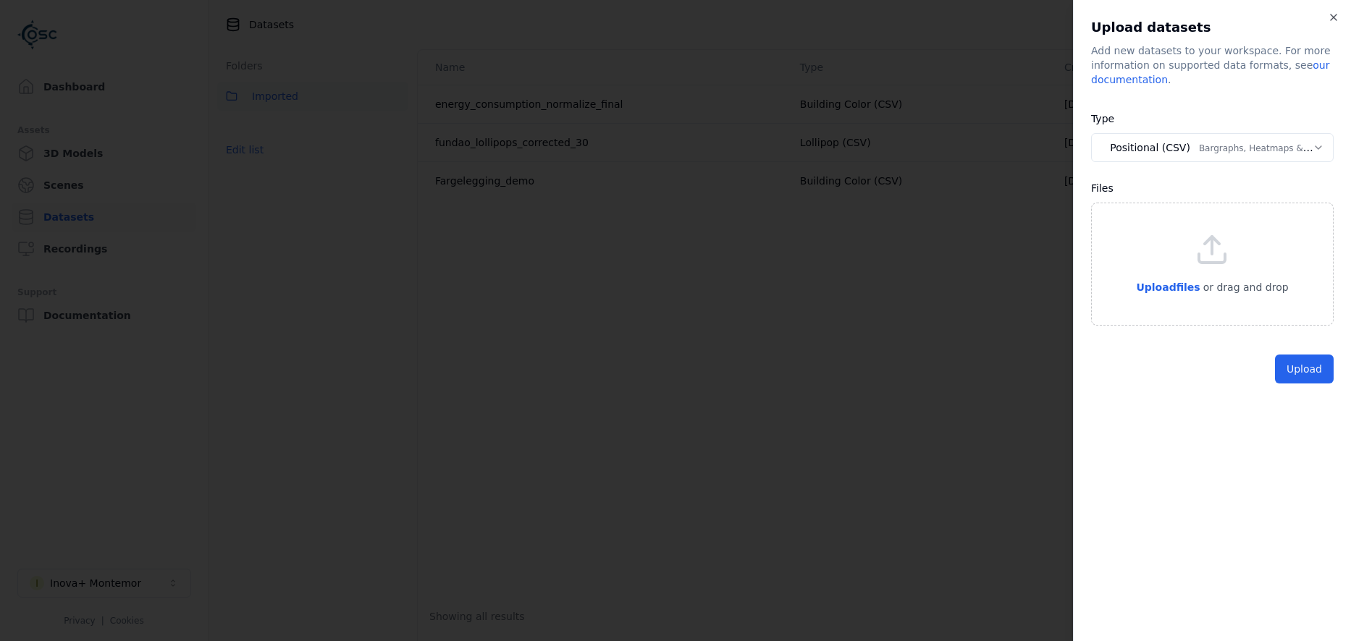
click at [1146, 148] on body "**********" at bounding box center [675, 320] width 1351 height 641
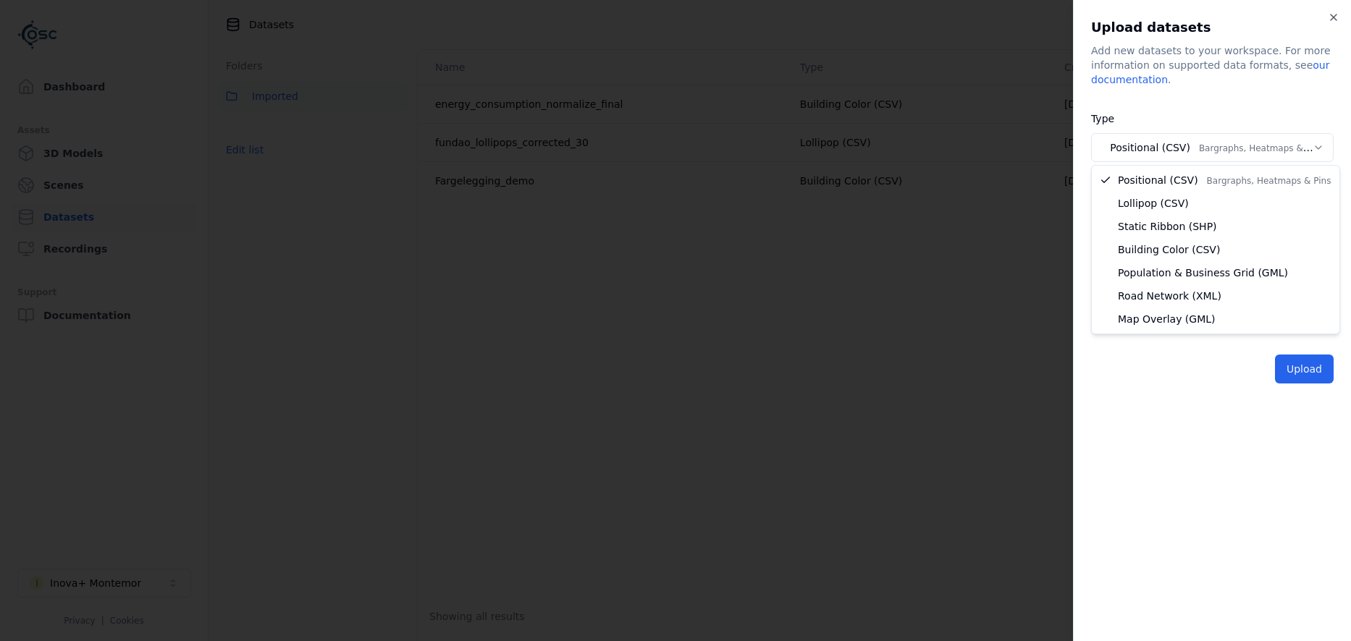
select select "********"
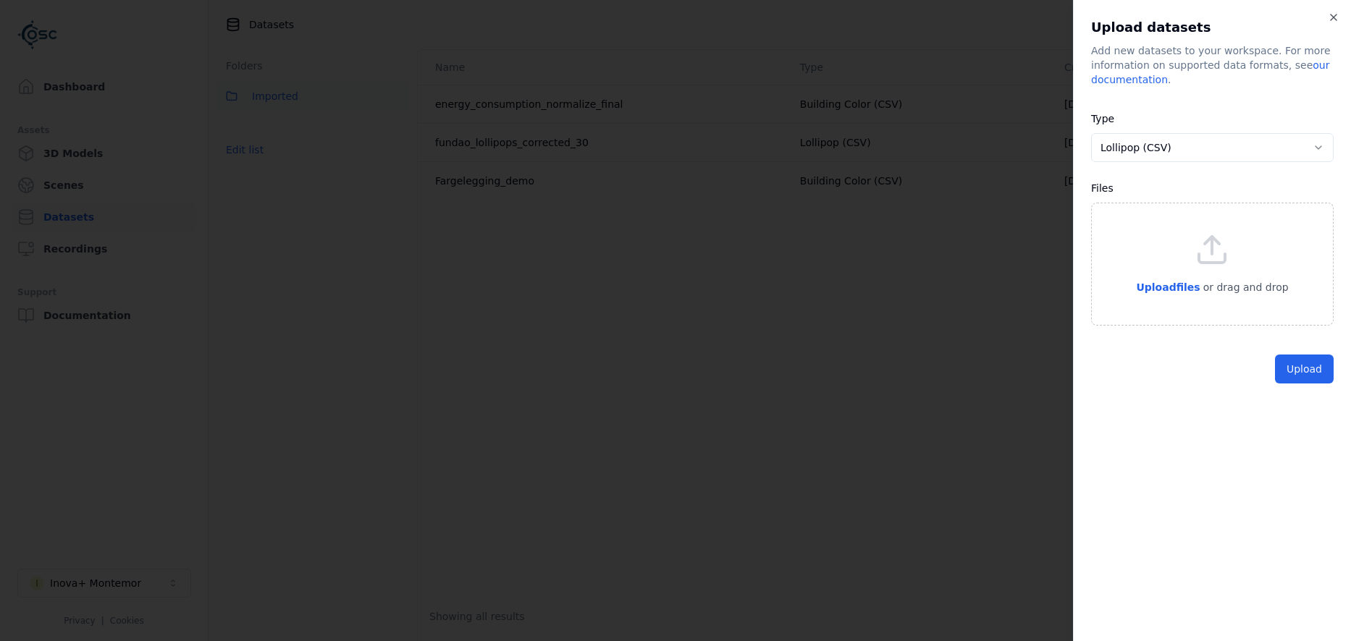
click at [1219, 274] on div "Upload files or drag and drop" at bounding box center [1212, 264] width 152 height 64
click at [1299, 405] on button "Upload" at bounding box center [1304, 402] width 59 height 29
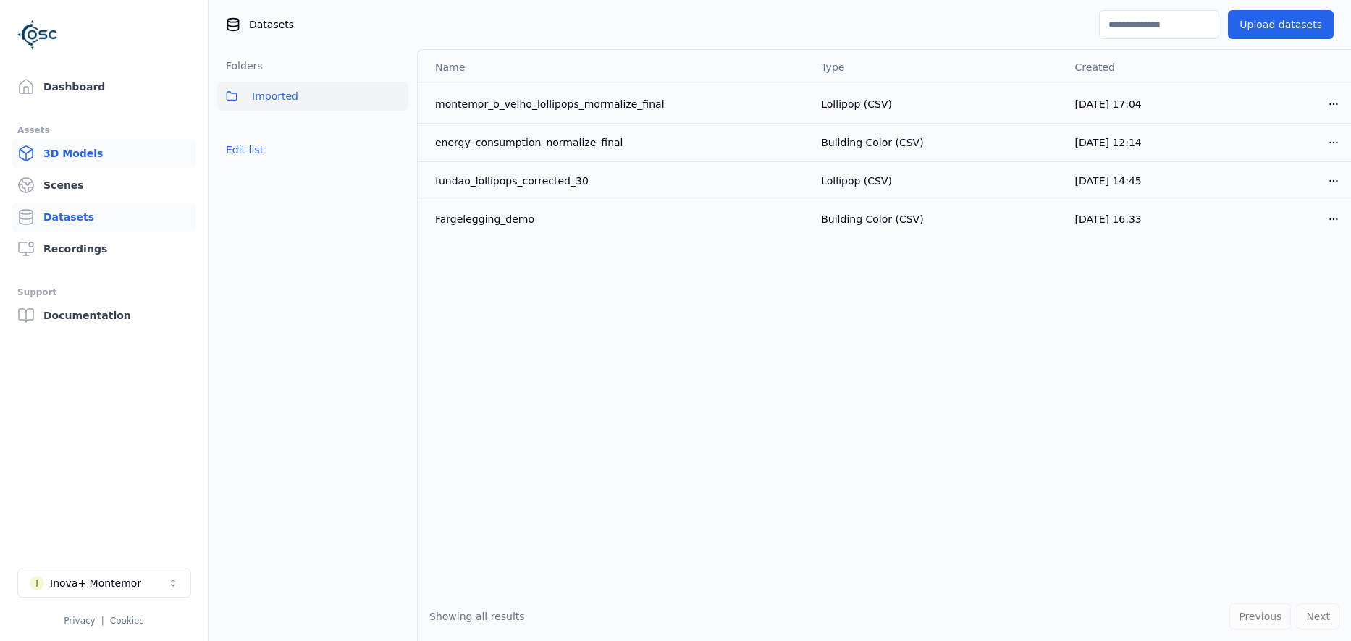
click at [56, 147] on link "3D Models" at bounding box center [104, 153] width 185 height 29
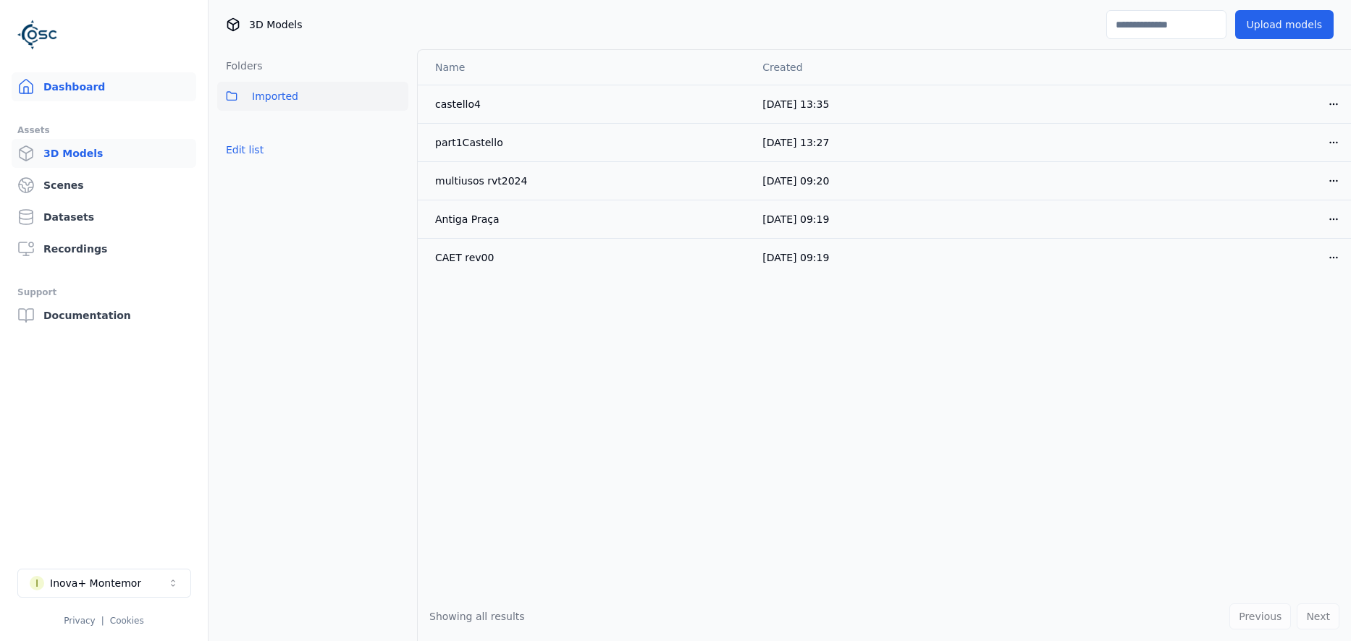
click at [56, 86] on link "Dashboard" at bounding box center [104, 86] width 185 height 29
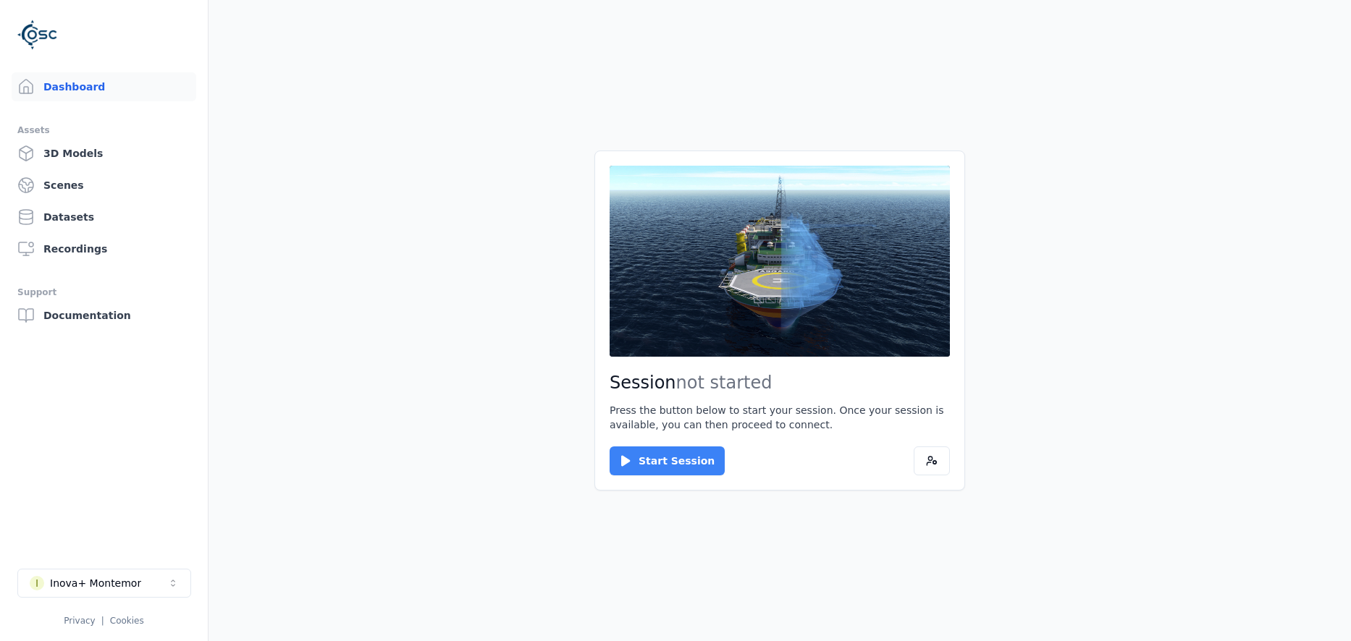
click at [636, 465] on button "Start Session" at bounding box center [667, 461] width 115 height 29
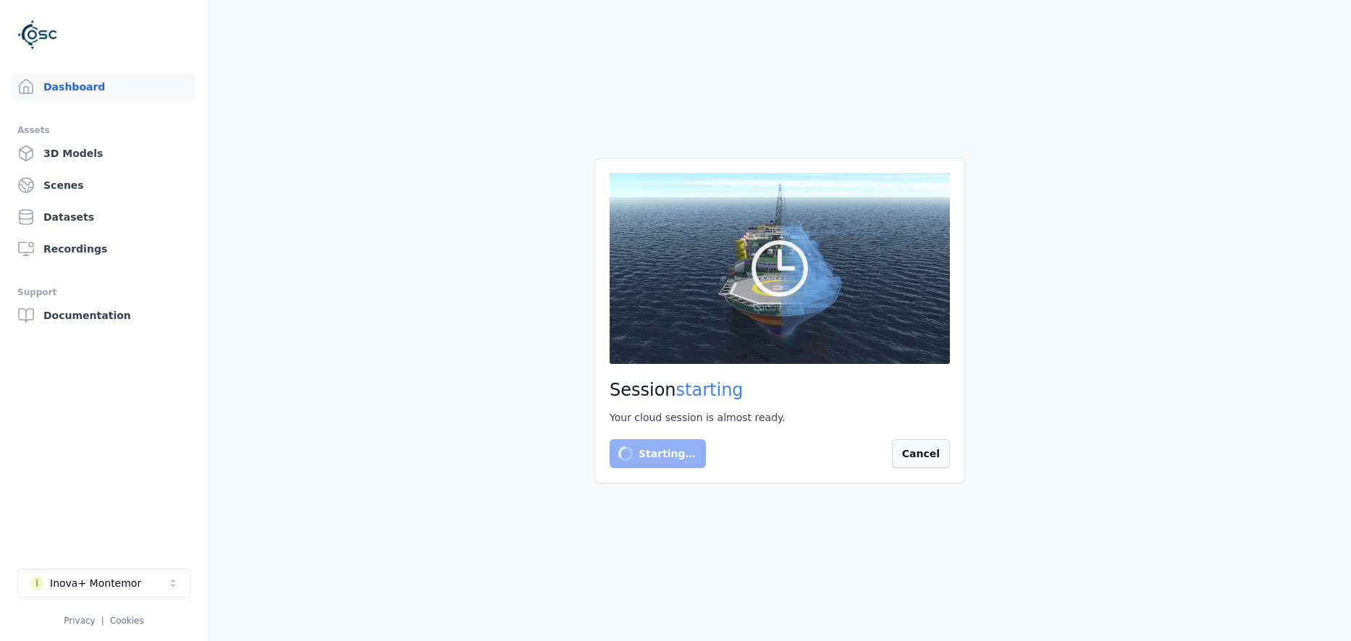
click at [943, 463] on button "Cancel" at bounding box center [921, 453] width 58 height 29
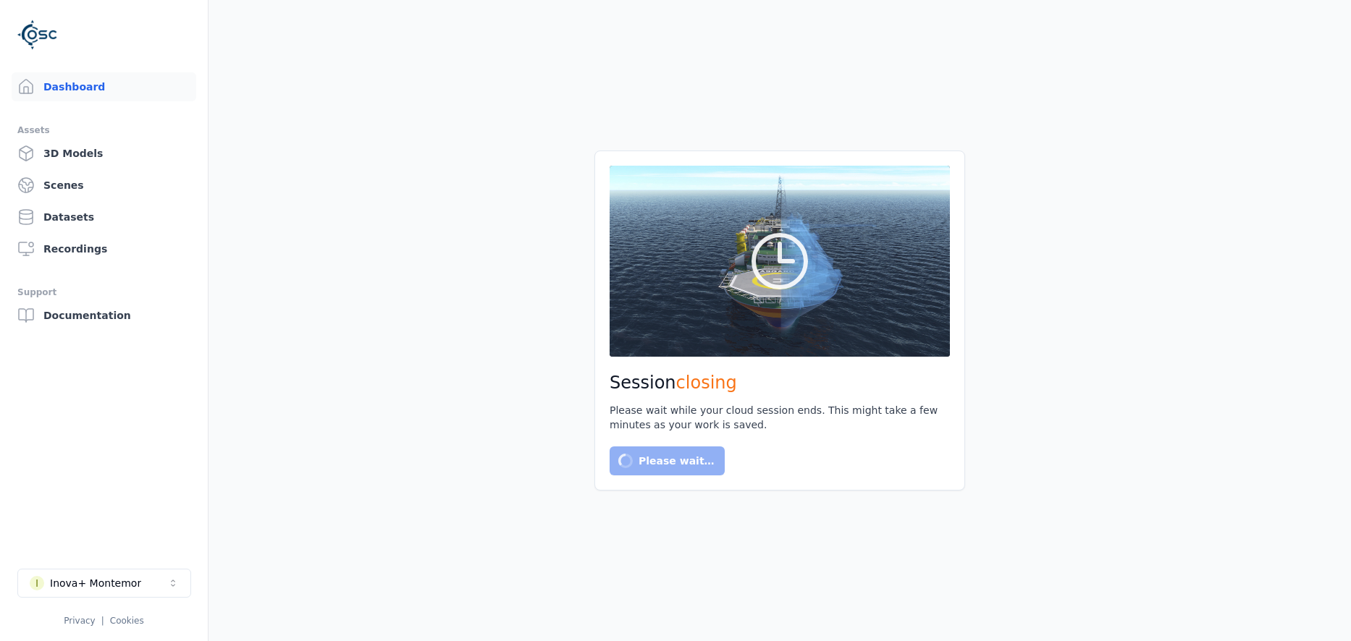
click at [914, 449] on div "Please wait…" at bounding box center [780, 461] width 340 height 29
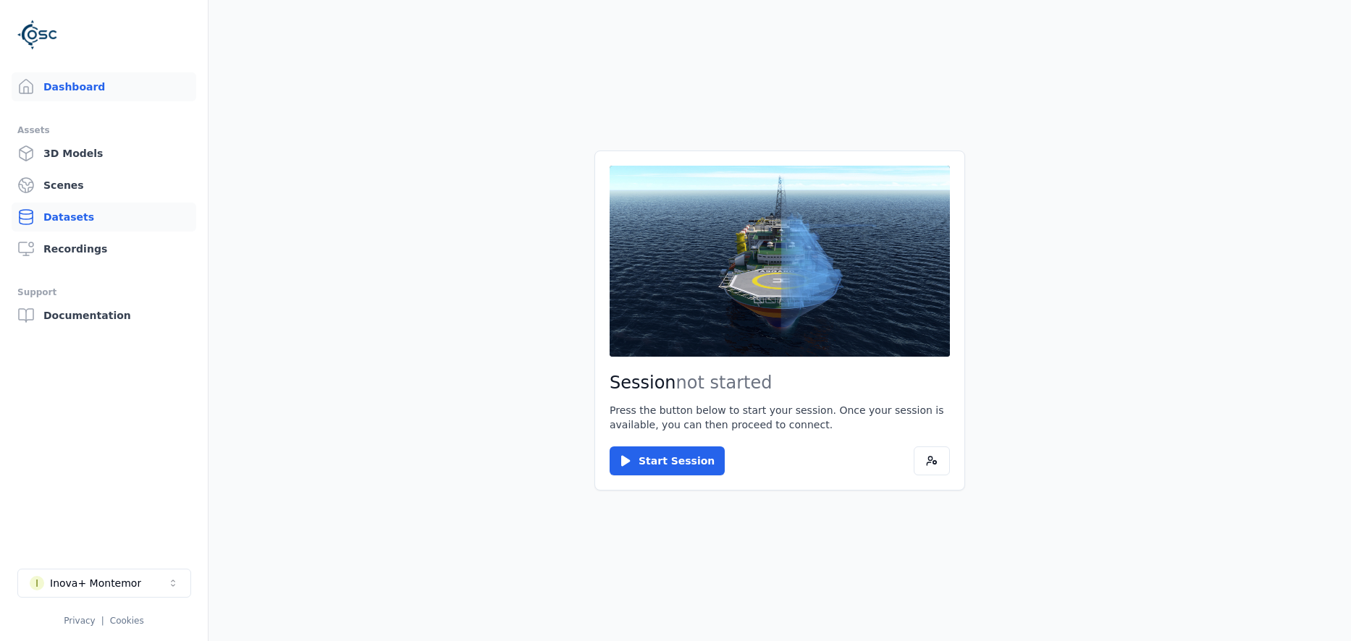
click at [75, 222] on link "Datasets" at bounding box center [104, 217] width 185 height 29
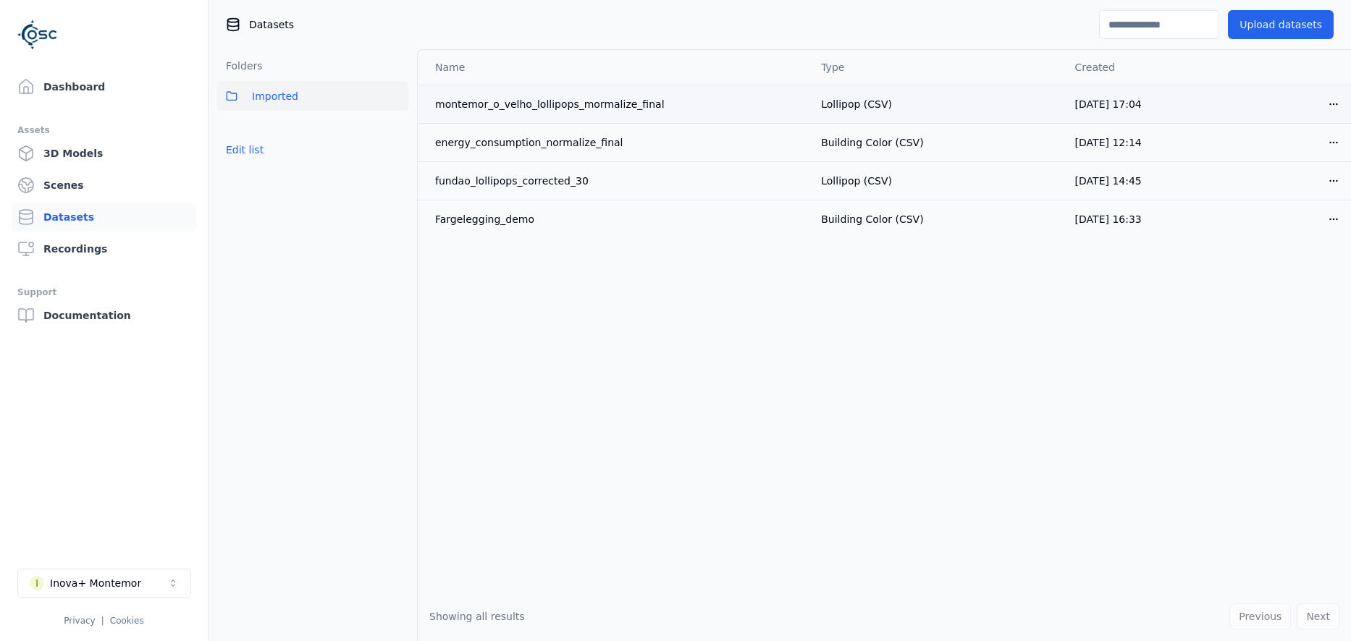
click at [1335, 106] on html "Dashboard Assets 3D Models Scenes Datasets Recordings Support Documentation I I…" at bounding box center [675, 320] width 1351 height 641
click at [1284, 161] on div "Delete" at bounding box center [1301, 159] width 85 height 23
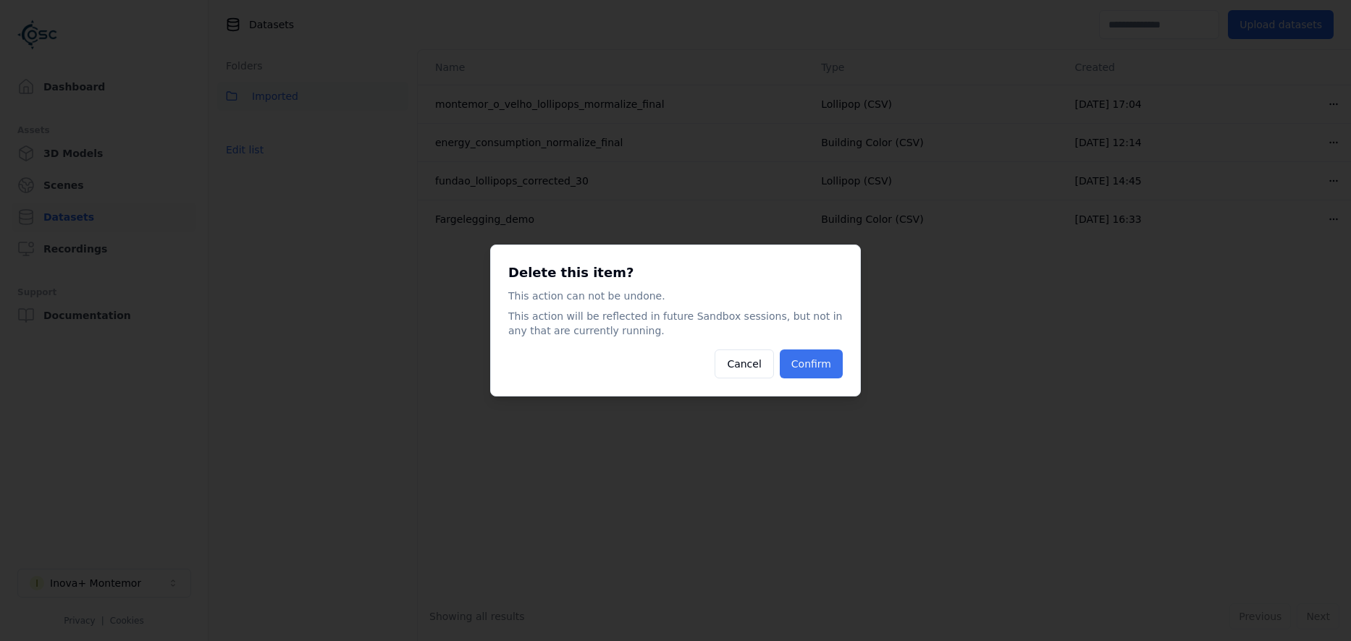
click at [832, 363] on button "Confirm" at bounding box center [811, 364] width 63 height 29
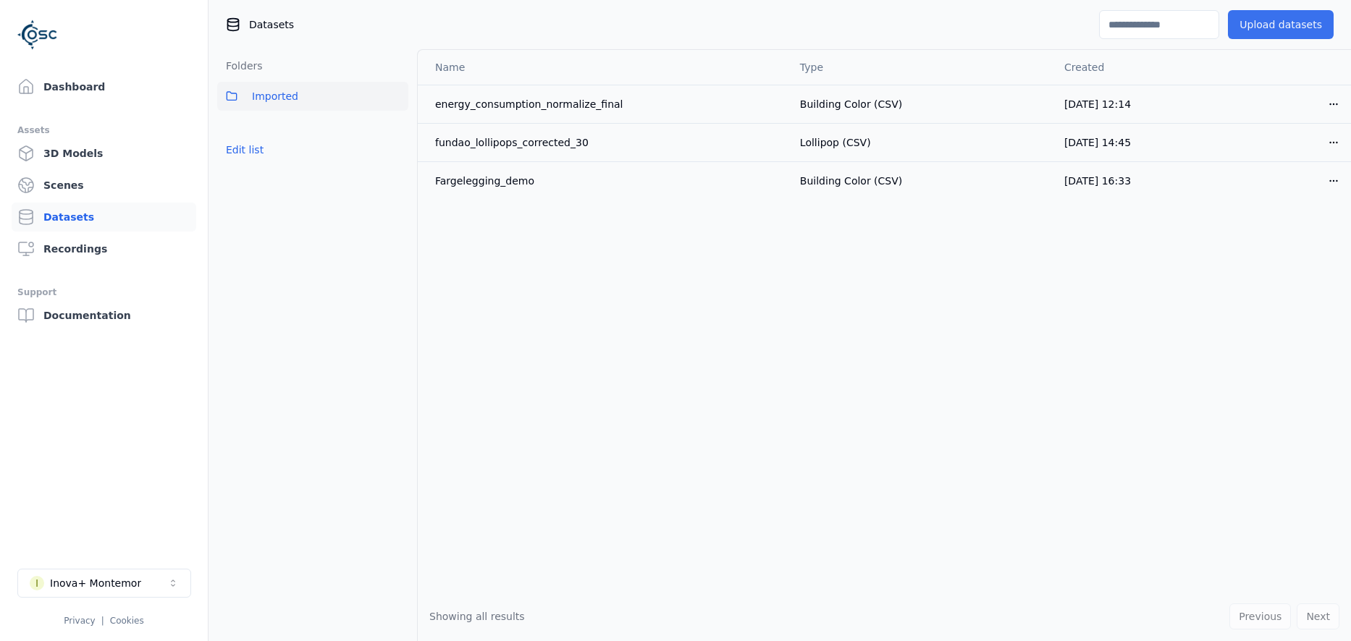
click at [1299, 28] on button "Upload datasets" at bounding box center [1281, 24] width 106 height 29
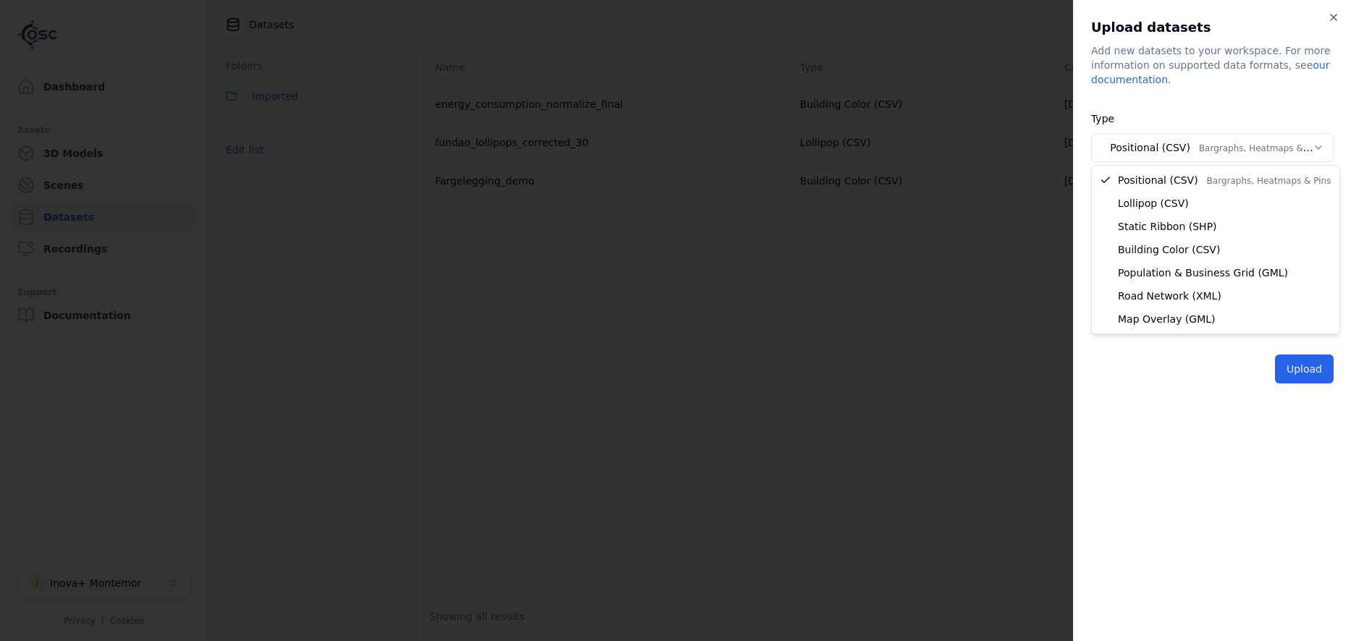
click at [1195, 149] on body "**********" at bounding box center [675, 320] width 1351 height 641
select select "********"
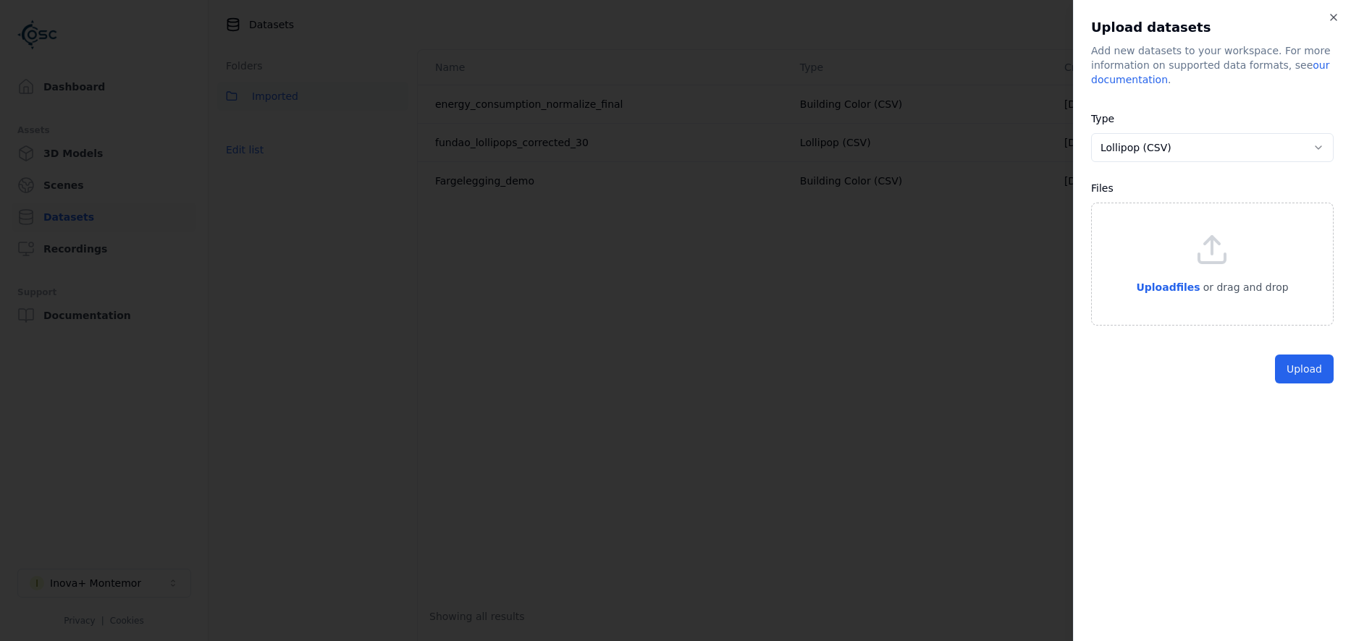
click at [1257, 274] on div "Upload files or drag and drop" at bounding box center [1212, 264] width 152 height 64
click at [1324, 399] on button "Upload" at bounding box center [1304, 402] width 59 height 29
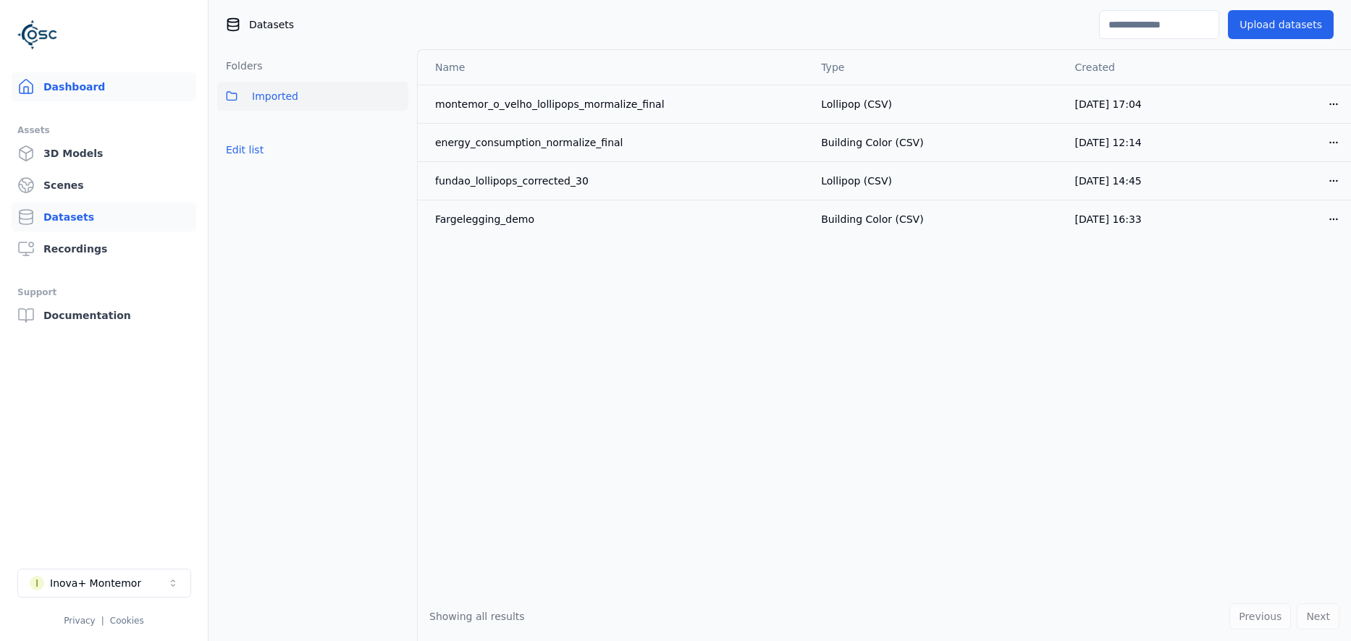
click at [77, 82] on link "Dashboard" at bounding box center [104, 86] width 185 height 29
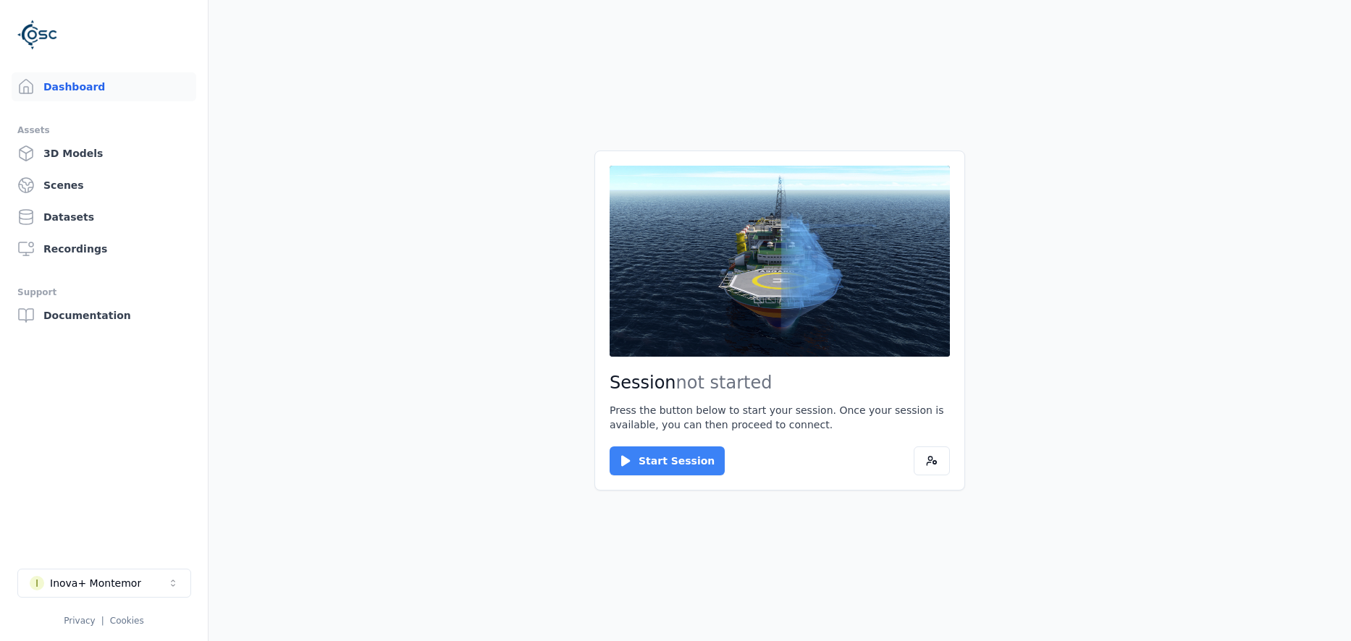
click at [653, 465] on button "Start Session" at bounding box center [667, 461] width 115 height 29
click at [624, 450] on button "Connect" at bounding box center [643, 461] width 67 height 29
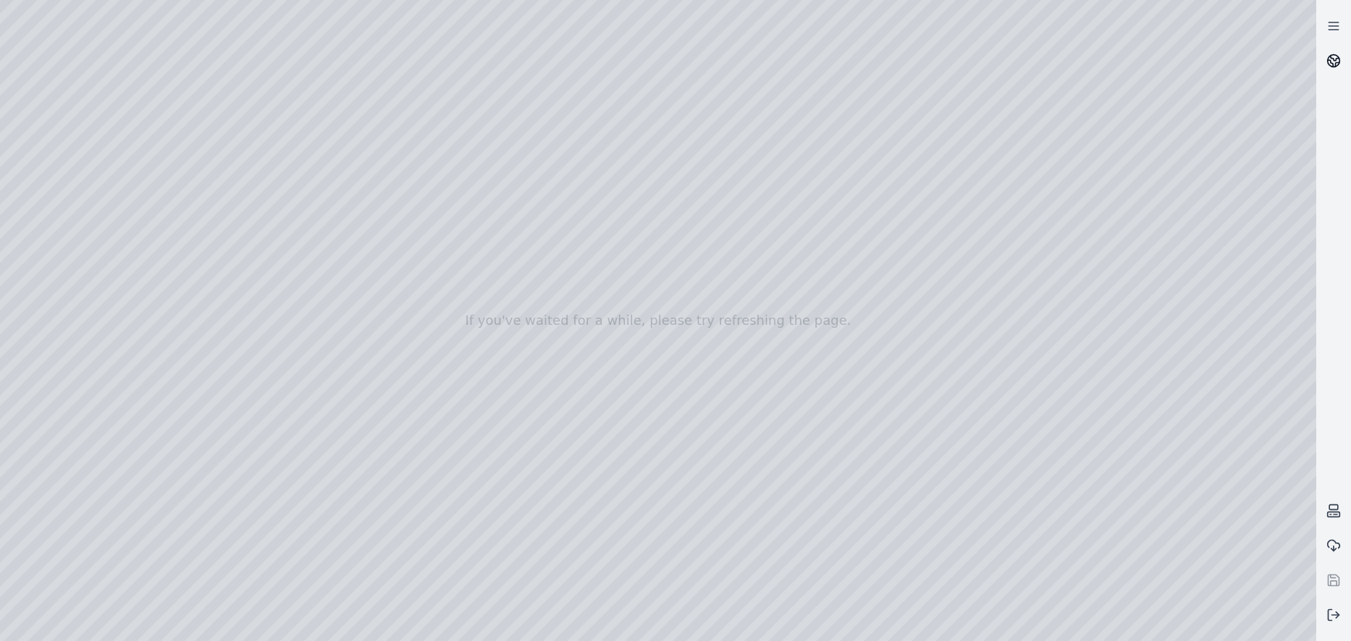
click at [1335, 59] on icon at bounding box center [1333, 61] width 14 height 14
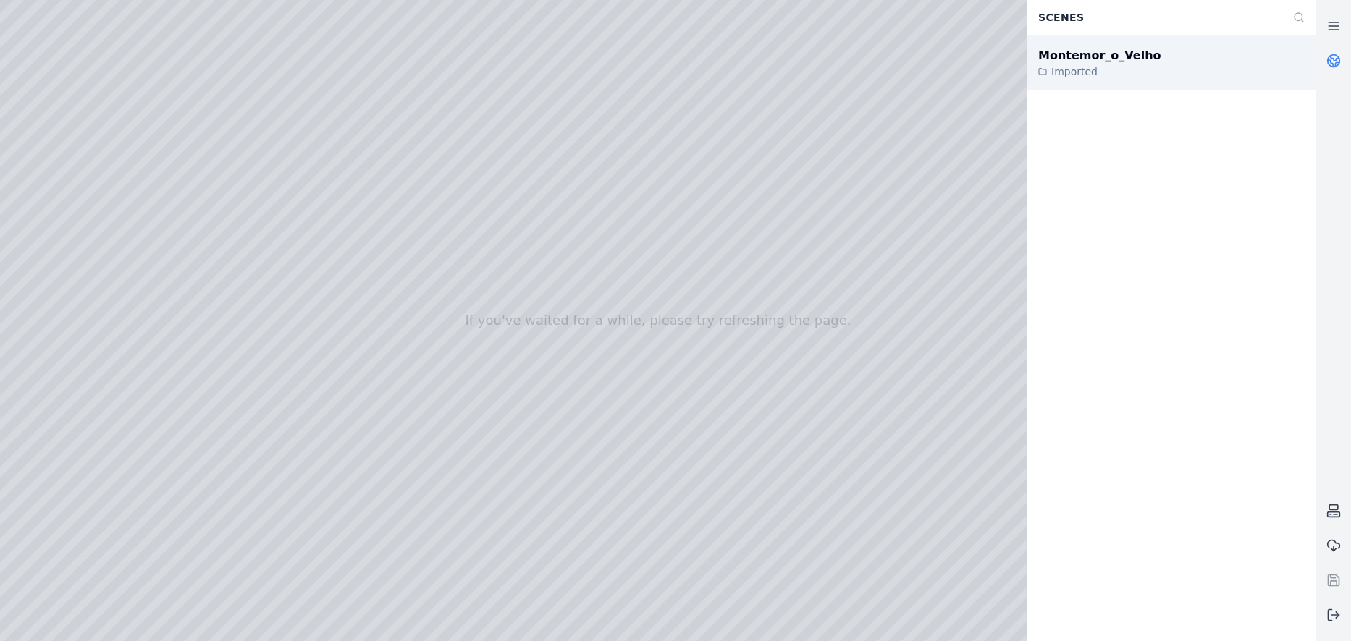
click at [1105, 70] on div "Imported" at bounding box center [1099, 71] width 123 height 14
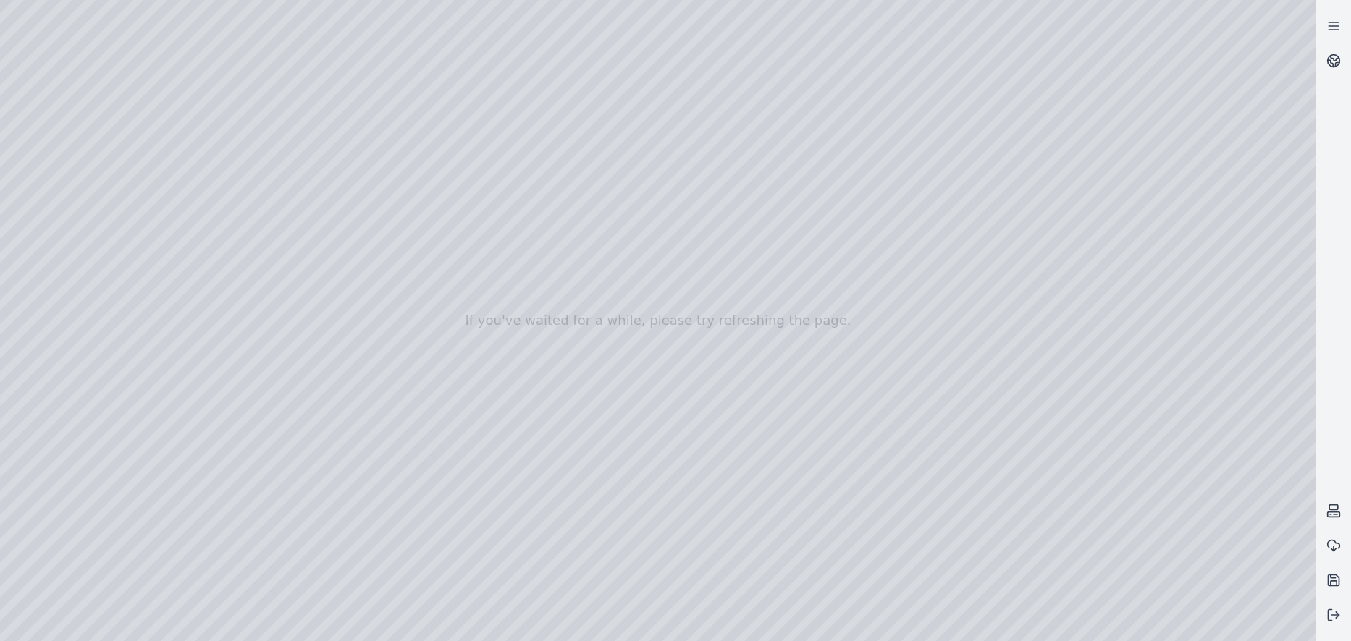
click at [43, 131] on div at bounding box center [658, 320] width 1316 height 641
click at [65, 155] on div at bounding box center [658, 320] width 1316 height 641
click at [61, 183] on div at bounding box center [658, 320] width 1316 height 641
click at [53, 206] on div at bounding box center [658, 320] width 1316 height 641
click at [162, 133] on div at bounding box center [658, 320] width 1316 height 641
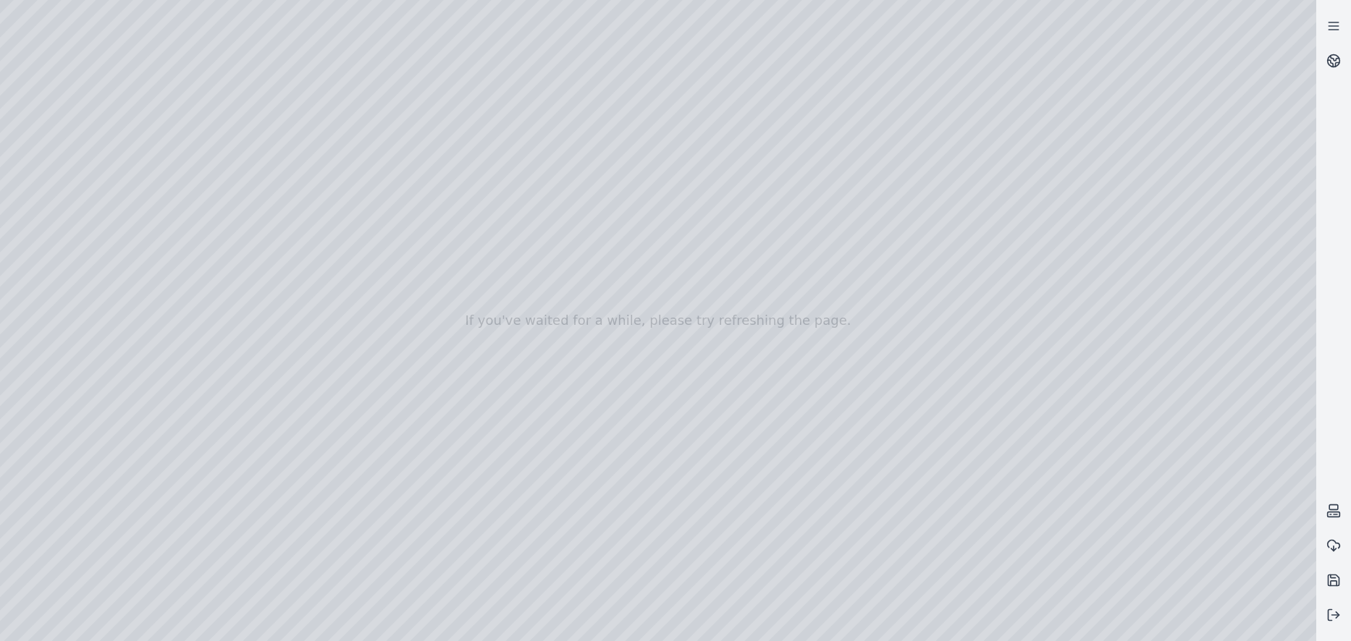
click at [196, 128] on div at bounding box center [658, 320] width 1316 height 641
click at [148, 106] on div at bounding box center [658, 320] width 1316 height 641
click at [155, 122] on div at bounding box center [658, 320] width 1316 height 641
click at [403, 231] on div at bounding box center [658, 320] width 1316 height 641
click at [555, 190] on div at bounding box center [658, 320] width 1316 height 641
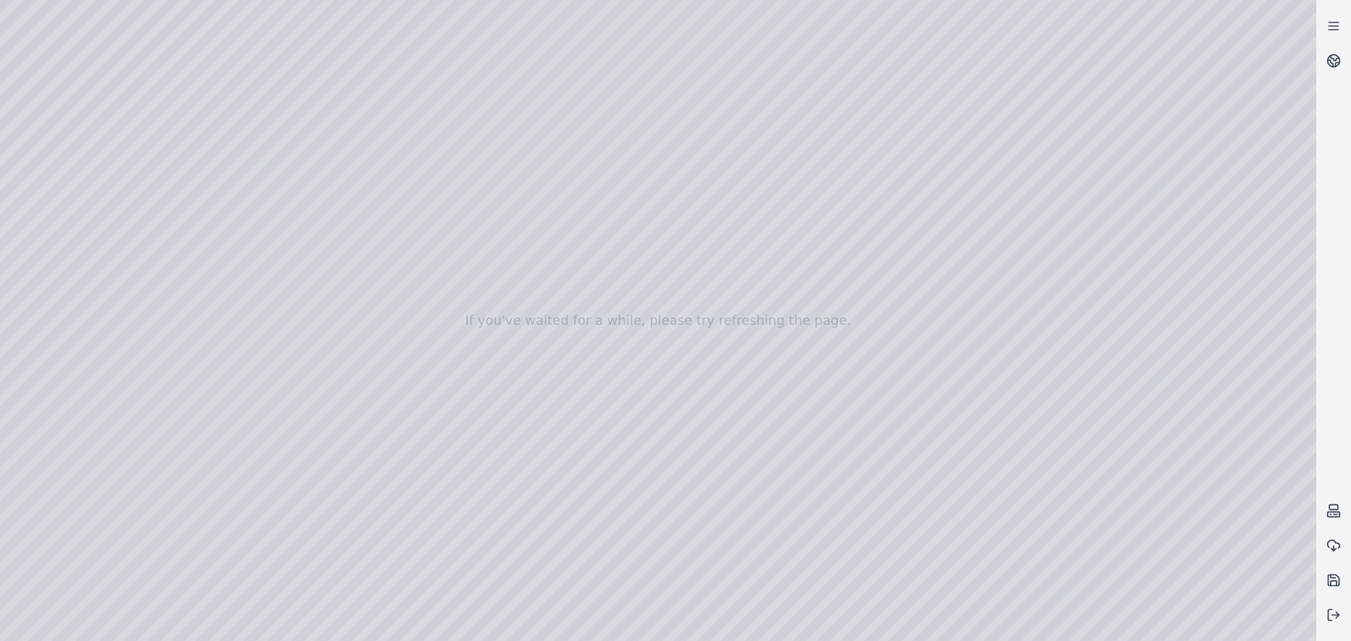
click at [411, 263] on div at bounding box center [658, 320] width 1316 height 641
click at [504, 262] on div at bounding box center [658, 320] width 1316 height 641
click at [963, 115] on div at bounding box center [658, 320] width 1316 height 641
click at [79, 185] on div at bounding box center [658, 320] width 1316 height 641
click at [72, 161] on div at bounding box center [658, 320] width 1316 height 641
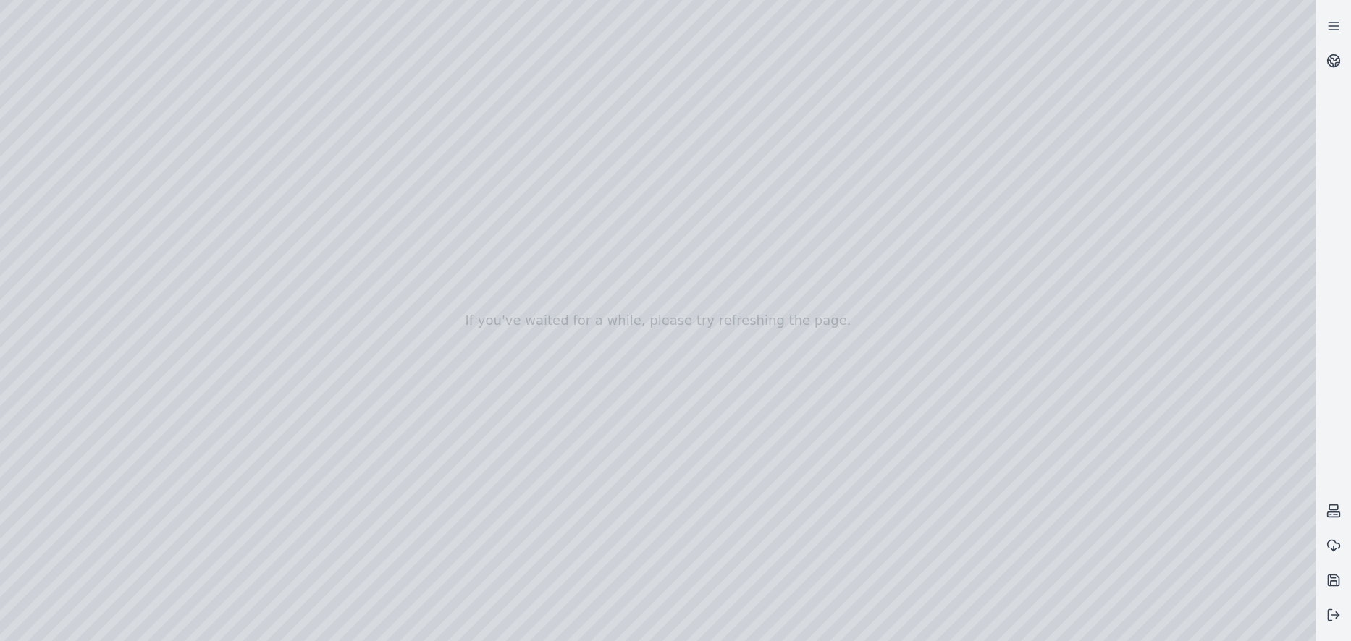
click at [70, 197] on div at bounding box center [658, 320] width 1316 height 641
click at [72, 218] on div at bounding box center [658, 320] width 1316 height 641
click at [57, 193] on div at bounding box center [658, 320] width 1316 height 641
click at [50, 215] on div at bounding box center [658, 320] width 1316 height 641
click at [143, 132] on div at bounding box center [658, 320] width 1316 height 641
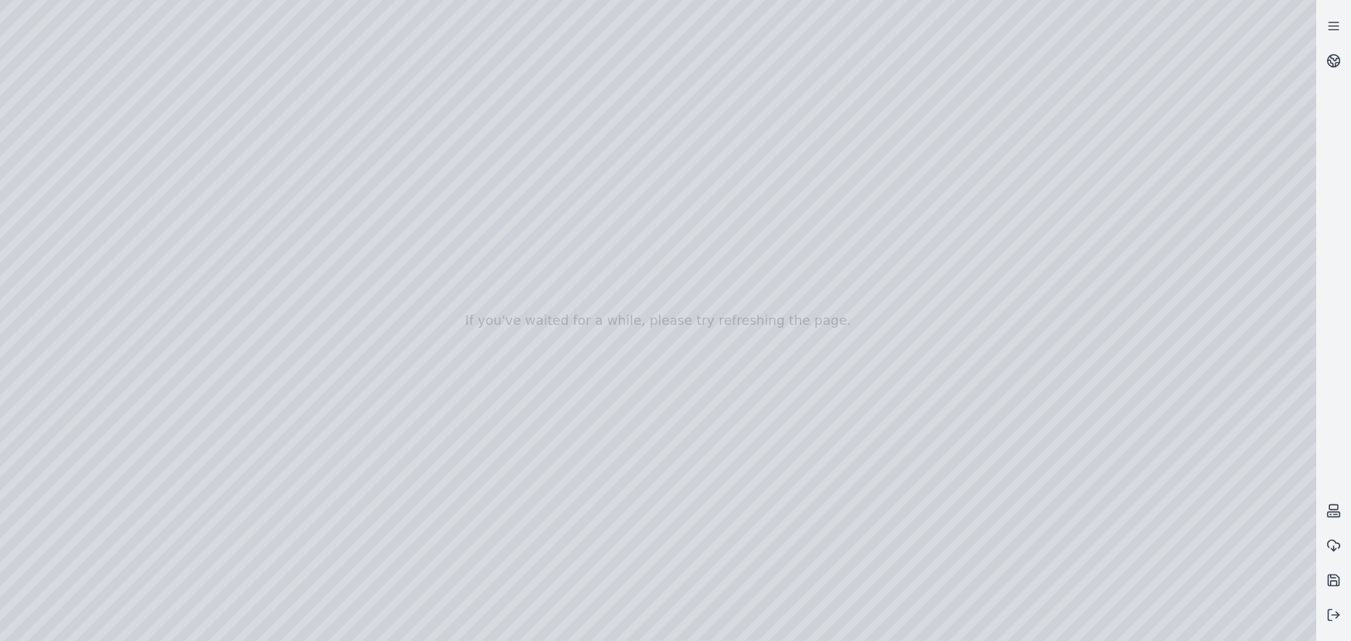
click at [250, 77] on div at bounding box center [658, 320] width 1316 height 641
